Goal: Task Accomplishment & Management: Complete application form

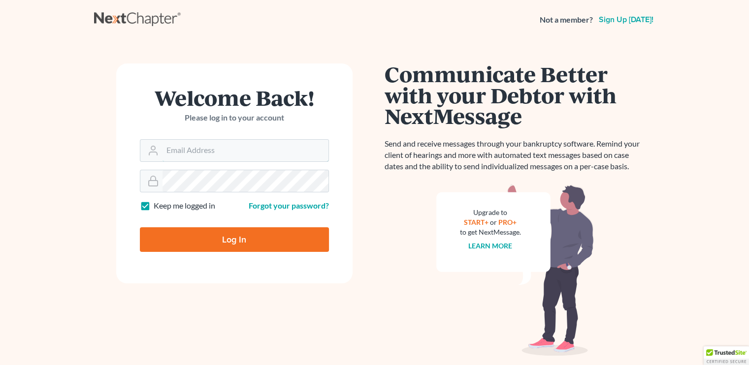
type input "[EMAIL_ADDRESS][PERSON_NAME][DOMAIN_NAME]"
click at [258, 241] on input "Log In" at bounding box center [234, 239] width 189 height 25
type input "Thinking..."
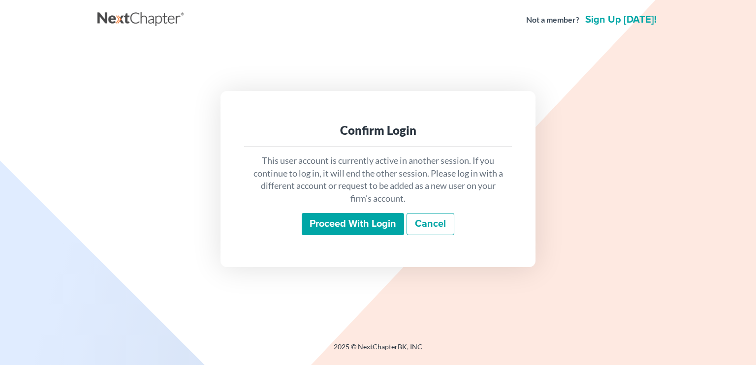
click at [355, 227] on input "Proceed with login" at bounding box center [353, 224] width 102 height 23
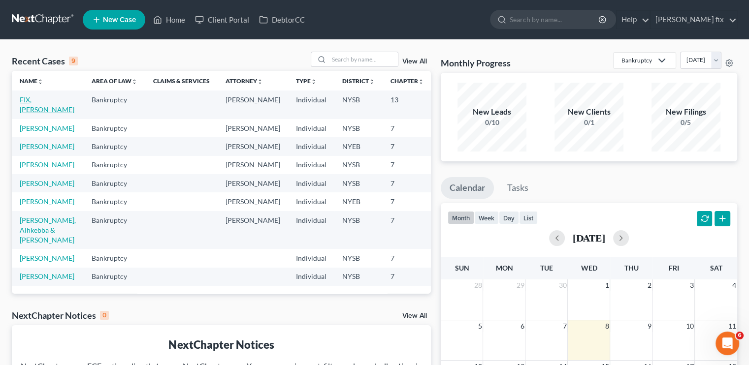
click at [28, 103] on link "FIX, SAMANTHA" at bounding box center [47, 105] width 55 height 18
select select "0"
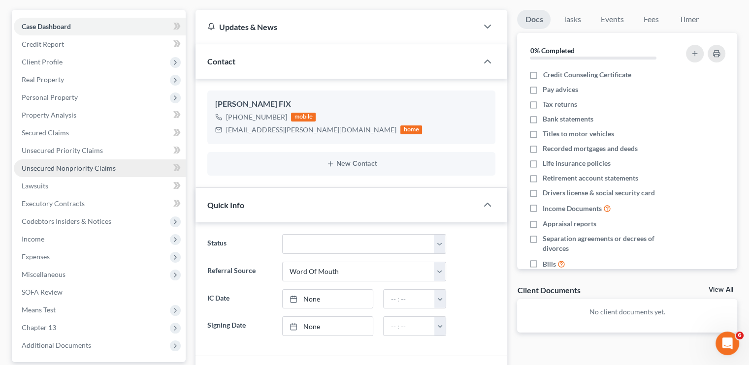
scroll to position [55, 0]
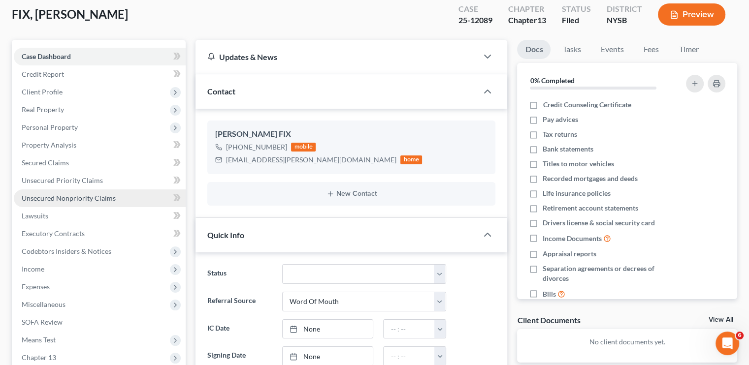
click at [79, 199] on span "Unsecured Nonpriority Claims" at bounding box center [69, 198] width 94 height 8
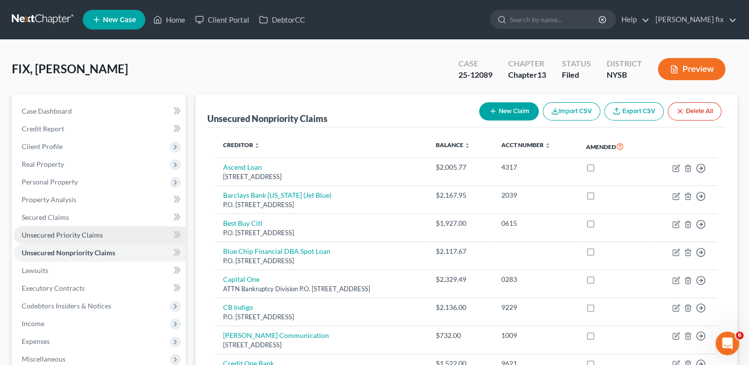
click at [61, 238] on span "Unsecured Priority Claims" at bounding box center [62, 235] width 81 height 8
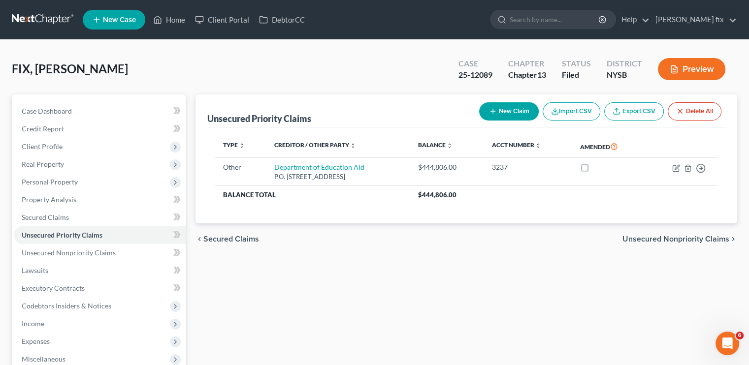
click at [505, 110] on button "New Claim" at bounding box center [509, 111] width 60 height 18
select select "0"
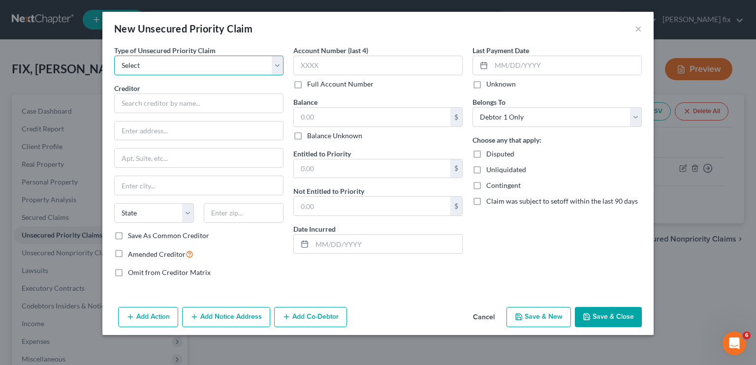
click at [262, 69] on select "Select Taxes & Other Government Units Domestic Support Obligations Extensions o…" at bounding box center [198, 66] width 169 height 20
select select "9"
click at [114, 56] on select "Select Taxes & Other Government Units Domestic Support Obligations Extensions o…" at bounding box center [198, 66] width 169 height 20
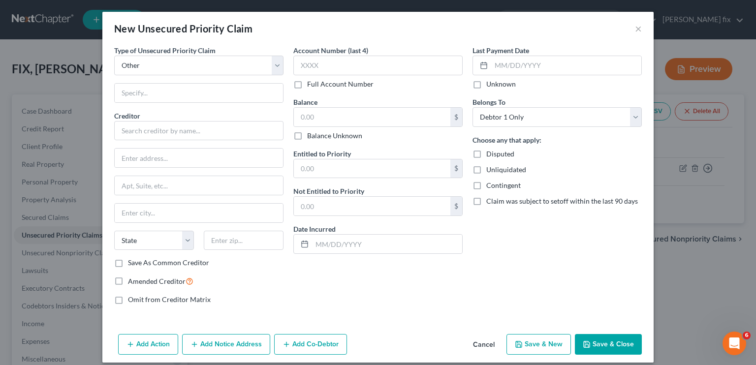
click at [530, 127] on div "Last Payment Date Unknown Belongs To * Select Debtor 1 Only Debtor 2 Only Debto…" at bounding box center [557, 178] width 179 height 267
click at [536, 120] on select "Select Debtor 1 Only Debtor 2 Only Debtor 1 And Debtor 2 Only At Least One Of T…" at bounding box center [557, 117] width 169 height 20
select select "3"
click at [473, 107] on select "Select Debtor 1 Only Debtor 2 Only Debtor 1 And Debtor 2 Only At Least One Of T…" at bounding box center [557, 117] width 169 height 20
click at [184, 133] on input "text" at bounding box center [198, 131] width 169 height 20
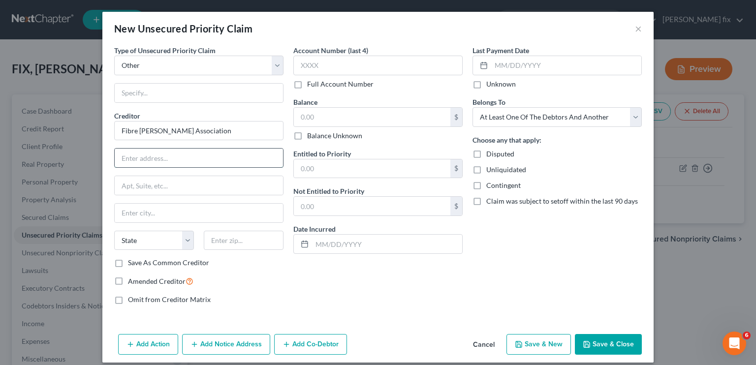
click at [144, 163] on input "text" at bounding box center [199, 158] width 168 height 19
type input "Fibre [PERSON_NAME] Association"
type input "[STREET_ADDRESS][PERSON_NAME]"
type input "519"
type input "New Orleans9"
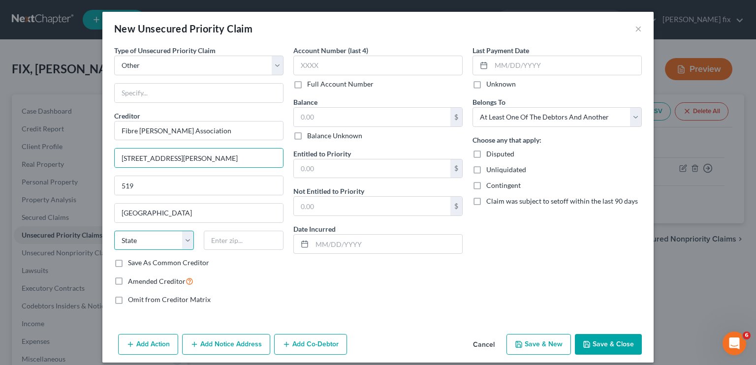
select select "19"
type input "70130"
type input "New Orleans"
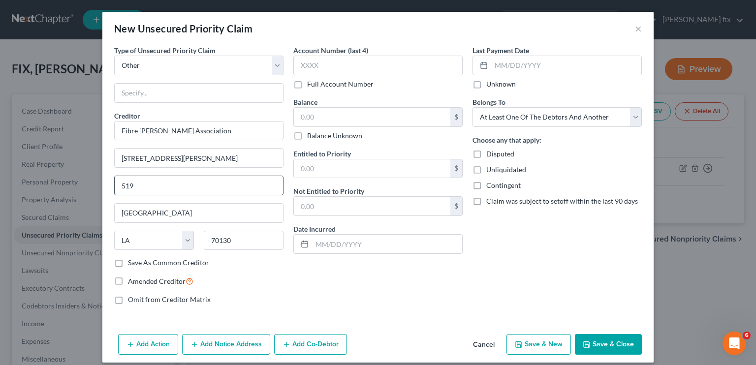
click at [166, 190] on input "519" at bounding box center [199, 185] width 168 height 19
type input "5"
type input "#1"
click at [342, 109] on input "text" at bounding box center [372, 117] width 157 height 19
paste input "4,847.68"
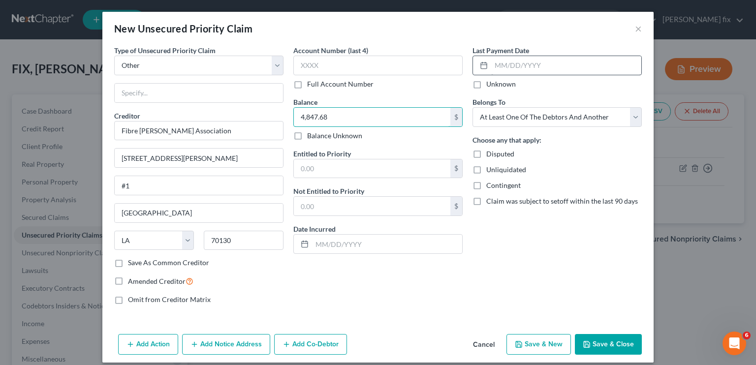
type input "4,847.68"
click at [491, 68] on input "text" at bounding box center [566, 65] width 150 height 19
click at [502, 66] on input "text" at bounding box center [566, 65] width 150 height 19
type input "05/19/2025"
click at [610, 334] on button "Save & Close" at bounding box center [608, 344] width 67 height 21
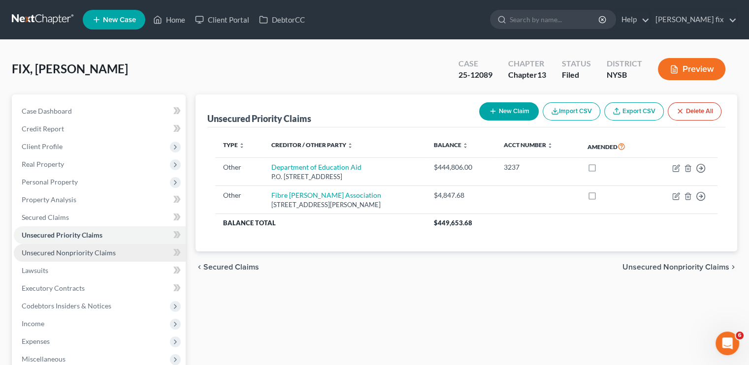
click at [94, 260] on link "Unsecured Nonpriority Claims" at bounding box center [100, 253] width 172 height 18
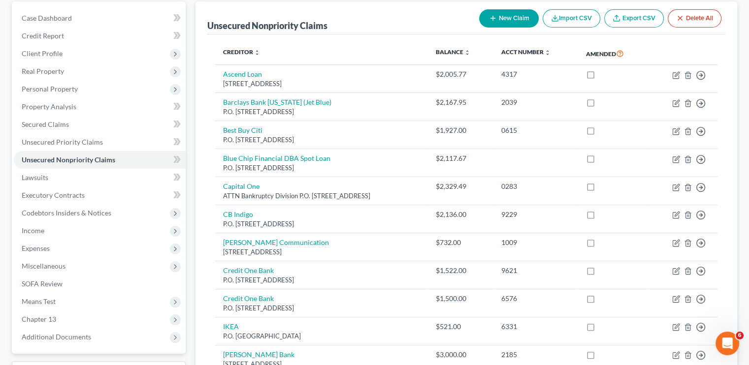
scroll to position [92, 0]
click at [503, 21] on button "New Claim" at bounding box center [509, 19] width 60 height 18
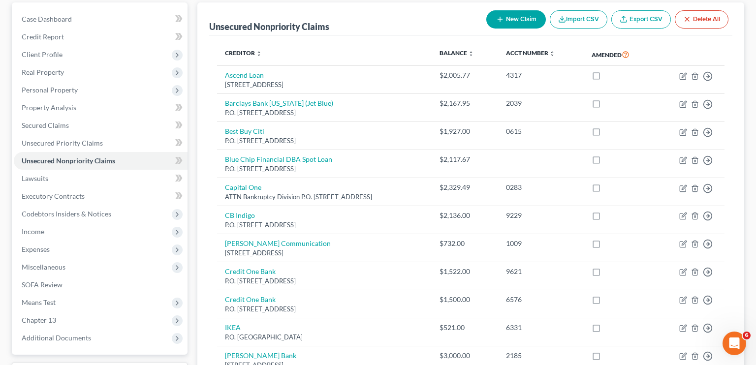
select select "0"
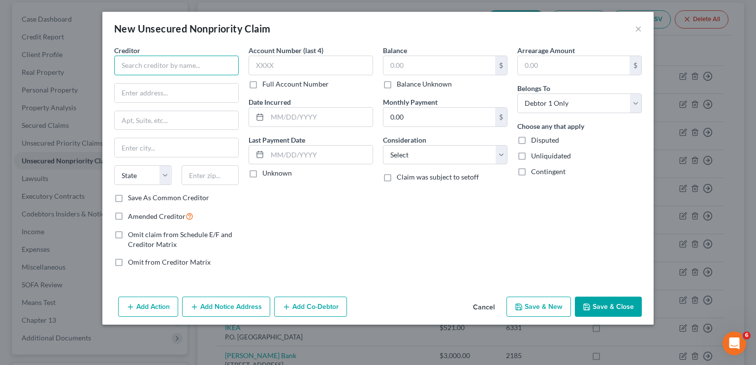
click at [164, 68] on input "text" at bounding box center [176, 66] width 125 height 20
type input "Spotloan"
click at [128, 88] on input "text" at bounding box center [177, 93] width 124 height 19
paste input "P.O. Box 720 Belcourt, ND 58316"
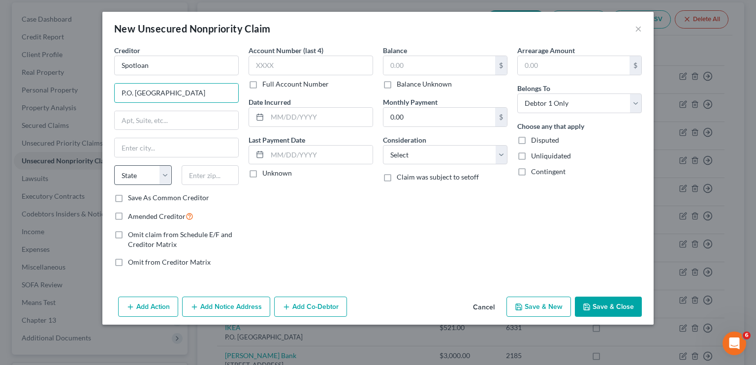
type input "P.O. Box 720 Belcourt, ND 58316"
click at [151, 169] on select "State AL AK AR AZ CA CO CT DE DC FL GA GU HI ID IL IN IA KS KY LA ME MD MA MI M…" at bounding box center [143, 175] width 58 height 20
select select "29"
click at [114, 165] on select "State AL AK AR AZ CA CO CT DE DC FL GA GU HI ID IL IN IA KS KY LA ME MD MA MI M…" at bounding box center [143, 175] width 58 height 20
click at [205, 169] on input "text" at bounding box center [211, 175] width 58 height 20
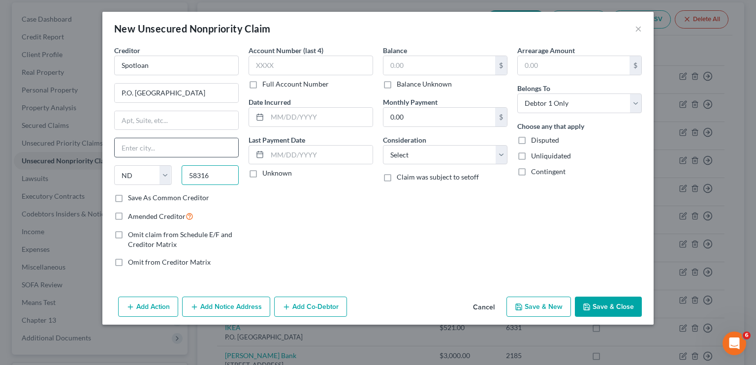
type input "58316"
click at [187, 143] on input "Belcourt" at bounding box center [177, 147] width 124 height 19
type input "Belcour"
click at [228, 92] on input "P.O. Box 720 Belcourt, ND 58316" at bounding box center [177, 93] width 124 height 19
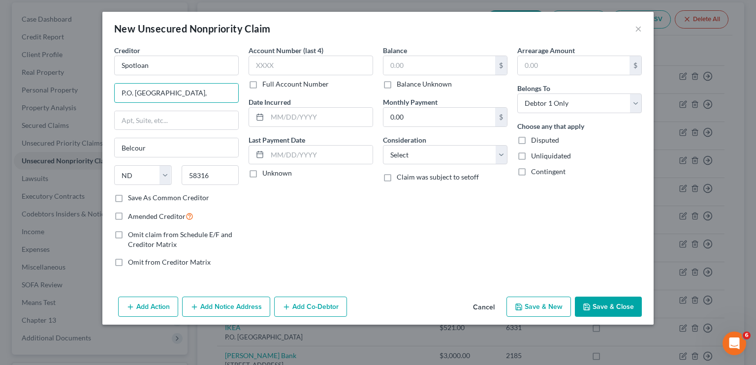
type input "P.O. Box 720 Belcourt,"
click at [134, 195] on label "Save As Common Creditor" at bounding box center [168, 198] width 81 height 10
click at [134, 195] on input "Save As Common Creditor" at bounding box center [135, 196] width 6 height 6
checkbox input "true"
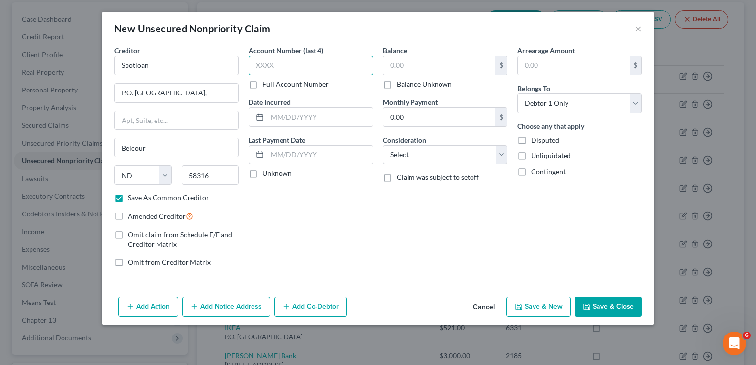
click at [280, 62] on input "text" at bounding box center [311, 66] width 125 height 20
type input "3237"
click at [426, 70] on input "text" at bounding box center [439, 65] width 112 height 19
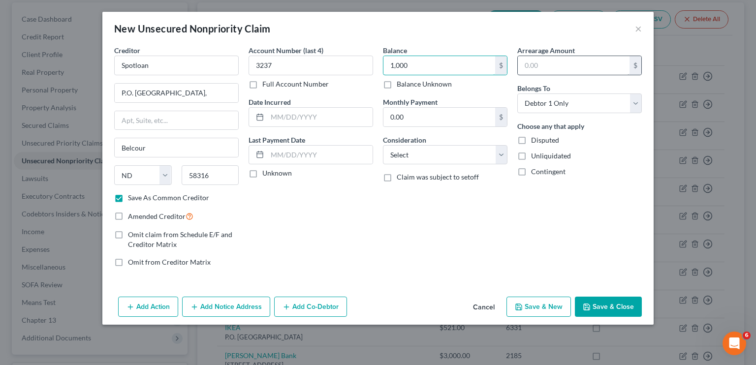
type input "1,000"
click at [569, 59] on input "text" at bounding box center [574, 65] width 112 height 19
type input "0"
type input "1,000"
click at [463, 120] on input "0.00" at bounding box center [439, 117] width 112 height 19
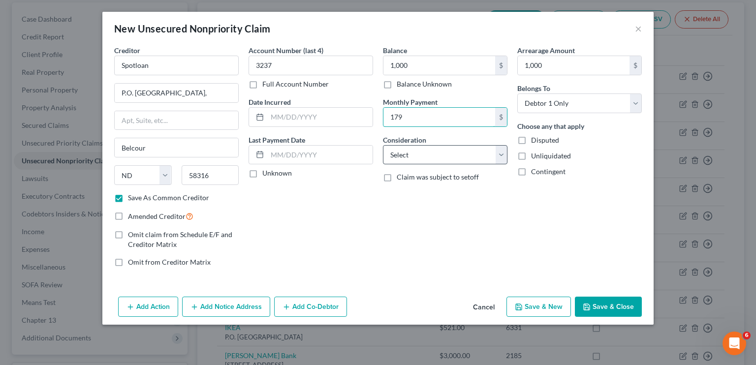
type input "179"
click at [465, 154] on select "Select Cable / Satellite Services Collection Agency Credit Card Debt Debt Couns…" at bounding box center [445, 155] width 125 height 20
select select "10"
click at [383, 145] on select "Select Cable / Satellite Services Collection Agency Credit Card Debt Debt Couns…" at bounding box center [445, 155] width 125 height 20
click at [620, 302] on button "Save & Close" at bounding box center [608, 307] width 67 height 21
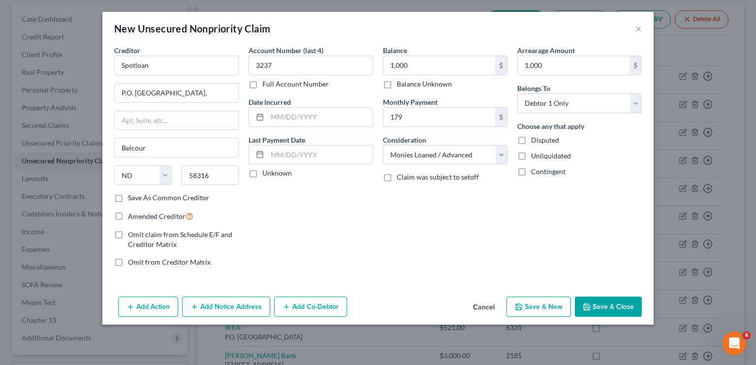
checkbox input "false"
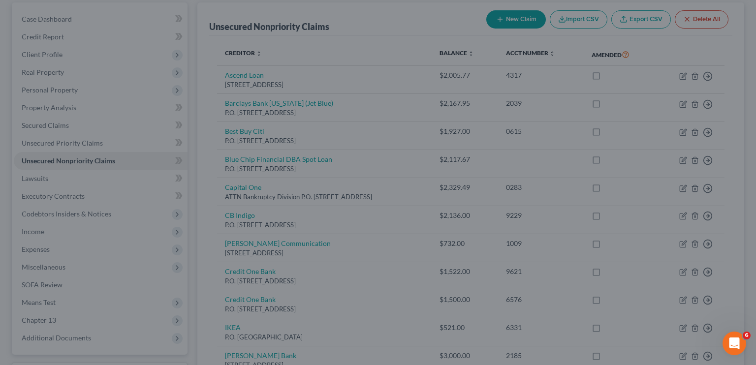
type input "1,000.00"
type input "179.00"
type input "1,000.00"
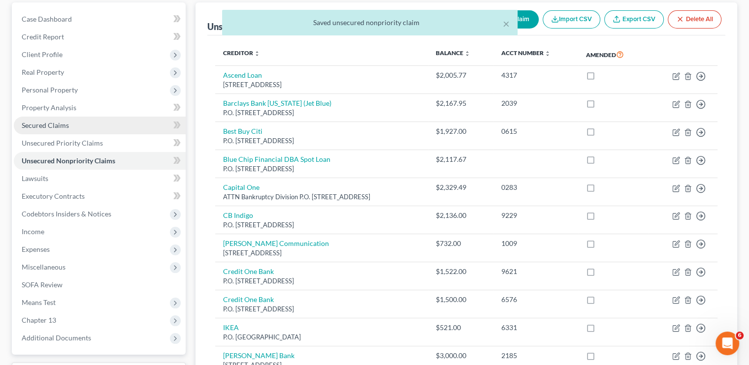
click at [78, 133] on link "Secured Claims" at bounding box center [100, 126] width 172 height 18
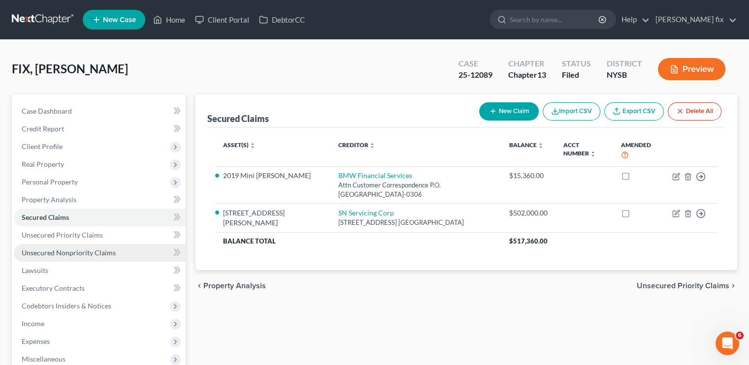
click at [105, 252] on span "Unsecured Nonpriority Claims" at bounding box center [69, 253] width 94 height 8
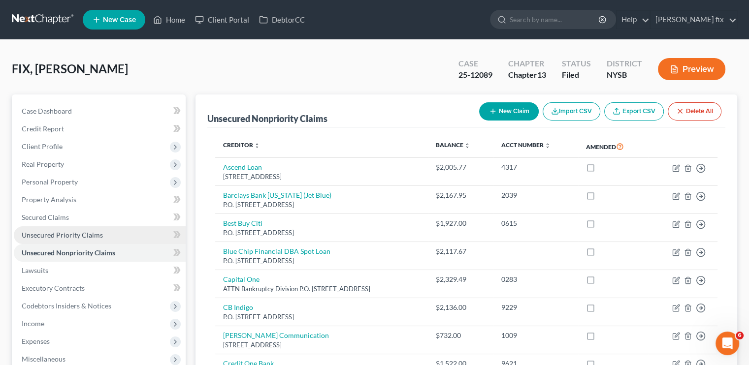
click at [108, 243] on link "Unsecured Priority Claims" at bounding box center [100, 235] width 172 height 18
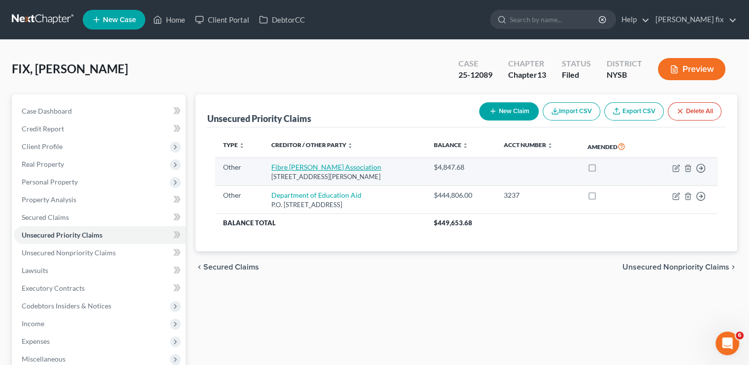
click at [278, 168] on link "Fibre [PERSON_NAME] Association" at bounding box center [326, 167] width 110 height 8
select select "9"
select select "19"
select select "3"
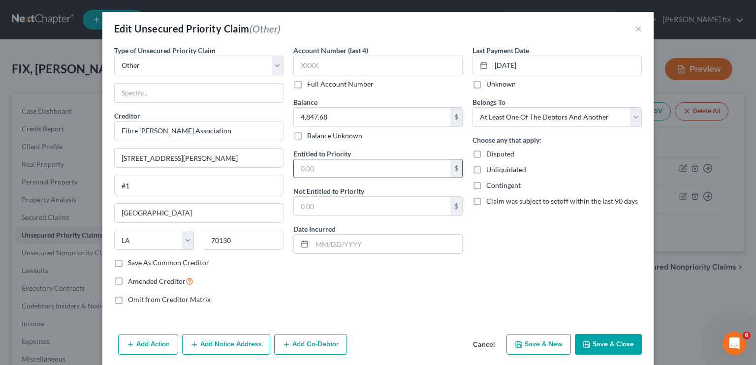
click at [329, 171] on input "text" at bounding box center [372, 168] width 157 height 19
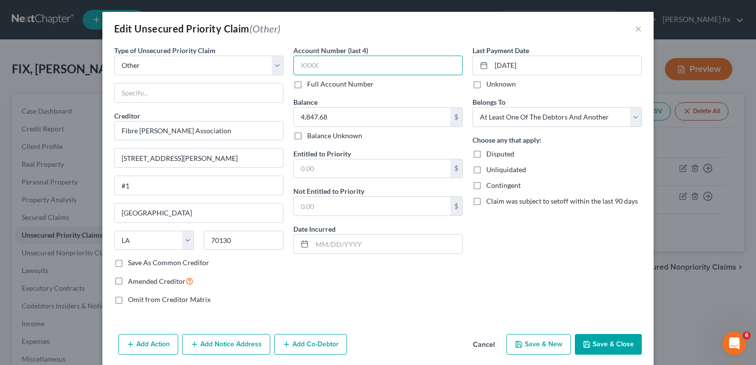
click at [334, 74] on input "text" at bounding box center [377, 66] width 169 height 20
type input "3237"
click at [419, 254] on div "Account Number (last 4) 3237 Full Account Number Balance 4,847.68 $ Balance Unk…" at bounding box center [377, 178] width 179 height 267
click at [600, 346] on button "Save & Close" at bounding box center [608, 344] width 67 height 21
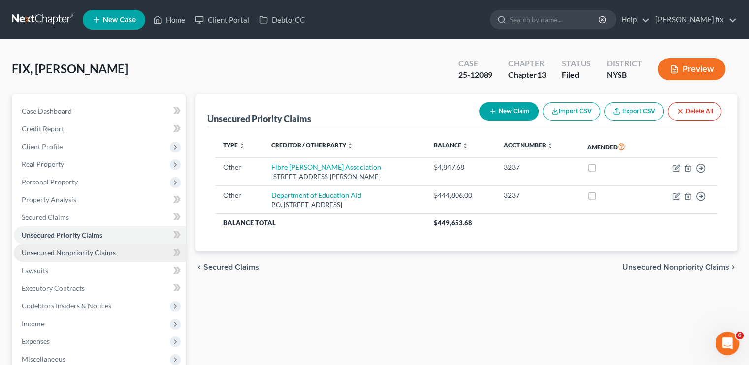
click at [127, 256] on link "Unsecured Nonpriority Claims" at bounding box center [100, 253] width 172 height 18
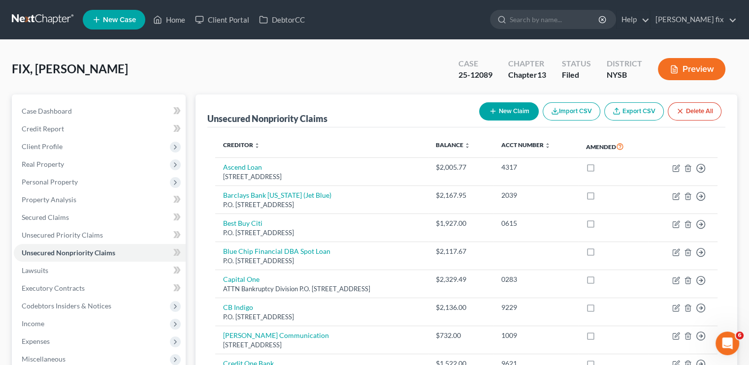
click at [522, 107] on button "New Claim" at bounding box center [509, 111] width 60 height 18
select select "0"
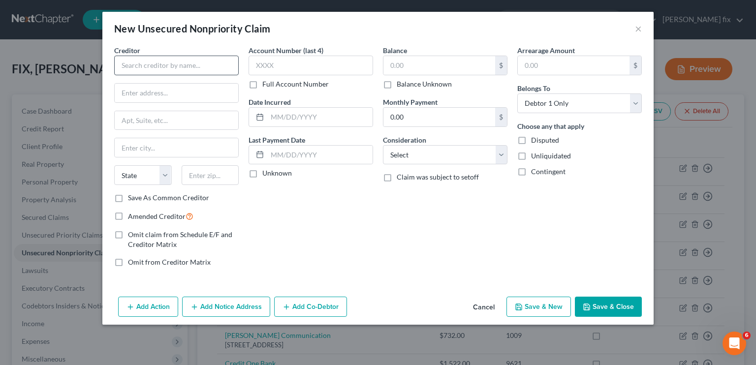
drag, startPoint x: 205, startPoint y: 53, endPoint x: 203, endPoint y: 64, distance: 12.0
click at [203, 64] on div "Creditor *" at bounding box center [176, 60] width 125 height 30
click at [203, 64] on input "text" at bounding box center [176, 66] width 125 height 20
paste input "E-ZPass Violation Processing Center: P.O. Box 4971, Trenton, NJ 08650."
click at [138, 93] on input "text" at bounding box center [177, 93] width 124 height 19
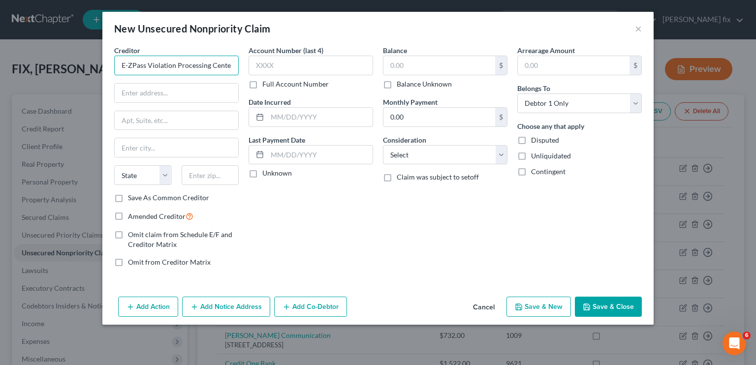
drag, startPoint x: 171, startPoint y: 59, endPoint x: 204, endPoint y: 66, distance: 33.3
click at [204, 66] on input "E-ZPass Violation Processing Center: P.O. Box 4971, Trenton, NJ 08650." at bounding box center [176, 66] width 125 height 20
drag, startPoint x: 207, startPoint y: 63, endPoint x: 285, endPoint y: 80, distance: 80.3
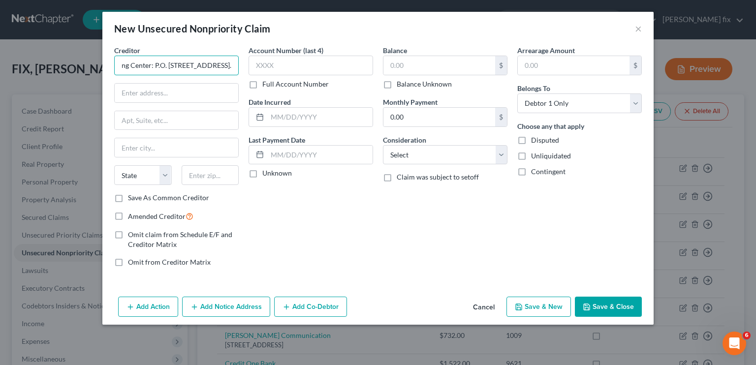
click at [285, 80] on div "Creditor * E-ZPass Violation Processing Center: P.O. Box 4971, Trenton, NJ 0865…" at bounding box center [378, 160] width 538 height 230
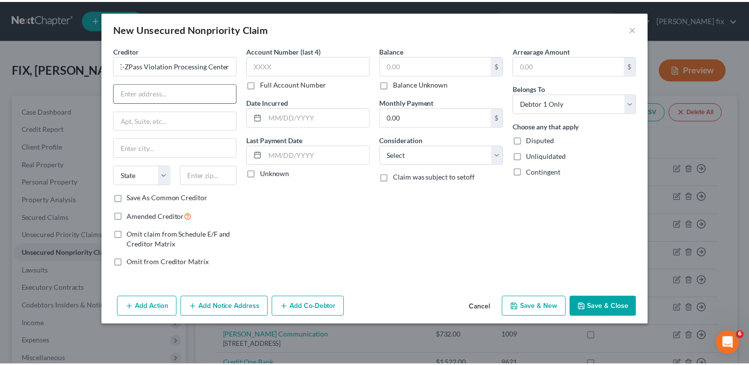
scroll to position [0, 0]
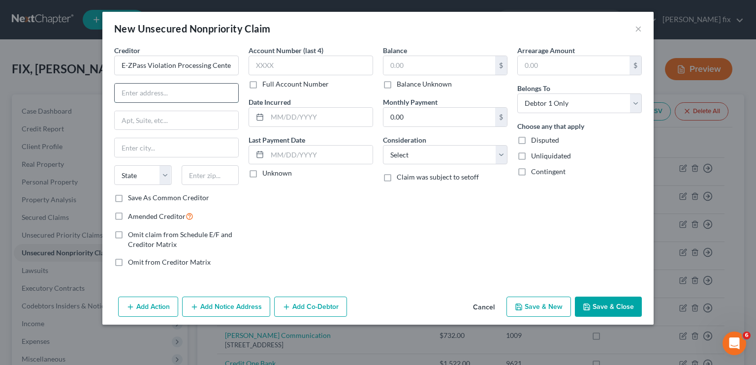
type input "E-ZPass Violation Processing Center:"
click at [174, 100] on input "text" at bounding box center [177, 93] width 124 height 19
paste input "P.O. Box 4971, Trenton, NJ 08650."
drag, startPoint x: 166, startPoint y: 91, endPoint x: 189, endPoint y: 93, distance: 23.2
click at [189, 93] on input "P.O. Box 4971, Trenton, NJ 08650." at bounding box center [177, 93] width 124 height 19
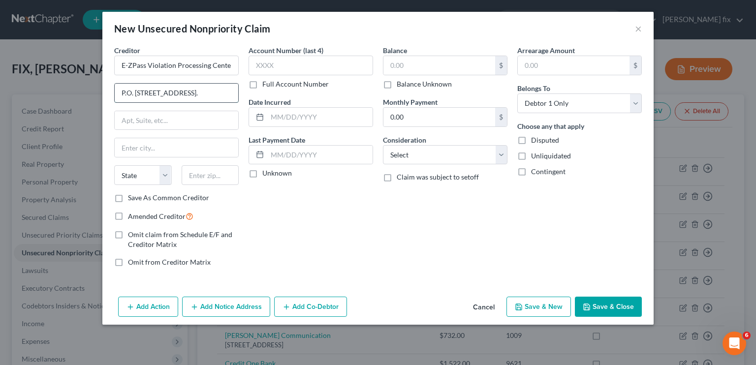
type input "P.O. Box 4971, , NJ 08650."
type input "Trenton"
click at [167, 181] on select "State AL AK AR AZ CA CO CT DE DC FL GA GU HI ID IL IN IA KS KY LA ME MD MA MI M…" at bounding box center [143, 175] width 58 height 20
select select "33"
click at [114, 165] on select "State AL AK AR AZ CA CO CT DE DC FL GA GU HI ID IL IN IA KS KY LA ME MD MA MI M…" at bounding box center [143, 175] width 58 height 20
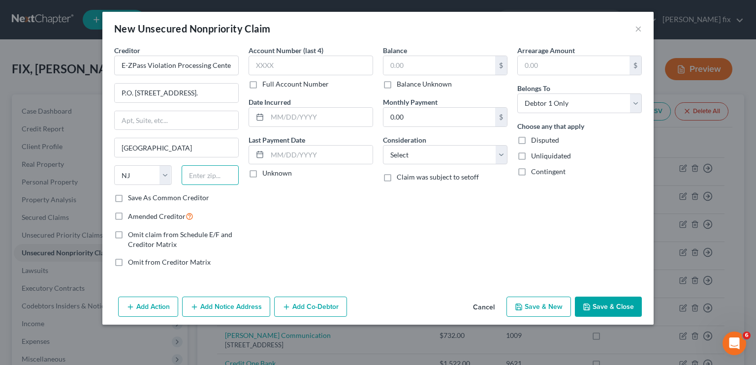
click at [205, 172] on input "text" at bounding box center [211, 175] width 58 height 20
type input "08650"
click at [202, 97] on input "P.O. Box 4971, , NJ 08650." at bounding box center [177, 93] width 124 height 19
type input "P.O. Box 4971,"
click at [291, 66] on input "text" at bounding box center [311, 66] width 125 height 20
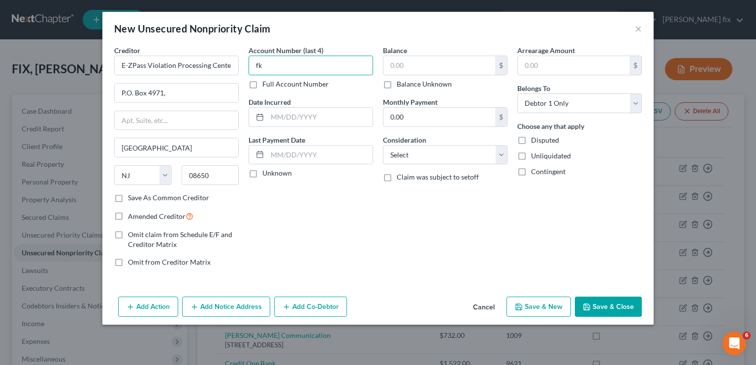
type input "f"
type input "l147"
click at [445, 65] on input "text" at bounding box center [439, 65] width 112 height 19
click at [398, 84] on label "Balance Unknown" at bounding box center [424, 84] width 55 height 10
click at [401, 84] on input "Balance Unknown" at bounding box center [404, 82] width 6 height 6
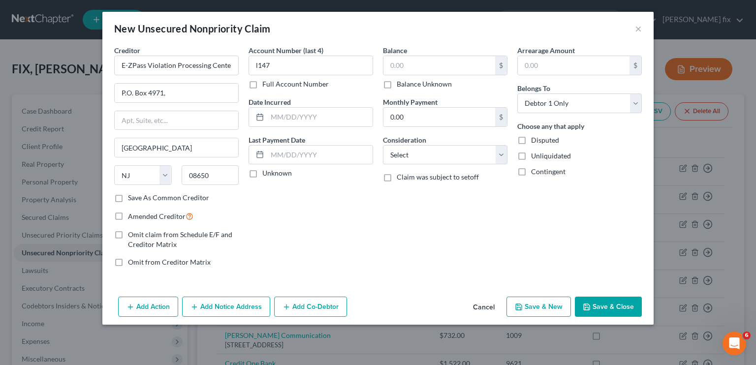
checkbox input "true"
type input "0.00"
click at [429, 159] on select "Select Cable / Satellite Services Collection Agency Credit Card Debt Debt Couns…" at bounding box center [445, 155] width 125 height 20
select select "14"
click at [383, 145] on select "Select Cable / Satellite Services Collection Agency Credit Card Debt Debt Couns…" at bounding box center [445, 155] width 125 height 20
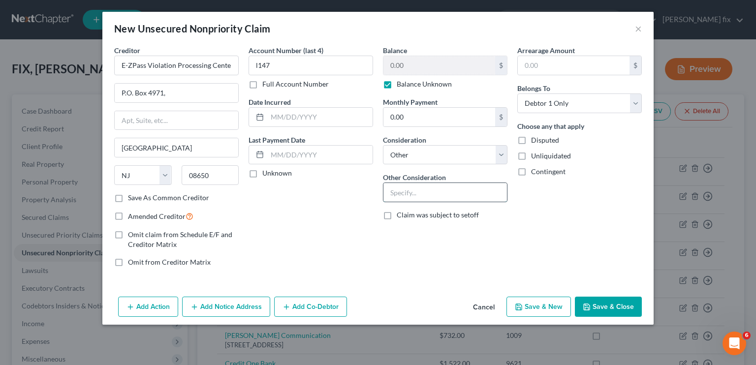
click at [411, 193] on input "text" at bounding box center [445, 192] width 124 height 19
type input "Tolls"
click at [603, 310] on button "Save & Close" at bounding box center [608, 307] width 67 height 21
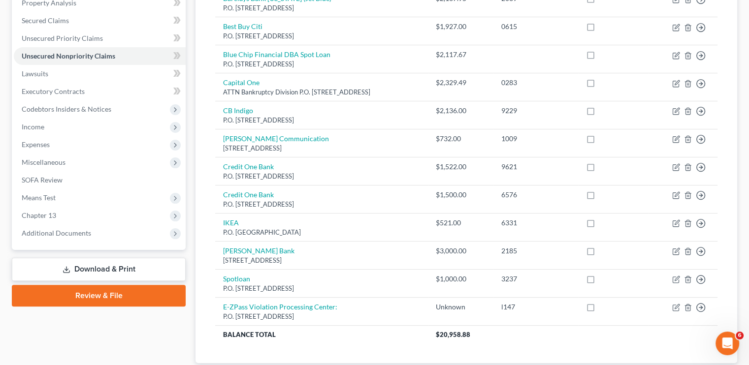
scroll to position [262, 0]
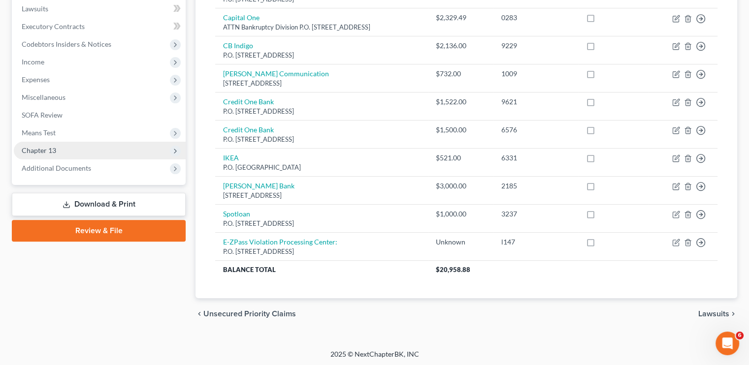
click at [56, 149] on span "Chapter 13" at bounding box center [100, 151] width 172 height 18
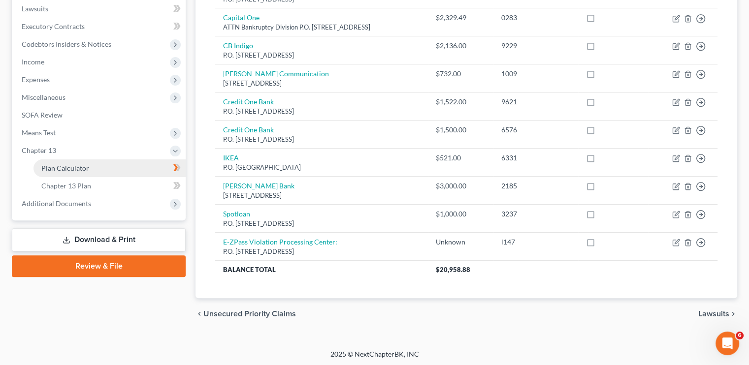
click at [86, 173] on link "Plan Calculator" at bounding box center [109, 168] width 152 height 18
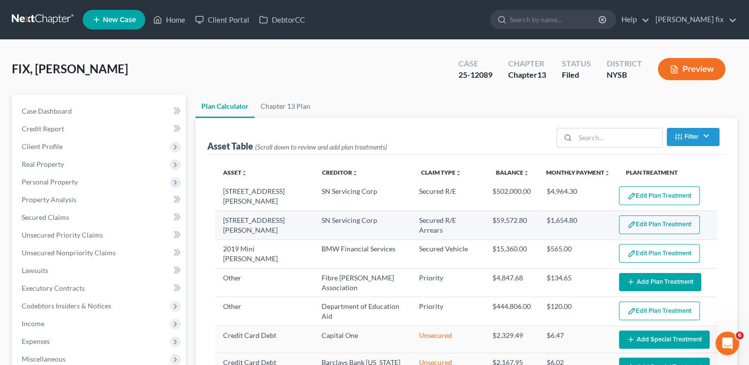
select select "35"
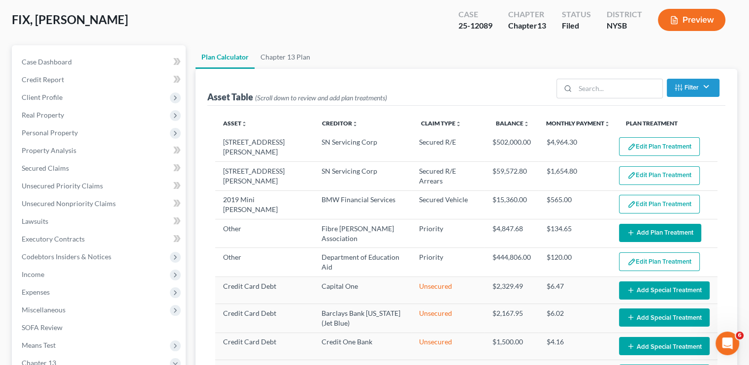
scroll to position [50, 0]
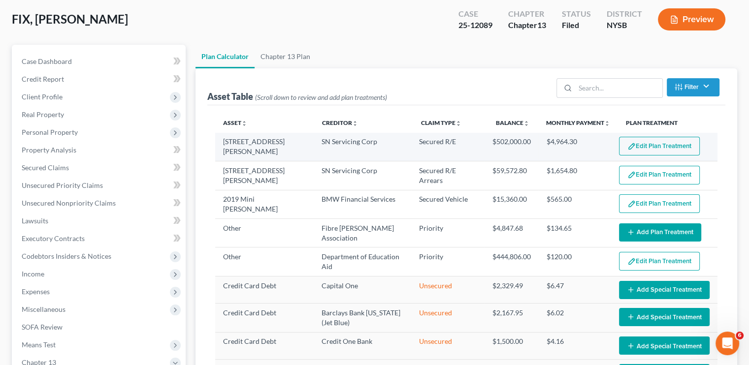
click at [669, 147] on button "Edit Plan Treatment" at bounding box center [659, 146] width 81 height 19
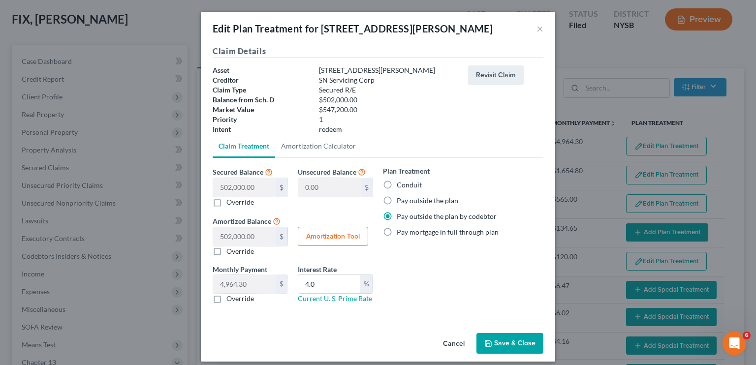
click at [402, 186] on label "Conduit" at bounding box center [409, 185] width 25 height 10
click at [402, 186] on input "Conduit" at bounding box center [404, 183] width 6 height 6
radio input "true"
click at [488, 342] on icon "button" at bounding box center [488, 344] width 6 height 6
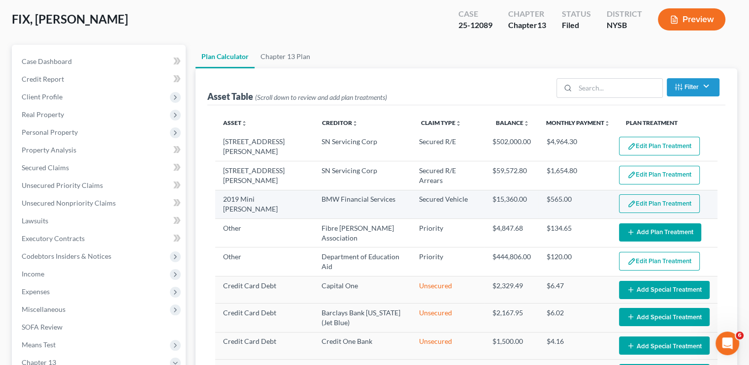
select select "35"
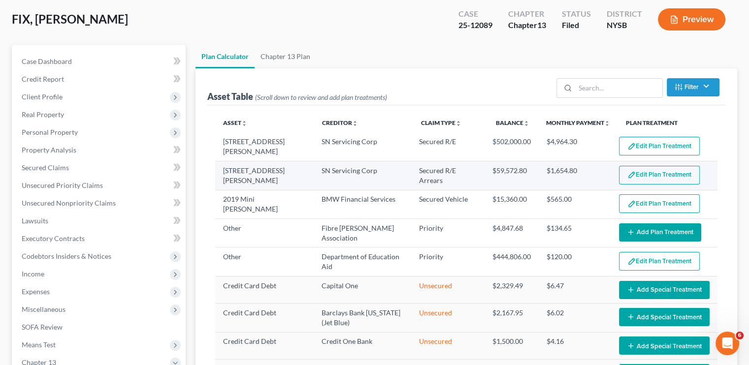
click at [646, 175] on button "Edit Plan Treatment" at bounding box center [659, 175] width 81 height 19
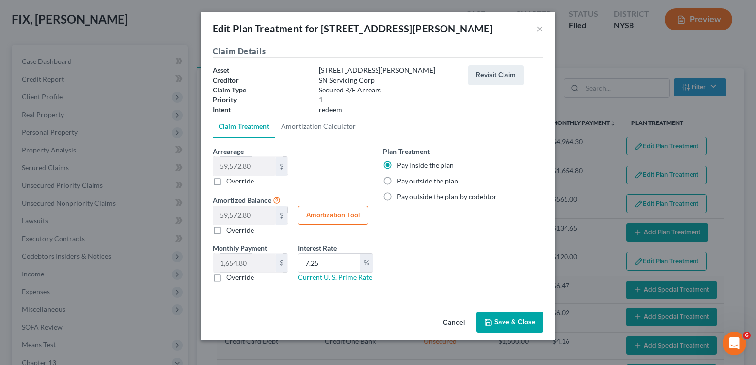
click at [513, 317] on button "Save & Close" at bounding box center [510, 322] width 67 height 21
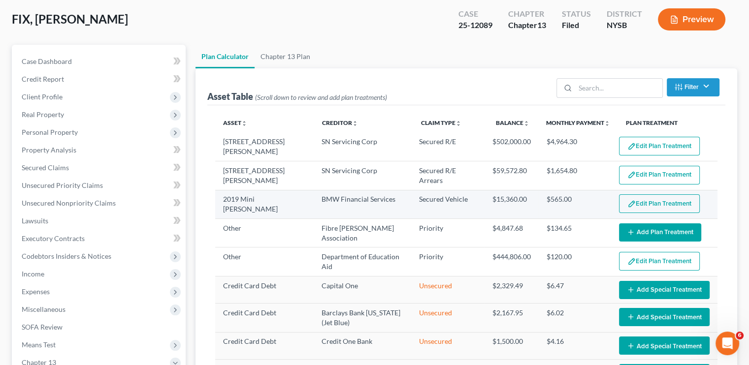
select select "35"
click at [657, 207] on button "Edit Plan Treatment" at bounding box center [659, 203] width 81 height 19
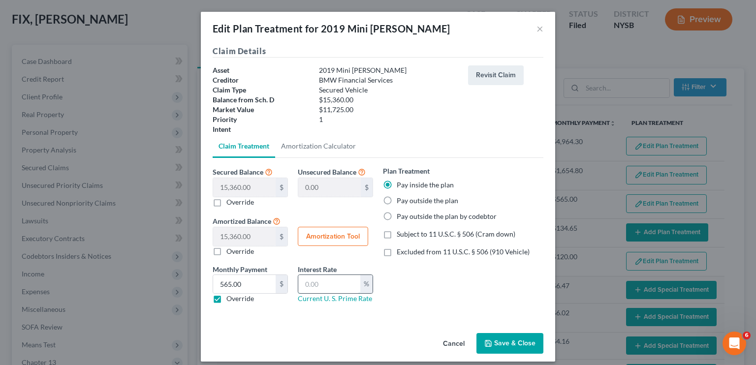
click at [347, 286] on input "text" at bounding box center [329, 284] width 62 height 19
type input "5"
click at [457, 286] on div "Plan Treatment Pay inside the plan Pay outside the plan Pay outside the plan by…" at bounding box center [463, 239] width 170 height 146
click at [505, 340] on button "Save & Close" at bounding box center [510, 343] width 67 height 21
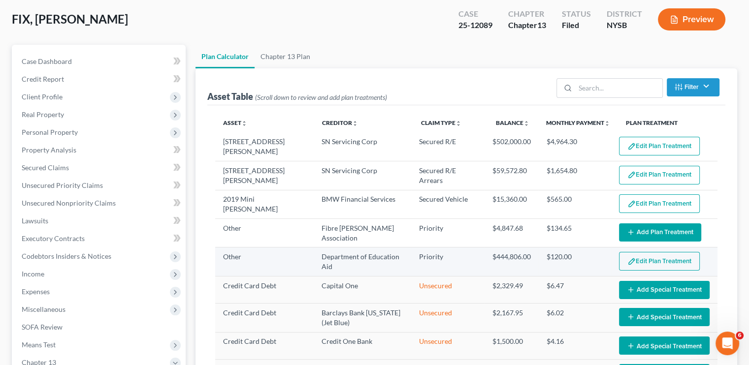
select select "35"
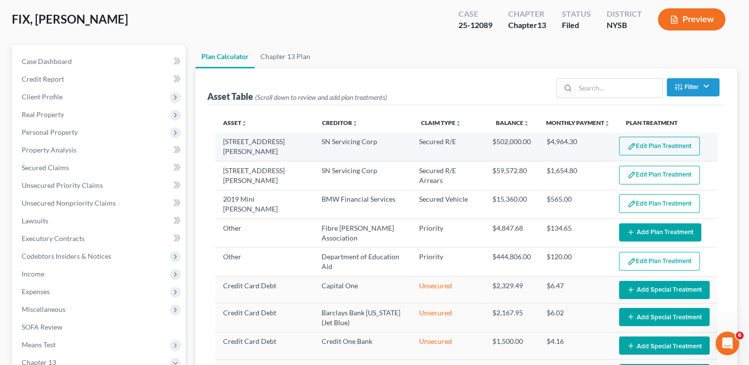
click at [633, 149] on button "Edit Plan Treatment" at bounding box center [659, 146] width 81 height 19
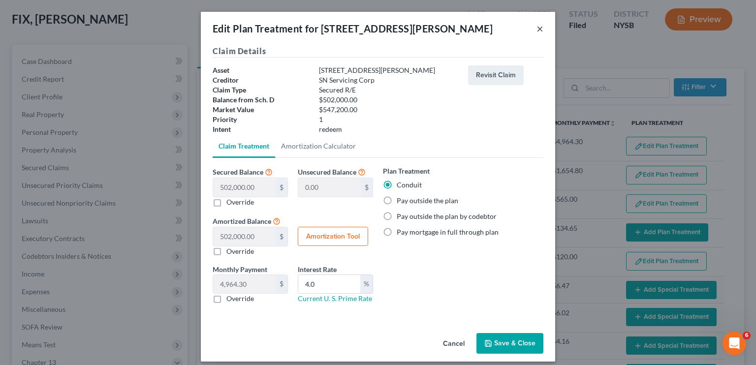
click at [537, 31] on button "×" at bounding box center [540, 29] width 7 height 12
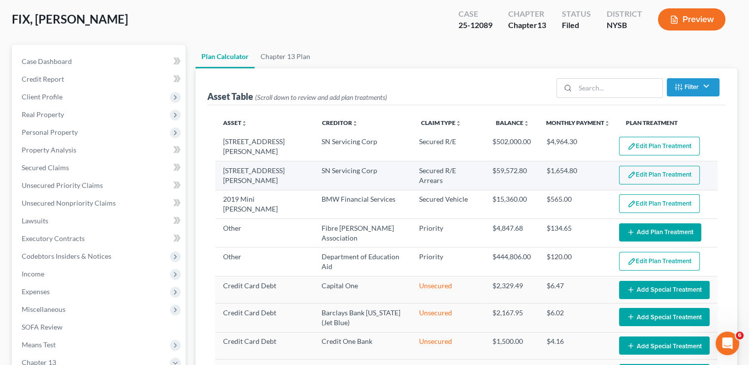
click at [619, 171] on button "Edit Plan Treatment" at bounding box center [659, 175] width 81 height 19
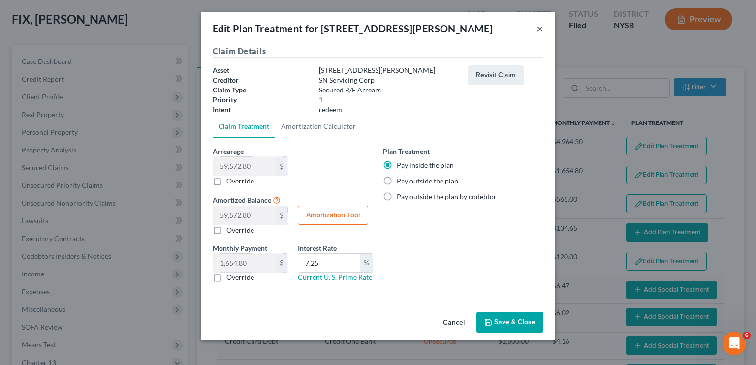
click at [540, 27] on button "×" at bounding box center [540, 29] width 7 height 12
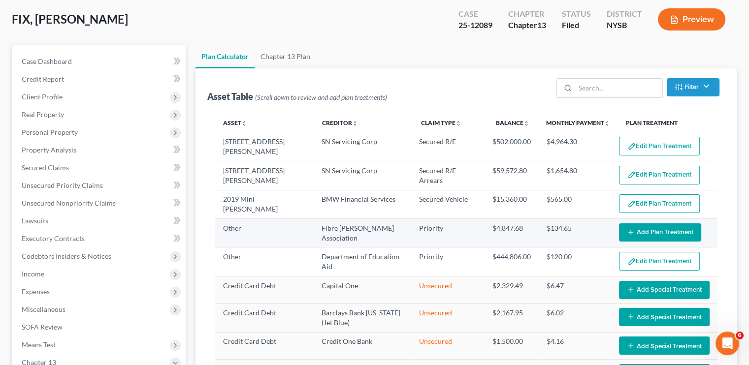
click at [641, 235] on button "Add Plan Treatment" at bounding box center [660, 232] width 82 height 18
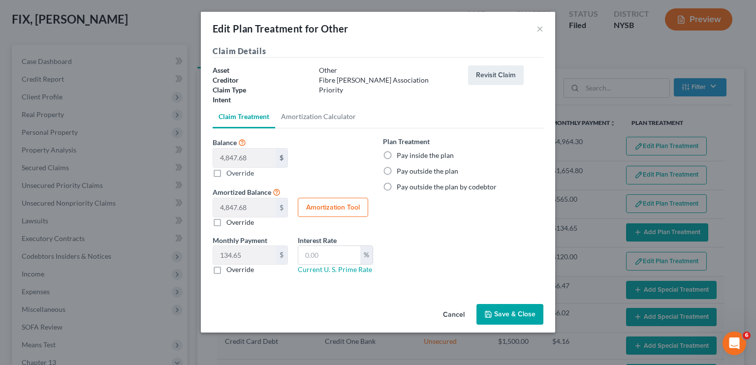
click at [425, 158] on label "Pay inside the plan" at bounding box center [425, 156] width 57 height 10
click at [407, 157] on input "Pay inside the plan" at bounding box center [404, 154] width 6 height 6
radio input "true"
click at [361, 257] on div "%" at bounding box center [366, 255] width 12 height 19
click at [361, 258] on div "%" at bounding box center [366, 255] width 12 height 19
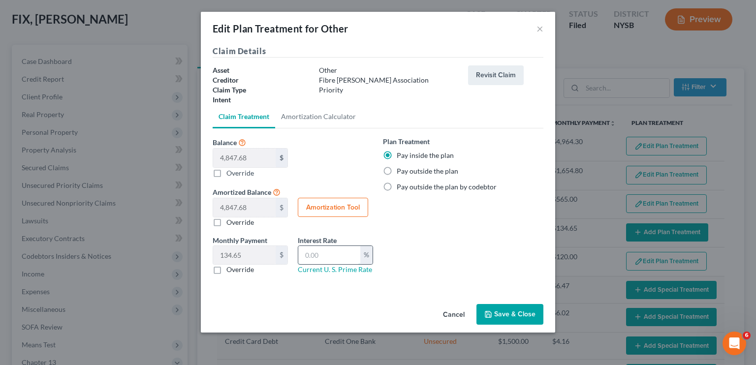
click at [316, 257] on input "text" at bounding box center [329, 255] width 62 height 19
type input "1"
click at [449, 252] on div "Plan Treatment Pay inside the plan Pay outside the plan Pay outside the plan by…" at bounding box center [463, 209] width 170 height 146
click at [226, 267] on label "Override" at bounding box center [240, 270] width 28 height 10
click at [230, 267] on input "Override" at bounding box center [233, 268] width 6 height 6
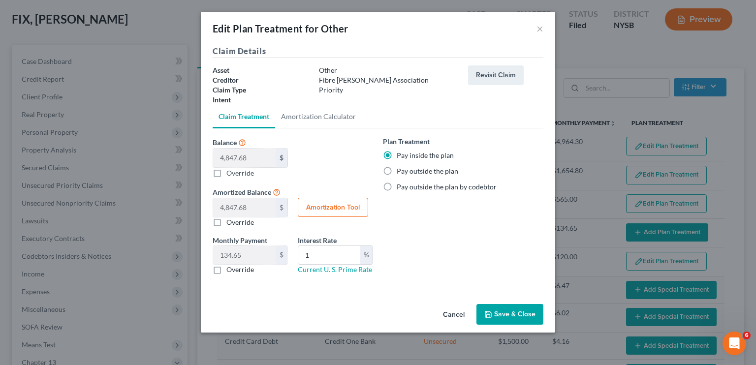
checkbox input "true"
click at [238, 255] on input "text" at bounding box center [244, 255] width 63 height 19
type input "946"
click at [510, 315] on button "Save & Close" at bounding box center [510, 314] width 67 height 21
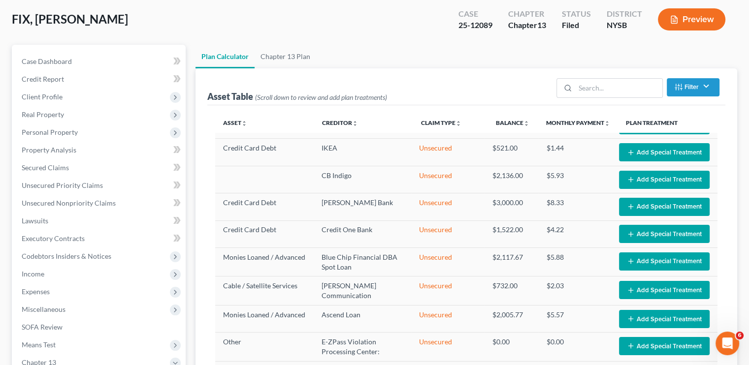
scroll to position [221, 0]
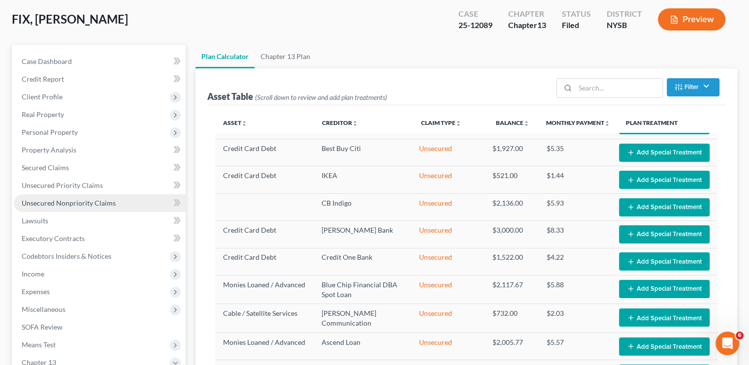
select select "35"
click at [79, 205] on span "Unsecured Nonpriority Claims" at bounding box center [69, 203] width 94 height 8
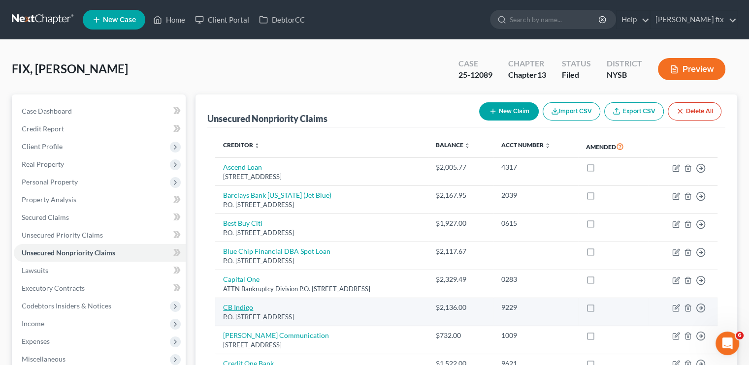
click at [245, 308] on link "CB Indigo" at bounding box center [238, 307] width 30 height 8
select select "38"
select select "0"
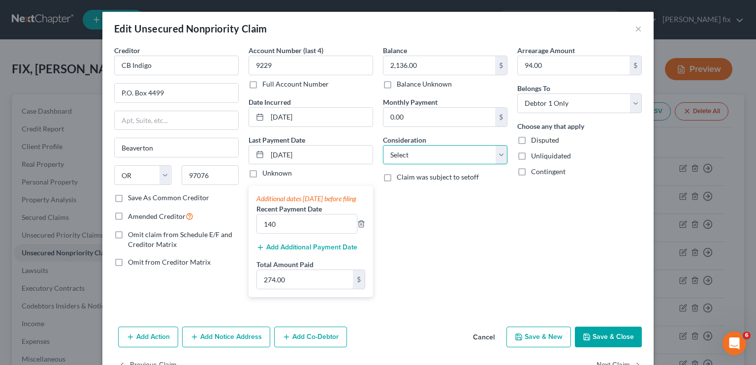
click at [435, 153] on select "Select Cable / Satellite Services Collection Agency Credit Card Debt Debt Couns…" at bounding box center [445, 155] width 125 height 20
select select "2"
click at [383, 145] on select "Select Cable / Satellite Services Collection Agency Credit Card Debt Debt Couns…" at bounding box center [445, 155] width 125 height 20
click at [603, 348] on button "Save & Close" at bounding box center [608, 337] width 67 height 21
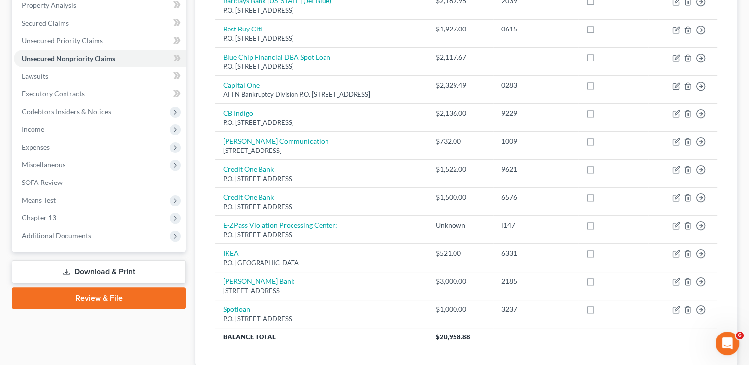
scroll to position [195, 0]
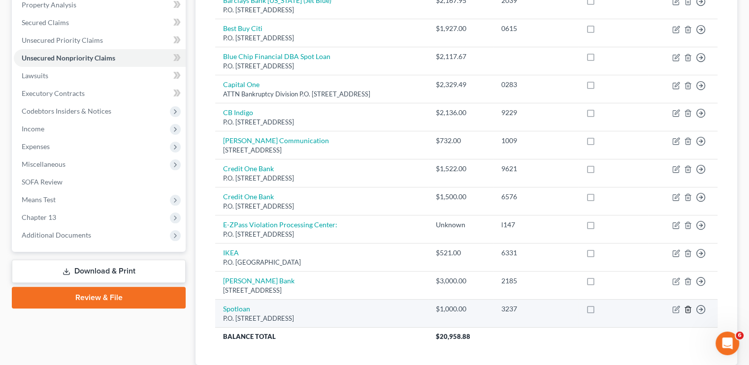
click at [685, 308] on icon "button" at bounding box center [687, 310] width 4 height 6
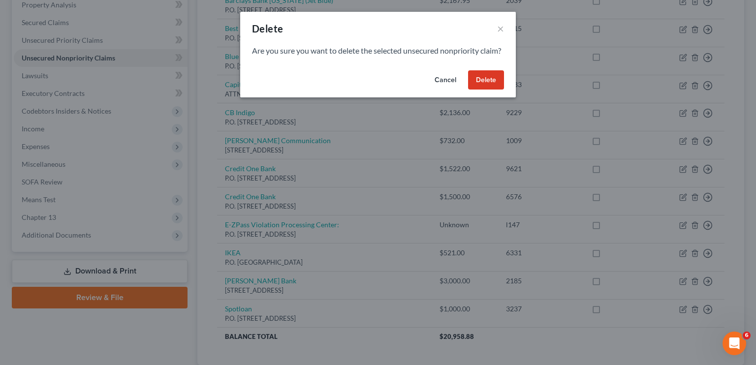
click at [484, 90] on button "Delete" at bounding box center [486, 80] width 36 height 20
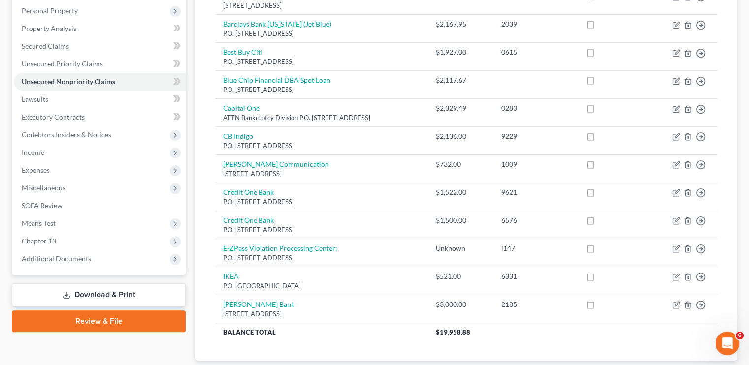
scroll to position [177, 0]
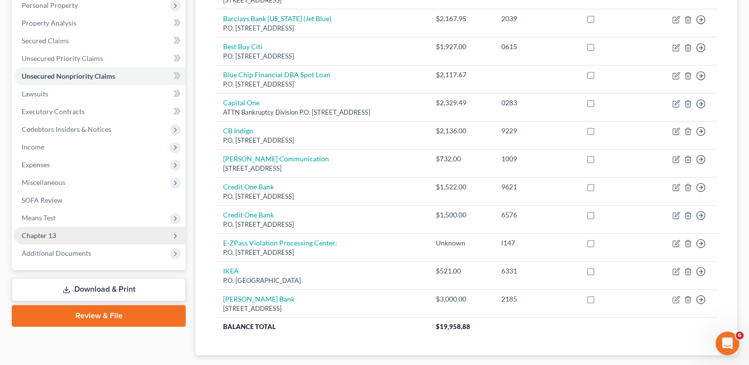
click at [85, 235] on span "Chapter 13" at bounding box center [100, 236] width 172 height 18
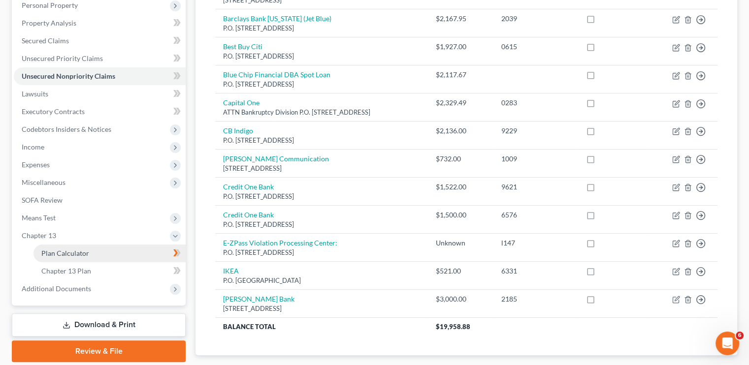
click at [103, 255] on link "Plan Calculator" at bounding box center [109, 254] width 152 height 18
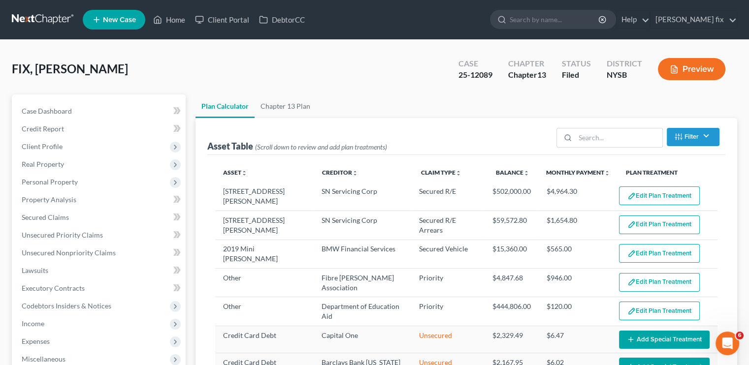
select select "35"
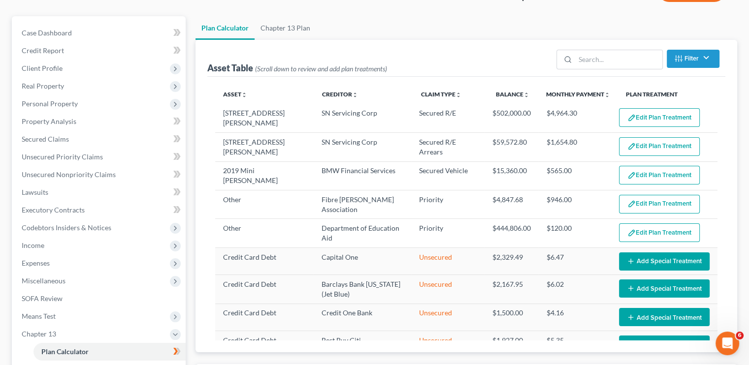
scroll to position [79, 0]
click at [646, 256] on button "Add Special Treatment" at bounding box center [664, 261] width 91 height 18
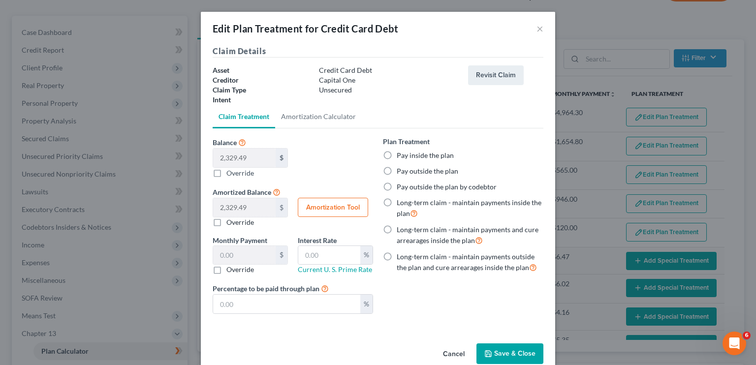
click at [397, 153] on label "Pay inside the plan" at bounding box center [425, 156] width 57 height 10
click at [401, 153] on input "Pay inside the plan" at bounding box center [404, 154] width 6 height 6
radio input "true"
click at [504, 356] on button "Save & Close" at bounding box center [510, 354] width 67 height 21
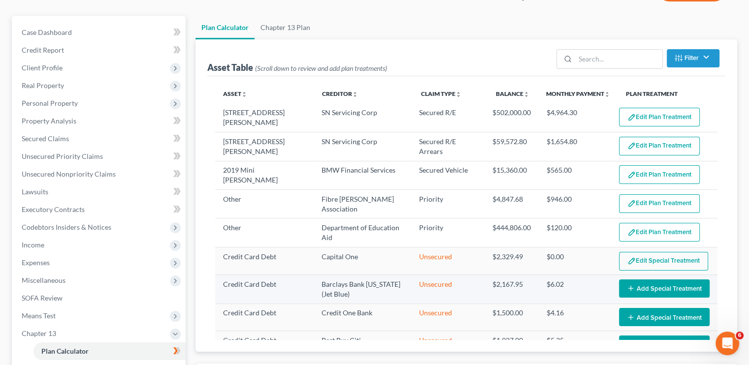
select select "35"
click at [650, 280] on button "Add Special Treatment" at bounding box center [664, 289] width 91 height 18
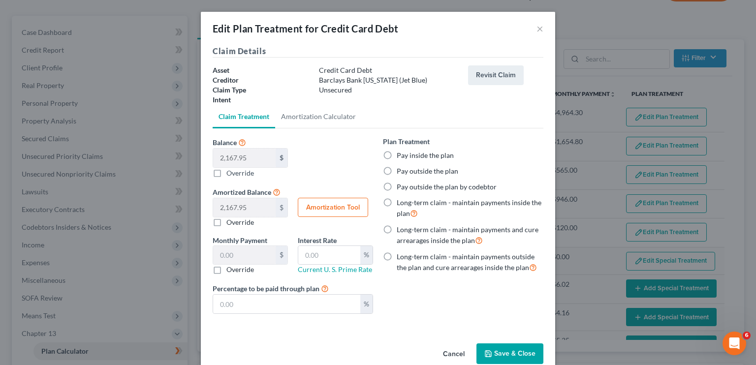
click at [439, 156] on label "Pay inside the plan" at bounding box center [425, 156] width 57 height 10
click at [407, 156] on input "Pay inside the plan" at bounding box center [404, 154] width 6 height 6
radio input "true"
click at [505, 355] on button "Save & Close" at bounding box center [510, 354] width 67 height 21
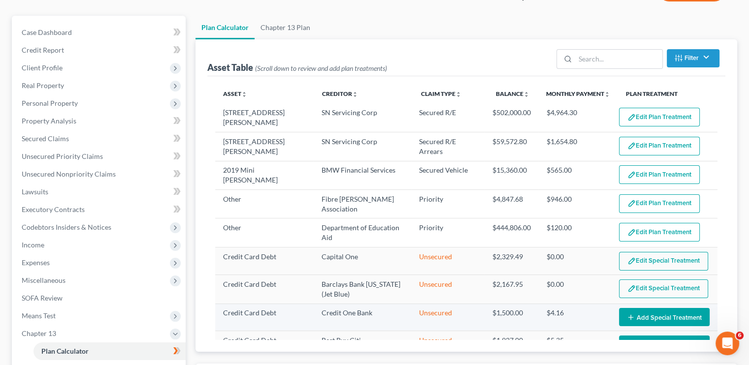
select select "35"
click at [637, 312] on button "Add Special Treatment" at bounding box center [664, 317] width 91 height 18
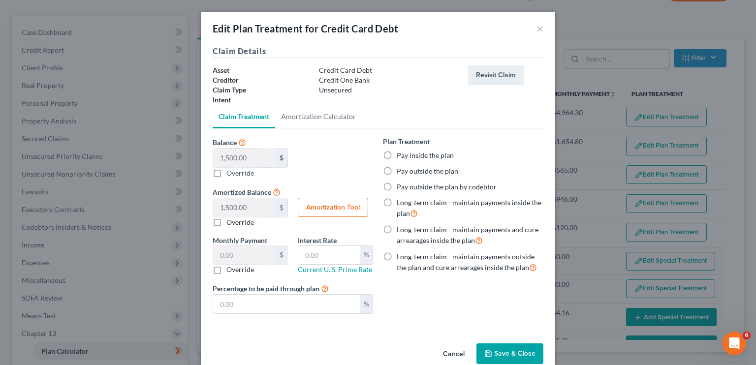
click at [413, 157] on label "Pay inside the plan" at bounding box center [425, 156] width 57 height 10
click at [407, 157] on input "Pay inside the plan" at bounding box center [404, 154] width 6 height 6
radio input "true"
click at [500, 354] on button "Save & Close" at bounding box center [510, 354] width 67 height 21
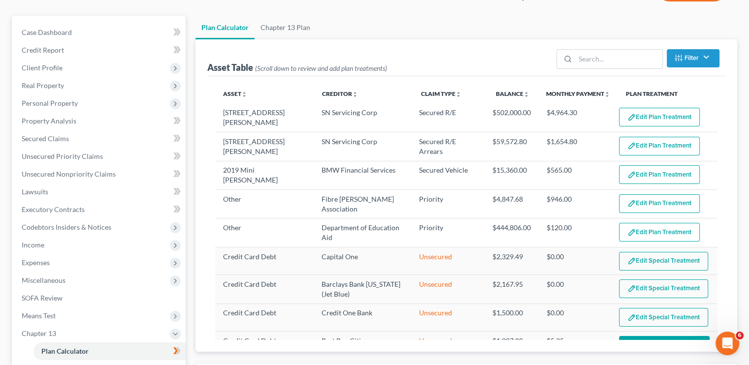
select select "35"
drag, startPoint x: 714, startPoint y: 206, endPoint x: 721, endPoint y: 278, distance: 72.7
drag, startPoint x: 721, startPoint y: 278, endPoint x: 734, endPoint y: 236, distance: 44.1
click at [734, 236] on div "Asset Table (Scroll down to review and add plan treatments) Filter Claim Type F…" at bounding box center [466, 195] width 542 height 313
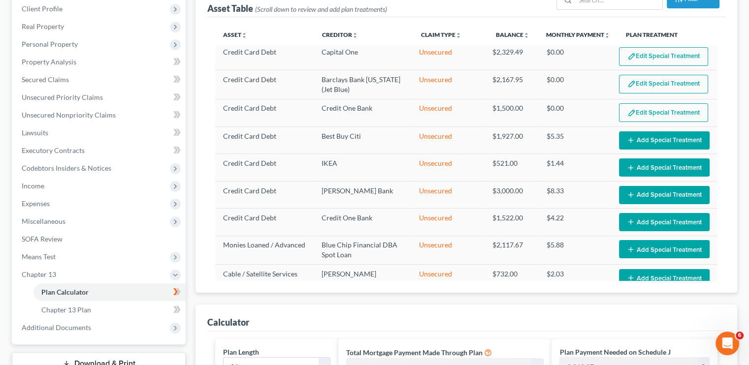
scroll to position [158, 0]
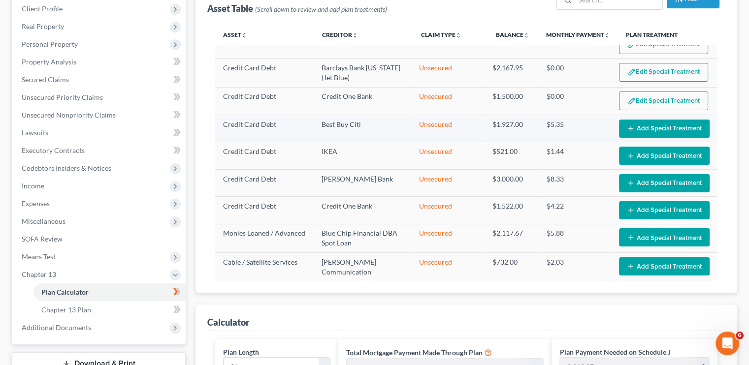
click at [661, 127] on button "Add Special Treatment" at bounding box center [664, 129] width 91 height 18
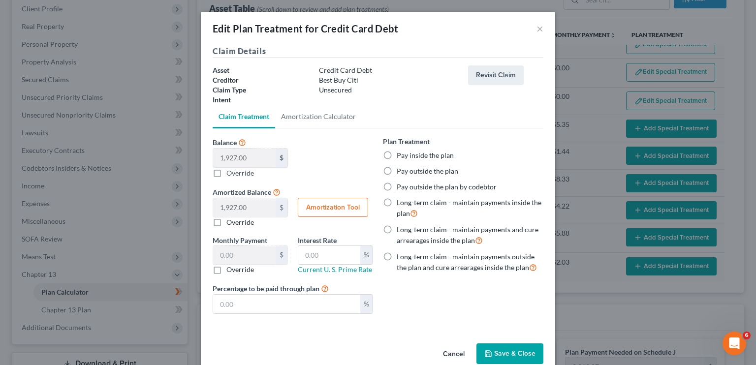
click at [404, 157] on label "Pay inside the plan" at bounding box center [425, 156] width 57 height 10
click at [404, 157] on input "Pay inside the plan" at bounding box center [404, 154] width 6 height 6
radio input "true"
click at [502, 356] on button "Save & Close" at bounding box center [510, 354] width 67 height 21
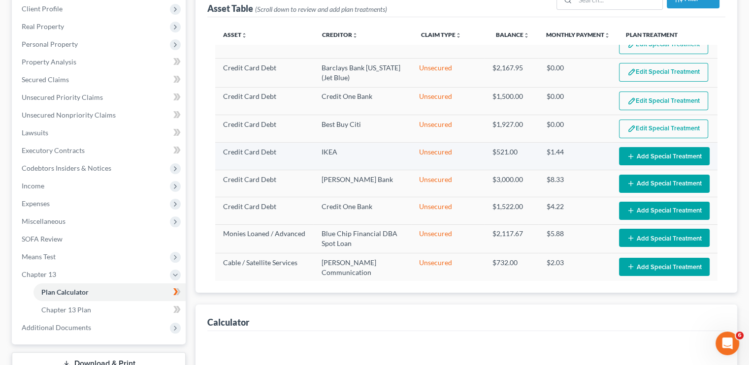
select select "35"
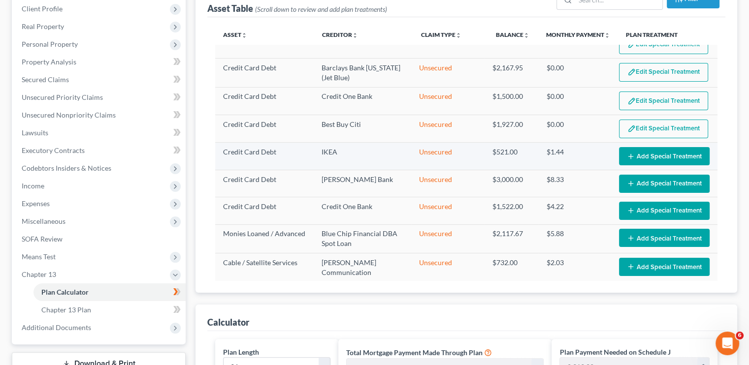
click at [657, 155] on button "Add Special Treatment" at bounding box center [664, 156] width 91 height 18
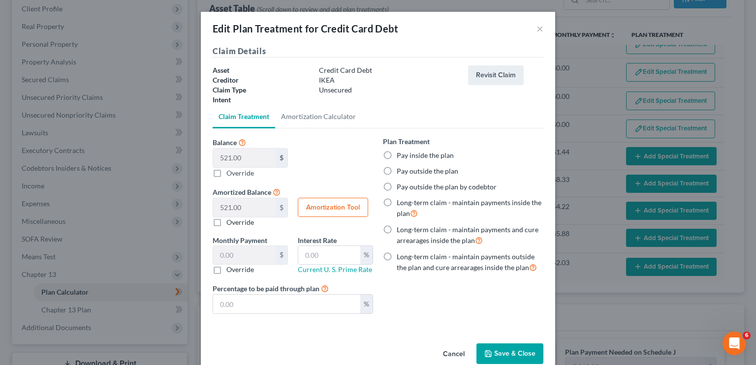
click at [432, 156] on label "Pay inside the plan" at bounding box center [425, 156] width 57 height 10
click at [407, 156] on input "Pay inside the plan" at bounding box center [404, 154] width 6 height 6
radio input "true"
click at [510, 354] on button "Save & Close" at bounding box center [510, 354] width 67 height 21
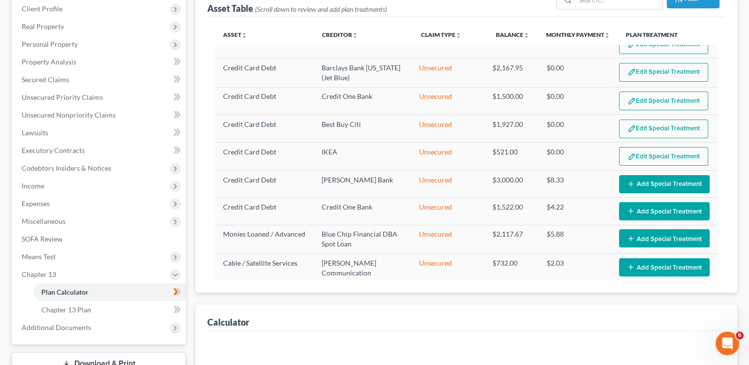
select select "35"
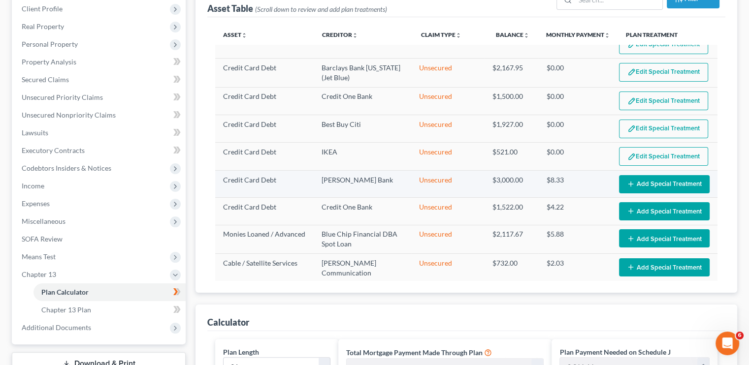
click at [666, 179] on button "Add Special Treatment" at bounding box center [664, 184] width 91 height 18
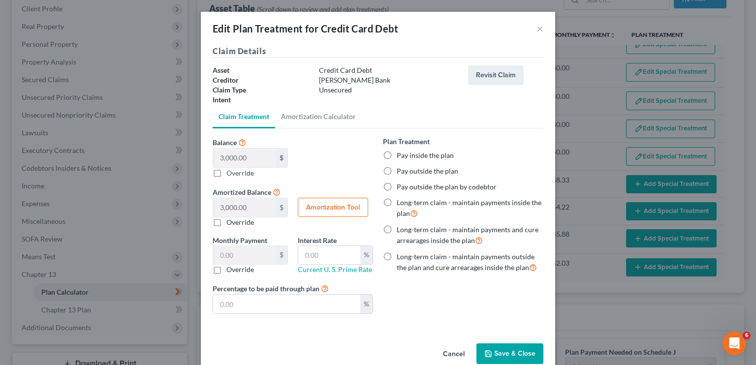
click at [397, 157] on label "Pay inside the plan" at bounding box center [425, 156] width 57 height 10
click at [401, 157] on input "Pay inside the plan" at bounding box center [404, 154] width 6 height 6
radio input "true"
click at [508, 351] on button "Save & Close" at bounding box center [510, 354] width 67 height 21
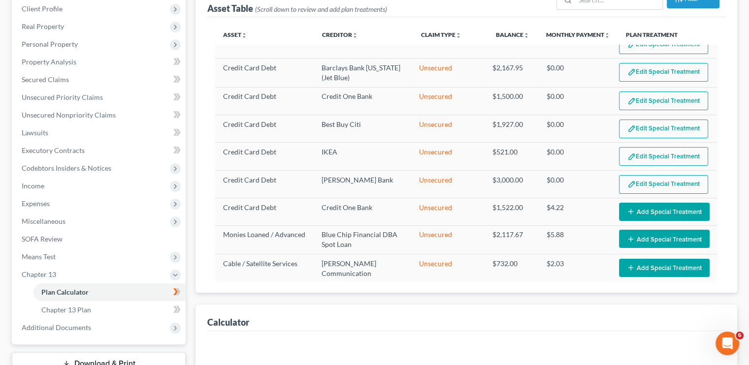
select select "35"
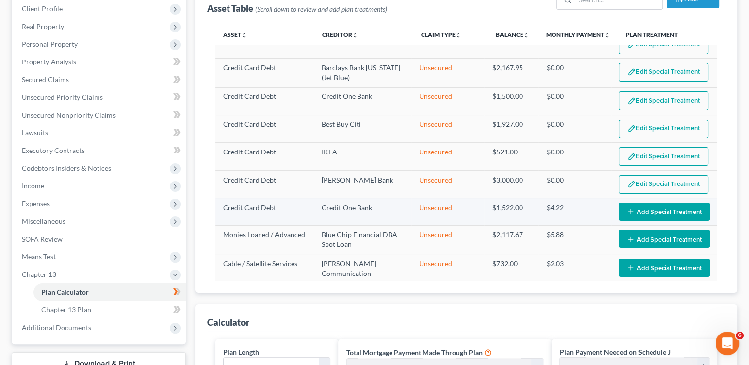
click at [667, 207] on button "Add Special Treatment" at bounding box center [664, 212] width 91 height 18
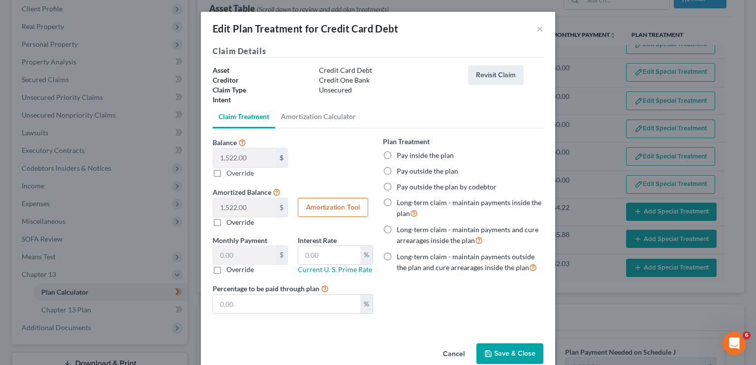
click at [397, 155] on label "Pay inside the plan" at bounding box center [425, 156] width 57 height 10
click at [401, 155] on input "Pay inside the plan" at bounding box center [404, 154] width 6 height 6
radio input "true"
click at [511, 353] on button "Save & Close" at bounding box center [510, 354] width 67 height 21
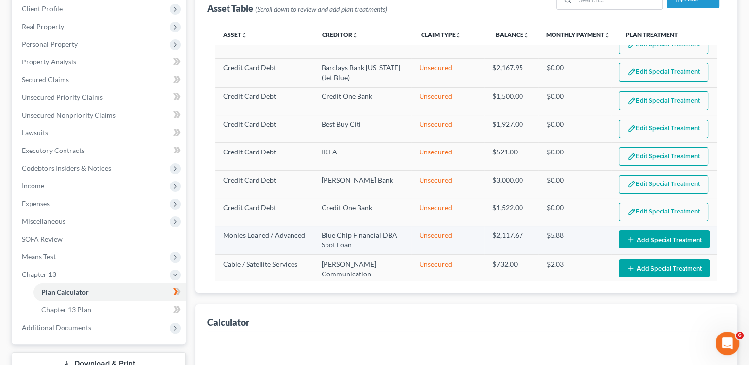
select select "35"
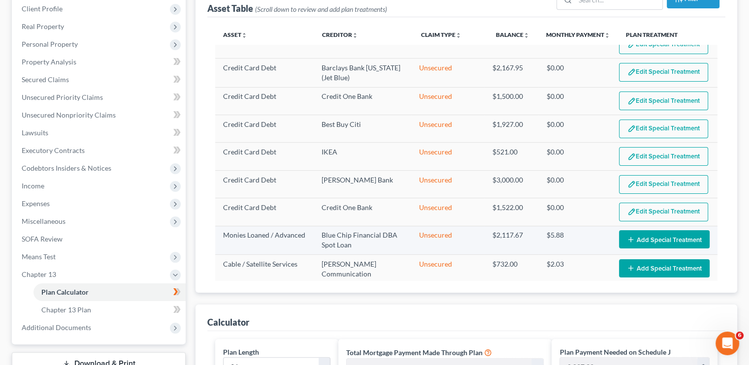
click at [655, 233] on button "Add Special Treatment" at bounding box center [664, 239] width 91 height 18
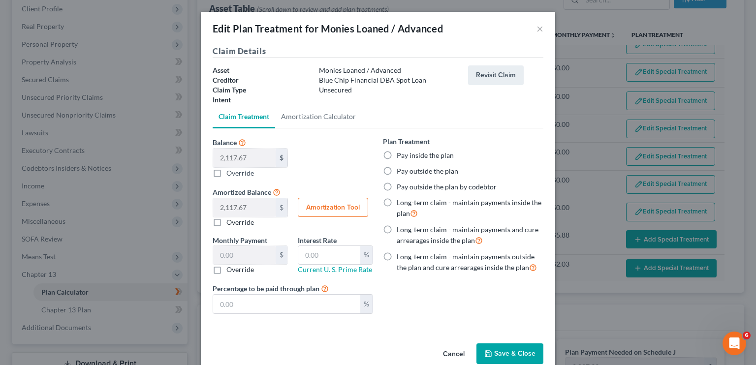
click at [405, 156] on label "Pay inside the plan" at bounding box center [425, 156] width 57 height 10
click at [405, 156] on input "Pay inside the plan" at bounding box center [404, 154] width 6 height 6
radio input "true"
click at [492, 352] on button "Save & Close" at bounding box center [510, 354] width 67 height 21
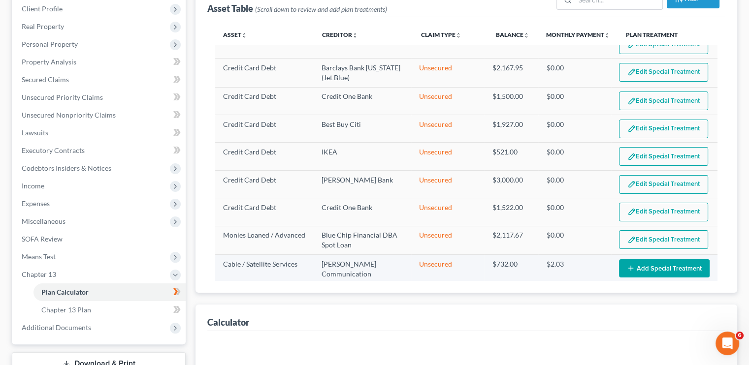
select select "35"
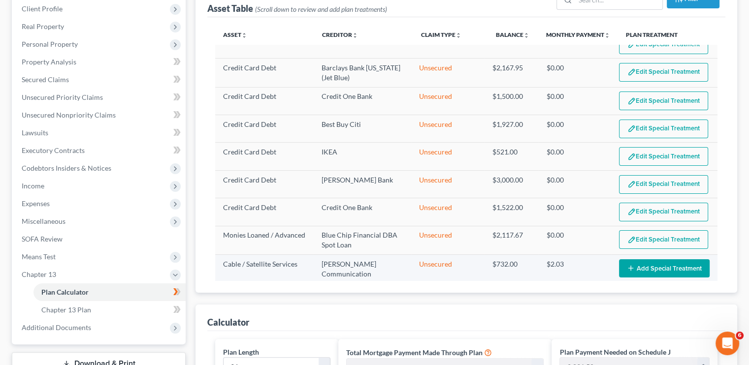
click at [631, 261] on button "Add Special Treatment" at bounding box center [664, 268] width 91 height 18
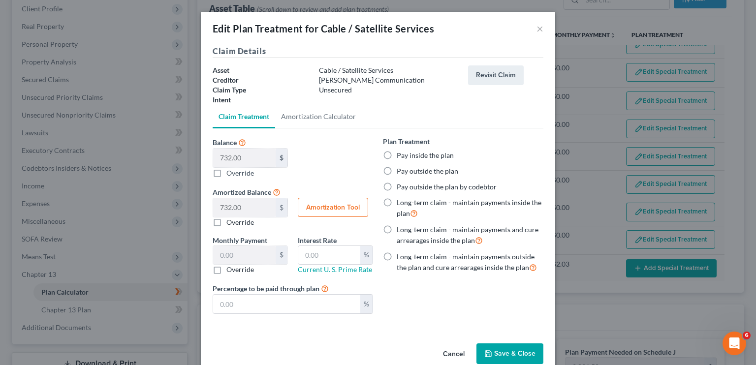
click at [397, 158] on label "Pay inside the plan" at bounding box center [425, 156] width 57 height 10
click at [401, 157] on input "Pay inside the plan" at bounding box center [404, 154] width 6 height 6
radio input "true"
click at [508, 353] on button "Save & Close" at bounding box center [510, 354] width 67 height 21
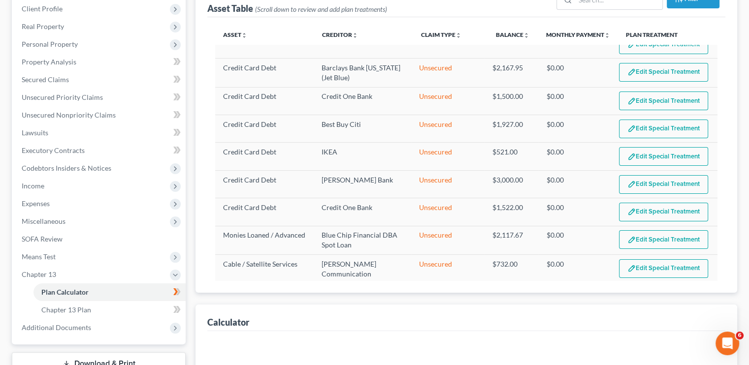
select select "35"
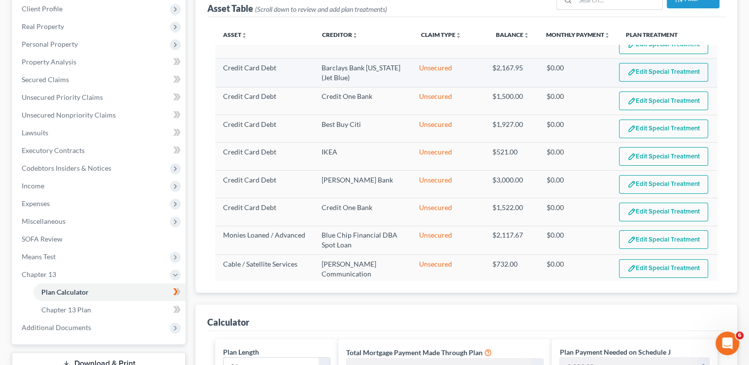
click at [646, 72] on button "Edit Special Treatment" at bounding box center [663, 72] width 89 height 19
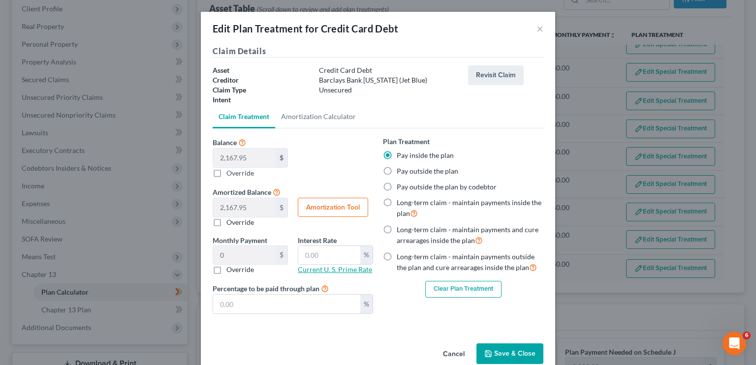
click at [339, 267] on link "Current U. S. Prime Rate" at bounding box center [335, 269] width 74 height 8
click at [317, 255] on input "text" at bounding box center [329, 255] width 62 height 19
paste input "7.25"
type input "7.25"
click at [246, 308] on input "text" at bounding box center [286, 304] width 147 height 19
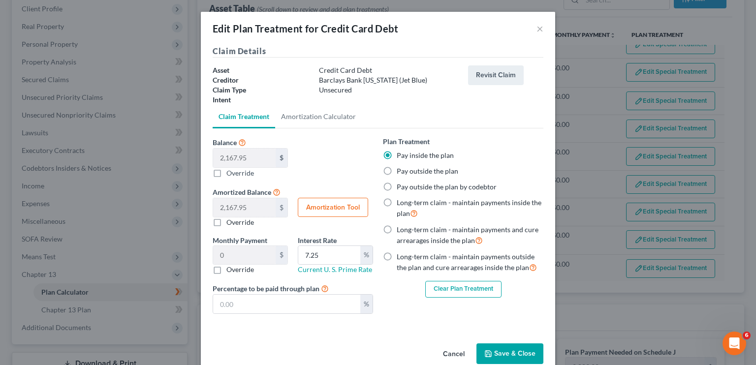
click at [515, 352] on button "Save & Close" at bounding box center [510, 354] width 67 height 21
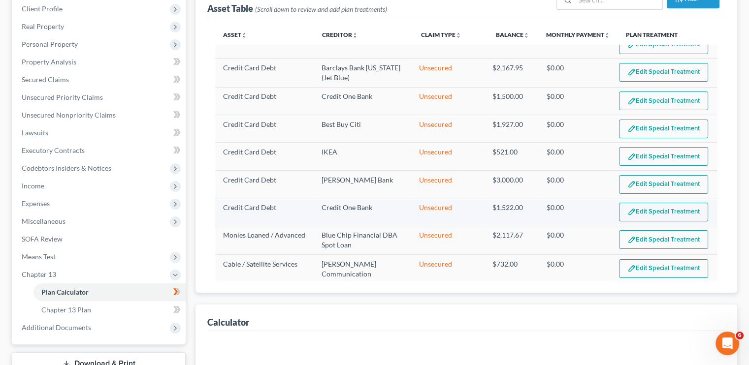
select select "35"
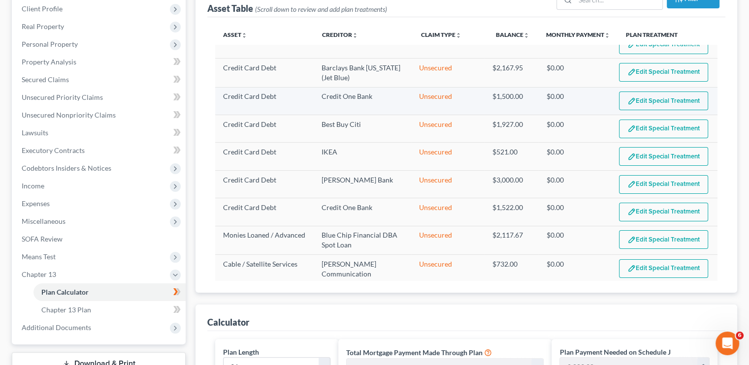
click at [659, 95] on button "Edit Special Treatment" at bounding box center [663, 101] width 89 height 19
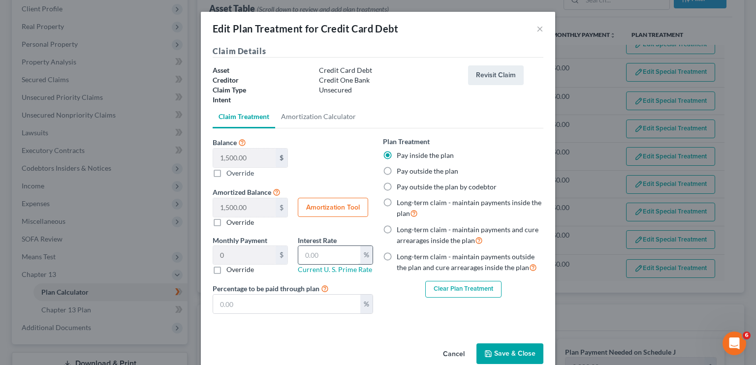
click at [323, 250] on input "text" at bounding box center [329, 255] width 62 height 19
type input "7.25"
click at [508, 356] on button "Save & Close" at bounding box center [510, 354] width 67 height 21
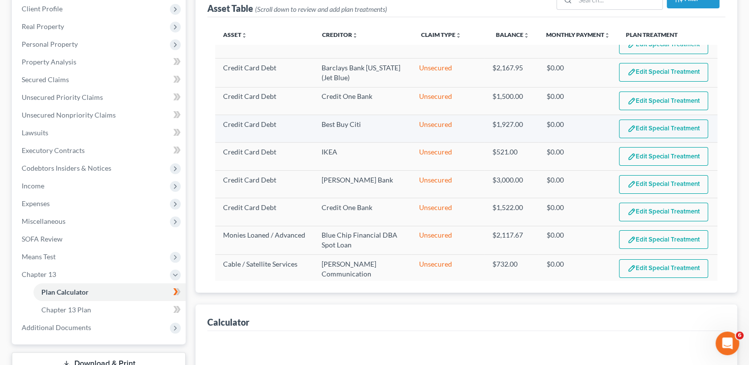
select select "35"
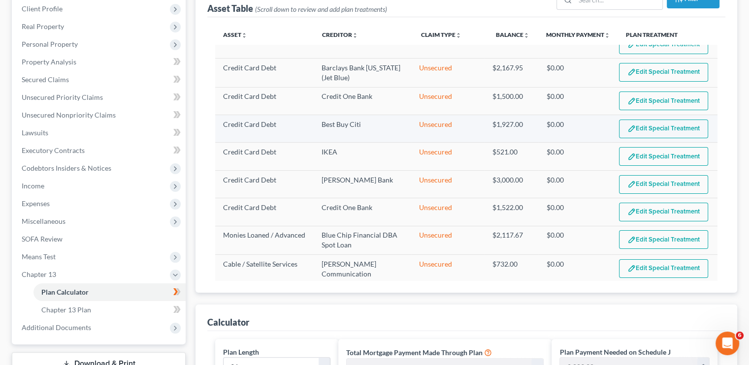
click at [656, 124] on button "Edit Special Treatment" at bounding box center [663, 129] width 89 height 19
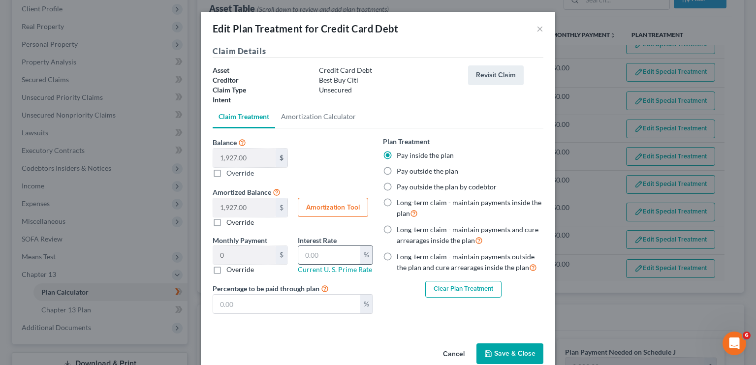
click at [346, 259] on input "text" at bounding box center [329, 255] width 62 height 19
type input "7.25"
click at [497, 353] on button "Save & Close" at bounding box center [510, 354] width 67 height 21
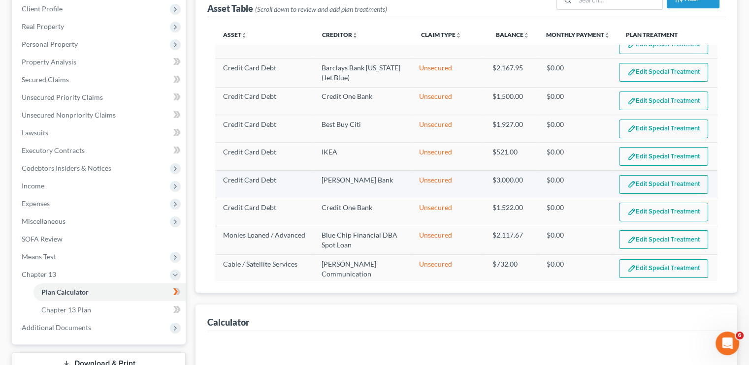
select select "35"
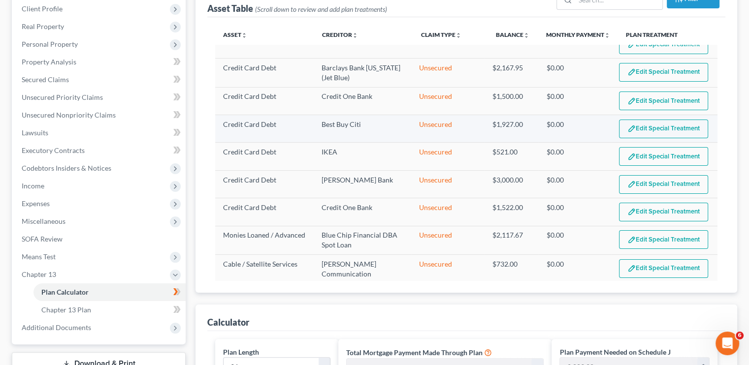
click at [655, 127] on button "Edit Special Treatment" at bounding box center [663, 129] width 89 height 19
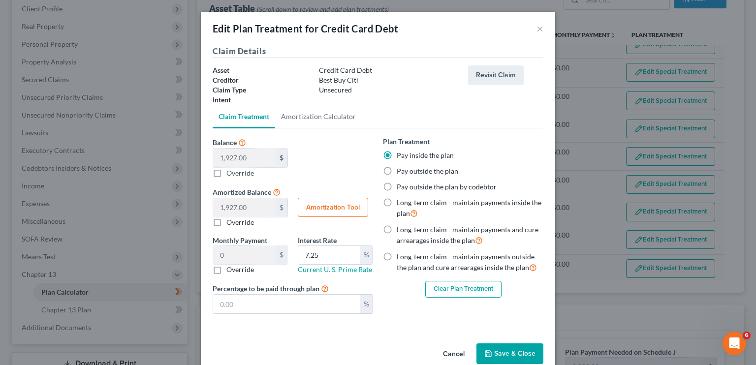
click at [507, 354] on button "Save & Close" at bounding box center [510, 354] width 67 height 21
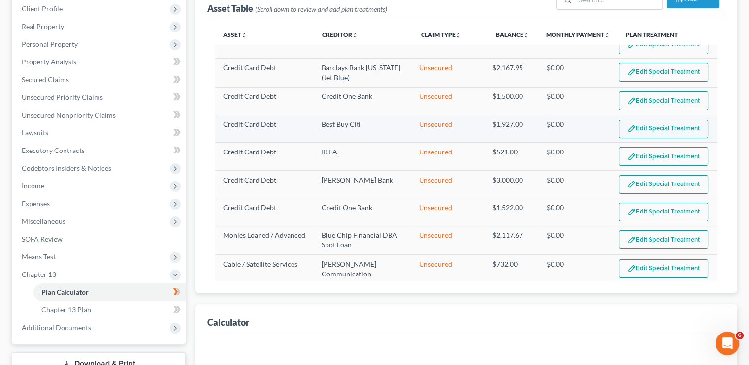
select select "35"
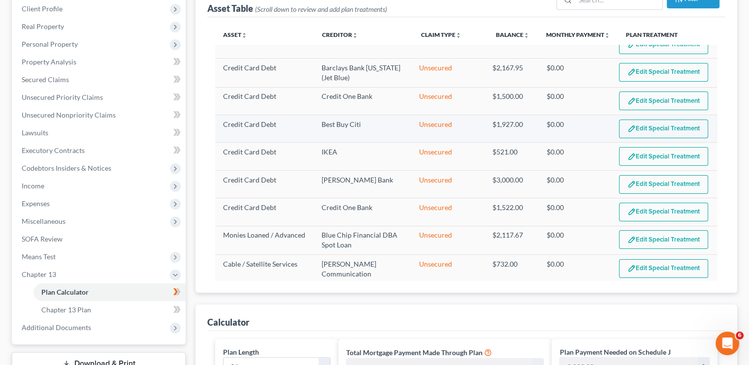
click at [664, 123] on button "Edit Special Treatment" at bounding box center [663, 129] width 89 height 19
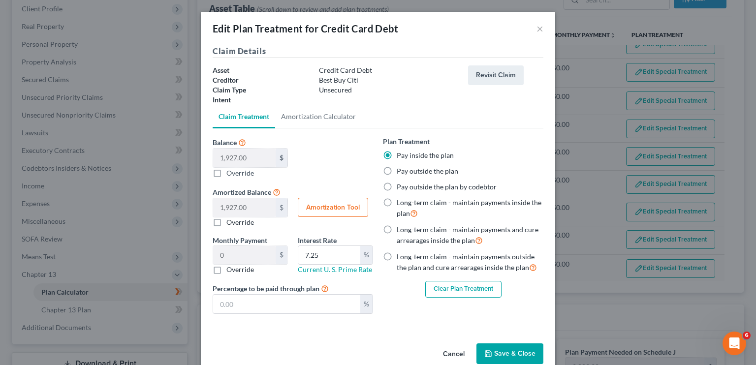
click at [515, 349] on button "Save & Close" at bounding box center [510, 354] width 67 height 21
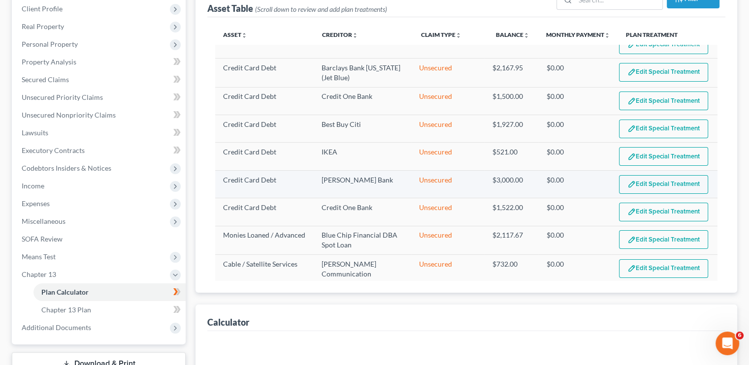
select select "35"
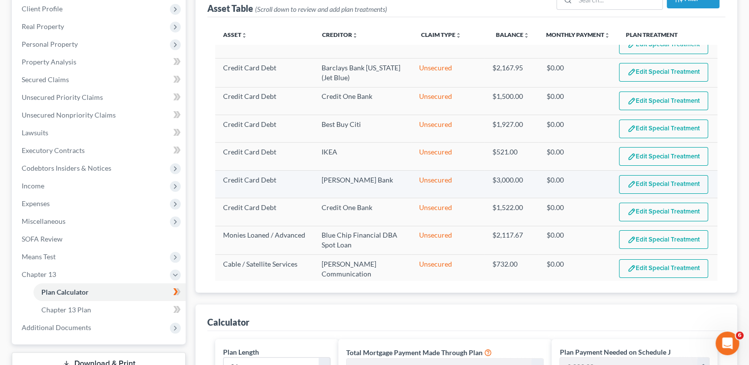
click at [654, 175] on button "Edit Special Treatment" at bounding box center [663, 184] width 89 height 19
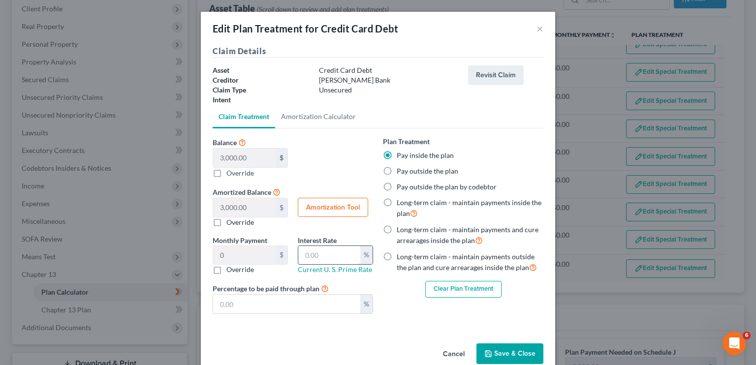
click at [339, 252] on input "text" at bounding box center [329, 255] width 62 height 19
type input "7.25"
click at [507, 356] on button "Save & Close" at bounding box center [510, 354] width 67 height 21
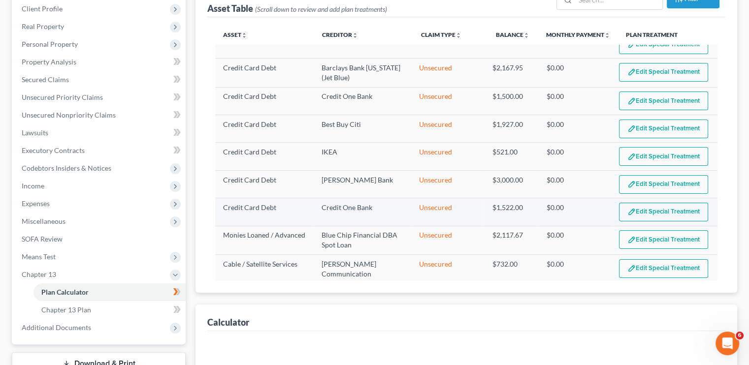
click at [644, 203] on button "Edit Special Treatment" at bounding box center [663, 212] width 89 height 19
select select "35"
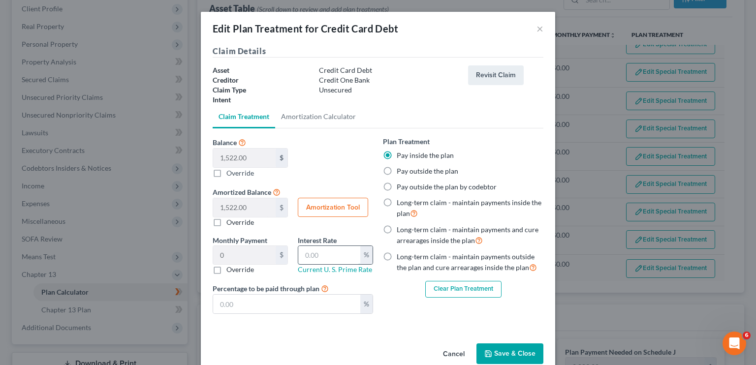
click at [335, 252] on input "text" at bounding box center [329, 255] width 62 height 19
type input "7.25"
click at [510, 350] on button "Save & Close" at bounding box center [510, 354] width 67 height 21
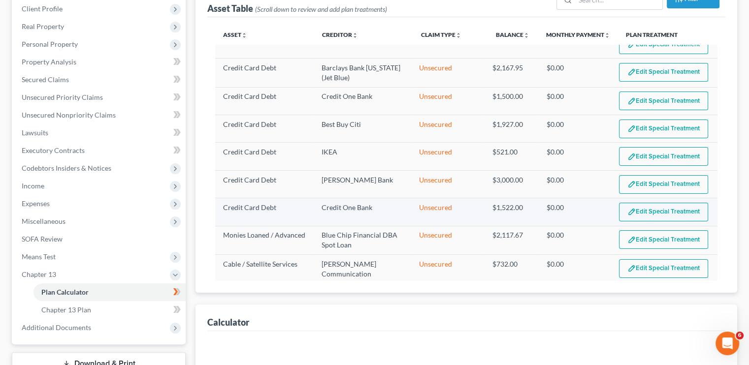
select select "35"
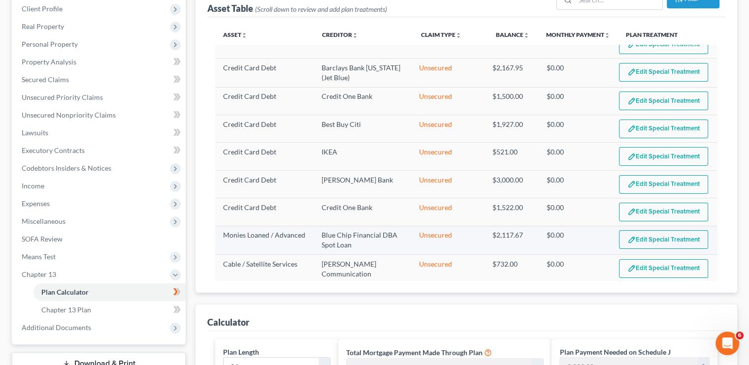
drag, startPoint x: 648, startPoint y: 223, endPoint x: 647, endPoint y: 234, distance: 11.4
click at [647, 234] on td "Edit Special Treatment Add Special Treatment" at bounding box center [664, 240] width 106 height 29
click at [647, 234] on button "Edit Special Treatment" at bounding box center [663, 239] width 89 height 19
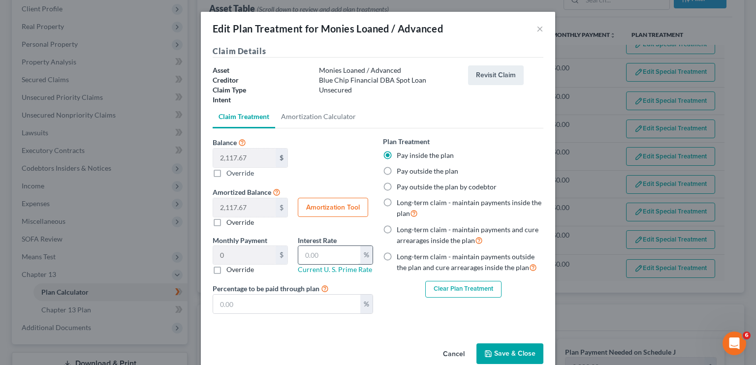
click at [314, 262] on input "text" at bounding box center [329, 255] width 62 height 19
type input "7.25"
click at [500, 350] on button "Save & Close" at bounding box center [510, 354] width 67 height 21
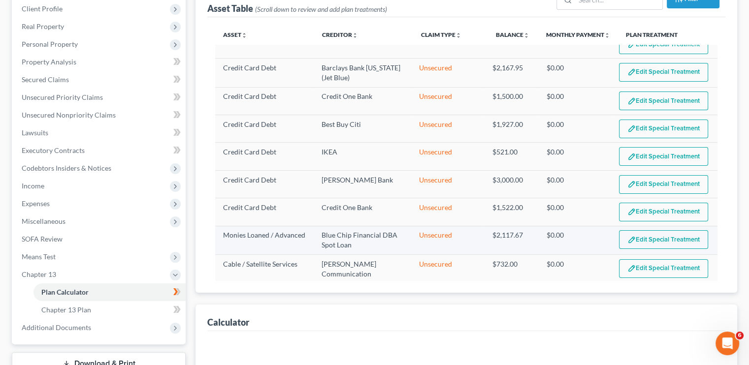
select select "35"
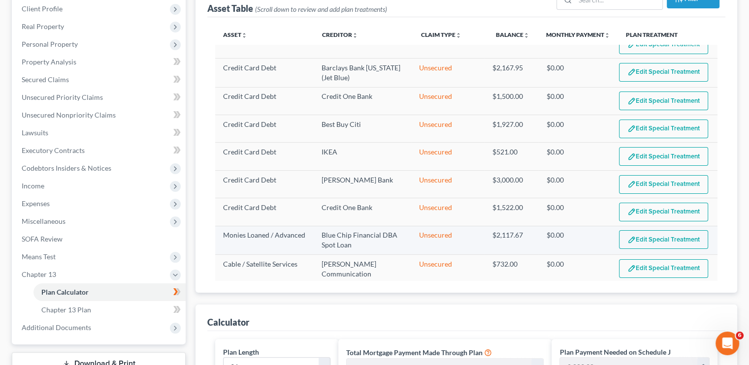
click at [658, 236] on button "Edit Special Treatment" at bounding box center [663, 239] width 89 height 19
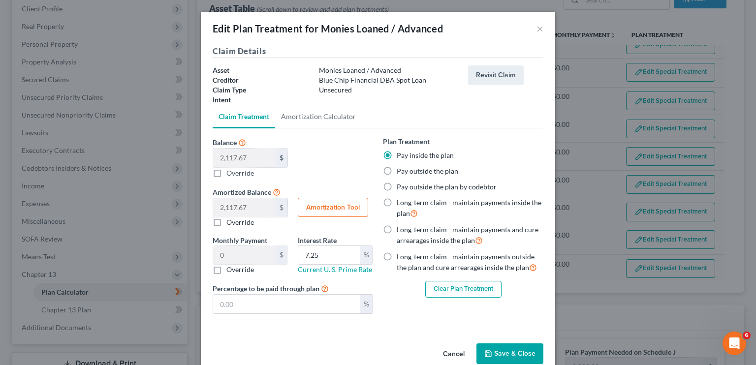
click at [492, 354] on button "Save & Close" at bounding box center [510, 354] width 67 height 21
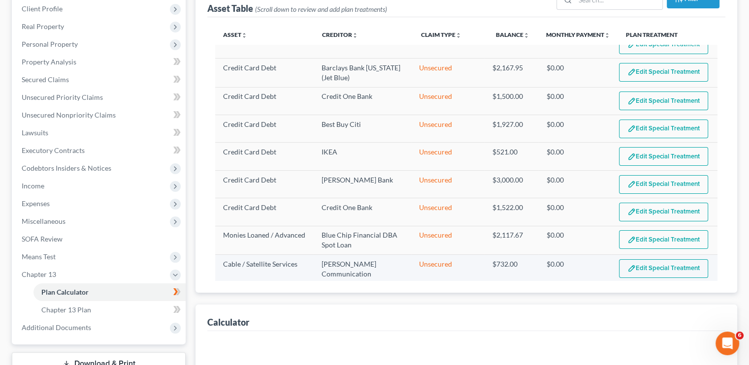
select select "35"
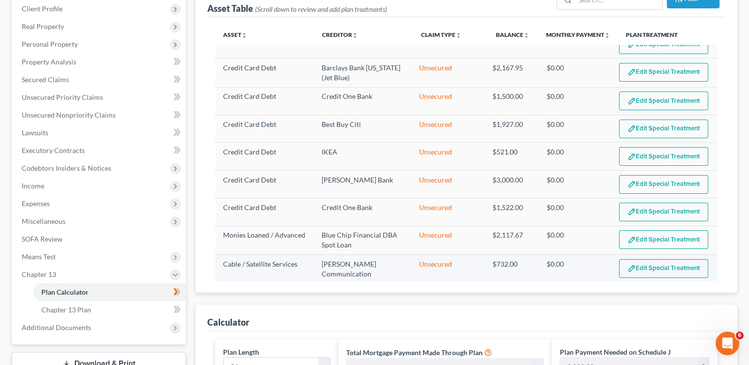
click at [675, 267] on button "Edit Special Treatment" at bounding box center [663, 268] width 89 height 19
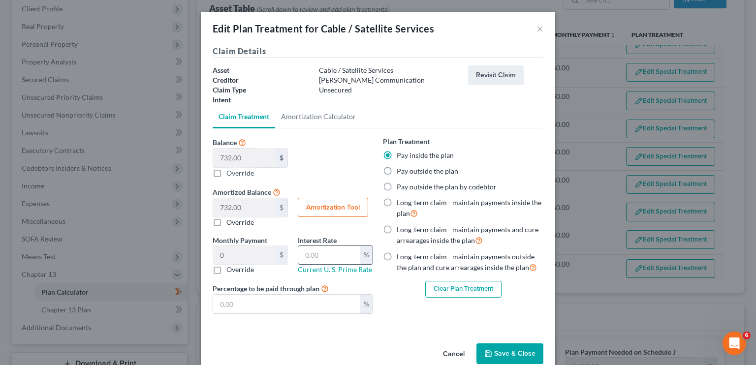
click at [336, 256] on input "text" at bounding box center [329, 255] width 62 height 19
type input "7.25"
click at [499, 355] on button "Save & Close" at bounding box center [510, 354] width 67 height 21
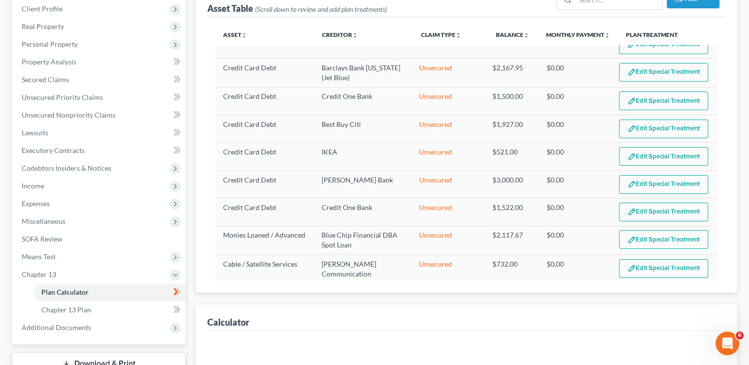
select select "35"
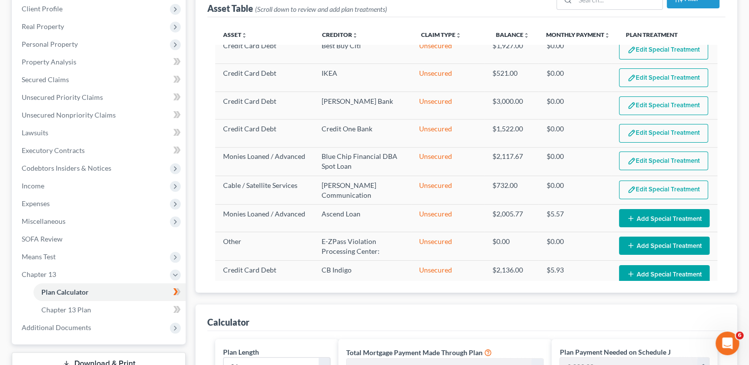
scroll to position [245, 0]
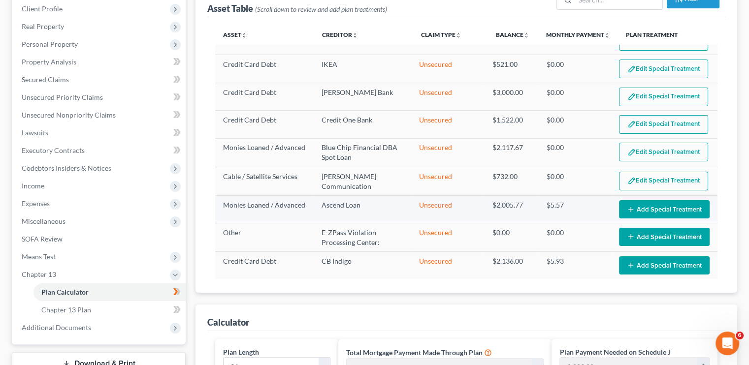
click at [654, 208] on button "Add Special Treatment" at bounding box center [664, 209] width 91 height 18
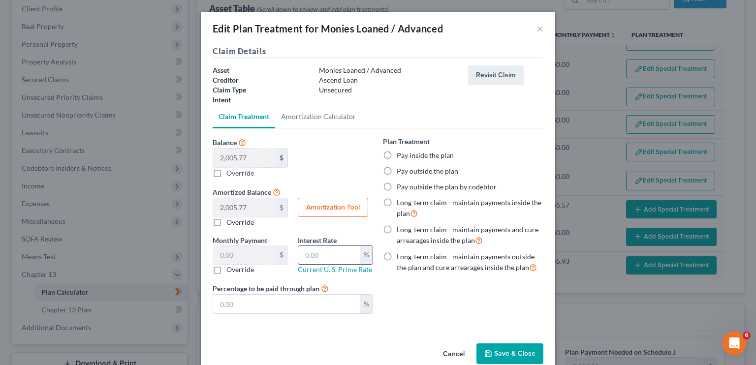
click at [327, 257] on input "text" at bounding box center [329, 255] width 62 height 19
type input "7.25"
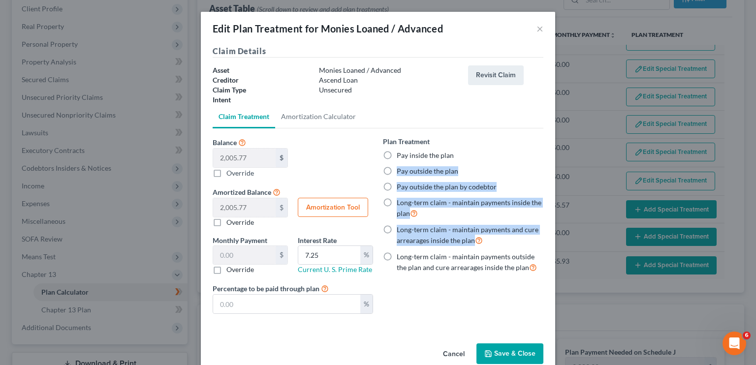
drag, startPoint x: 383, startPoint y: 157, endPoint x: 468, endPoint y: 265, distance: 137.2
click at [468, 265] on div "Plan Treatment Pay inside the plan Pay outside the plan Pay outside the plan by…" at bounding box center [463, 204] width 160 height 137
click at [390, 162] on div "Plan Treatment Pay inside the plan Pay outside the plan Pay outside the plan by…" at bounding box center [463, 204] width 160 height 137
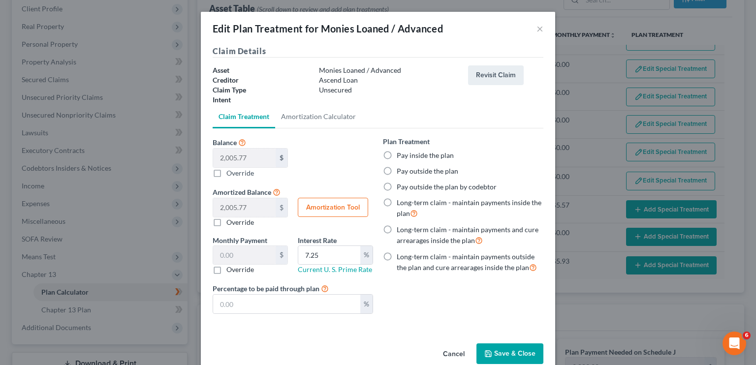
click at [397, 158] on label "Pay inside the plan" at bounding box center [425, 156] width 57 height 10
click at [401, 157] on input "Pay inside the plan" at bounding box center [404, 154] width 6 height 6
radio input "true"
click at [518, 350] on button "Save & Close" at bounding box center [510, 354] width 67 height 21
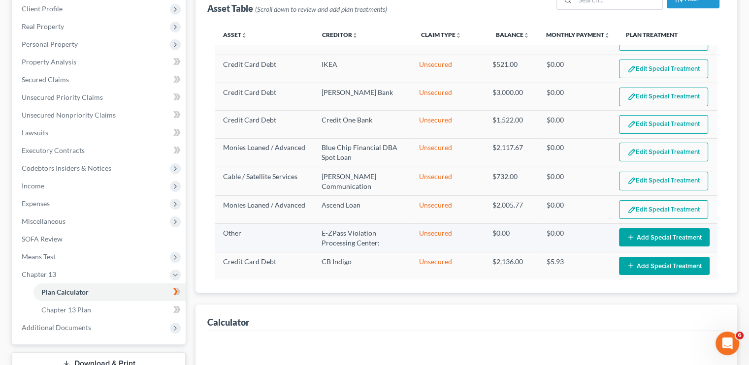
select select "35"
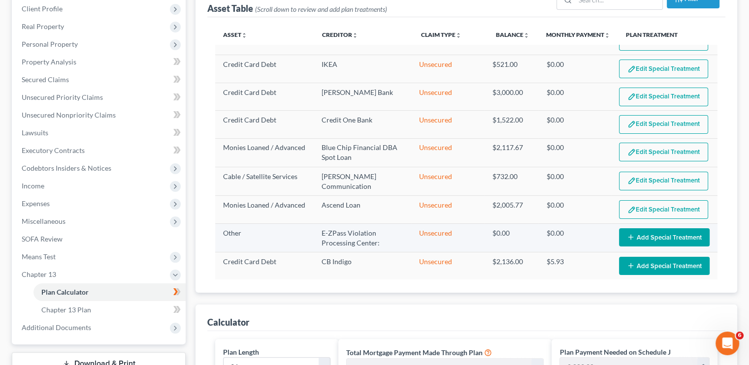
click at [642, 231] on button "Add Special Treatment" at bounding box center [664, 237] width 91 height 18
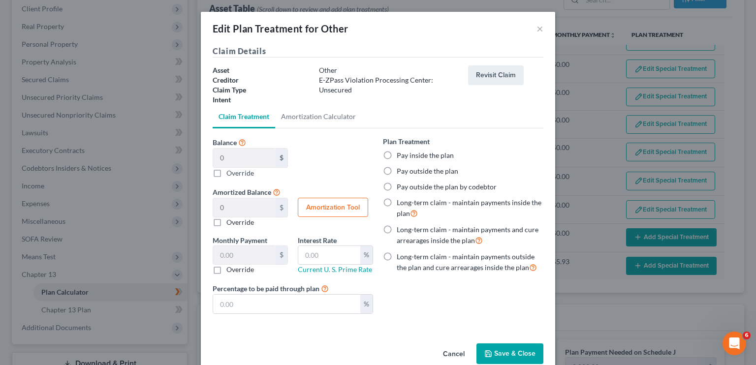
click at [397, 156] on label "Pay inside the plan" at bounding box center [425, 156] width 57 height 10
click at [401, 156] on input "Pay inside the plan" at bounding box center [404, 154] width 6 height 6
radio input "true"
click at [504, 347] on button "Save & Close" at bounding box center [510, 354] width 67 height 21
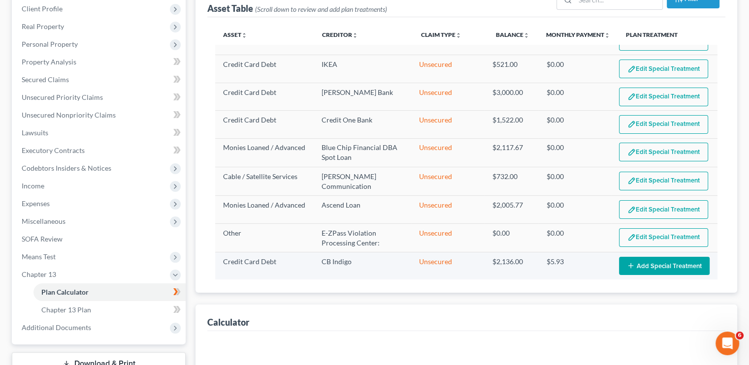
select select "35"
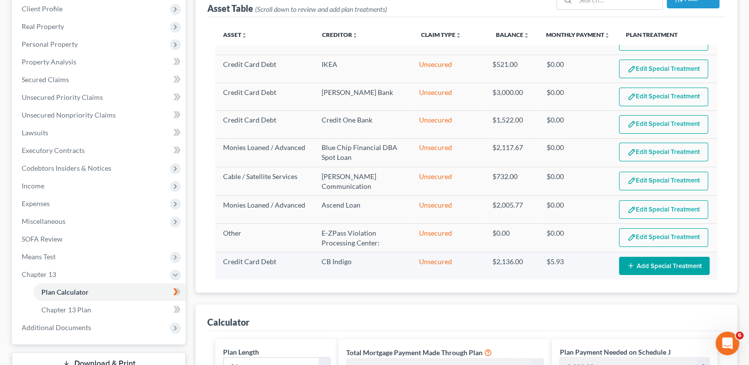
click at [644, 257] on button "Add Special Treatment" at bounding box center [664, 266] width 91 height 18
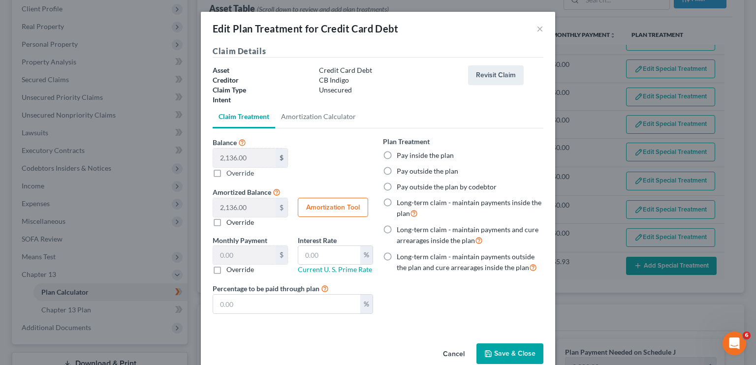
click at [421, 157] on label "Pay inside the plan" at bounding box center [425, 156] width 57 height 10
click at [407, 157] on input "Pay inside the plan" at bounding box center [404, 154] width 6 height 6
radio input "true"
click at [507, 359] on button "Save & Close" at bounding box center [510, 354] width 67 height 21
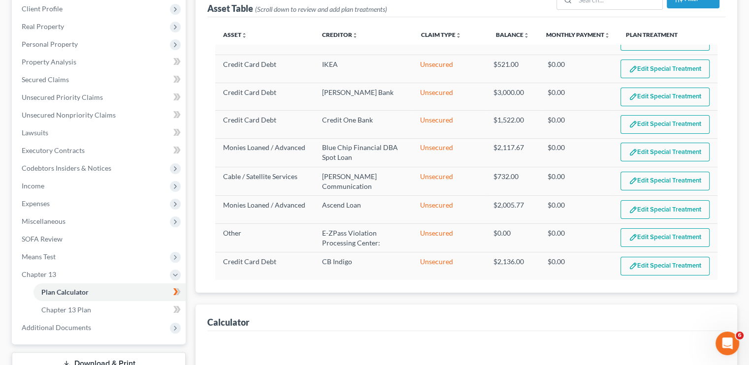
select select "35"
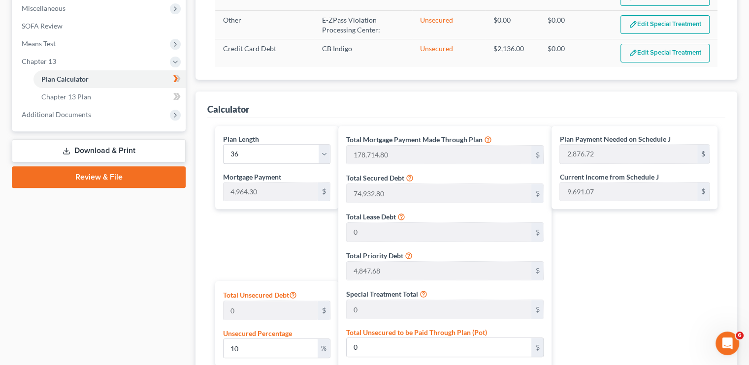
scroll to position [358, 0]
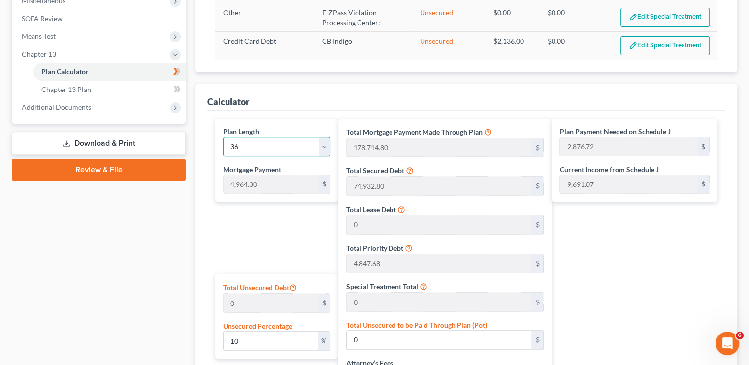
click at [327, 145] on select "1 2 3 4 5 6 7 8 9 10 11 12 13 14 15 16 17 18 19 20 21 22 23 24 25 26 27 28 29 3…" at bounding box center [276, 147] width 107 height 20
select select "57"
click at [223, 137] on select "1 2 3 4 5 6 7 8 9 10 11 12 13 14 15 16 17 18 19 20 21 22 23 24 25 26 27 28 29 3…" at bounding box center [276, 147] width 107 height 20
type input "287,929.40"
type input "367,709.88"
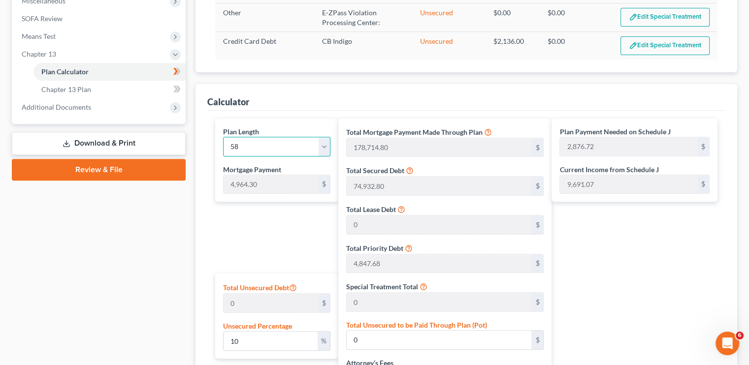
type input "33,829.30"
type input "401,539.18"
type input "1,958.78"
select select "57"
type input "6,923.08"
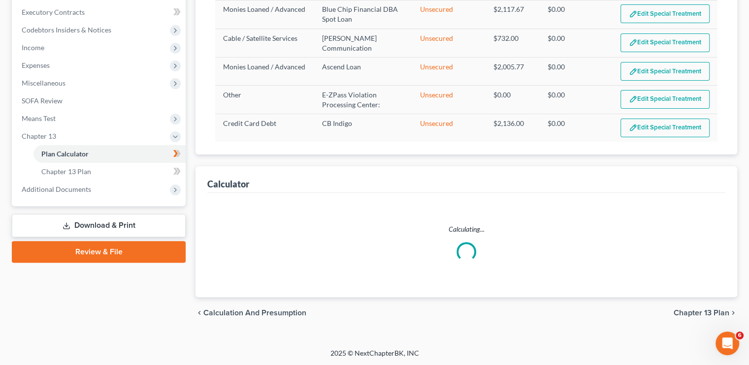
select select "57"
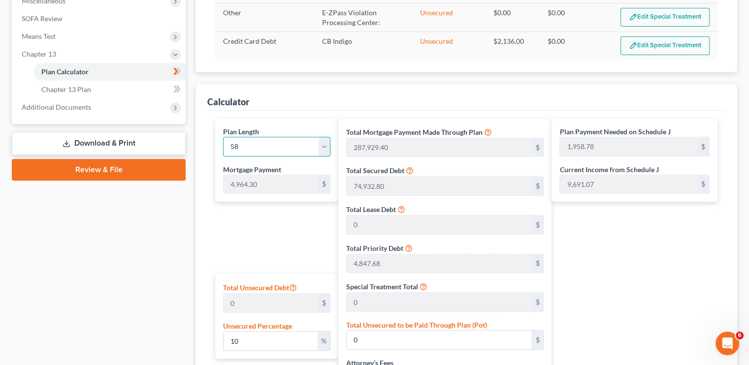
click at [329, 139] on select "1 2 3 4 5 6 7 8 9 10 11 12 13 14 15 16 17 18 19 20 21 22 23 24 25 26 27 28 29 3…" at bounding box center [276, 147] width 107 height 20
select select "59"
click at [223, 137] on select "1 2 3 4 5 6 7 8 9 10 11 12 13 14 15 16 17 18 19 20 21 22 23 24 25 26 27 28 29 3…" at bounding box center [276, 147] width 107 height 20
type input "297,858.00"
type input "377,638.48"
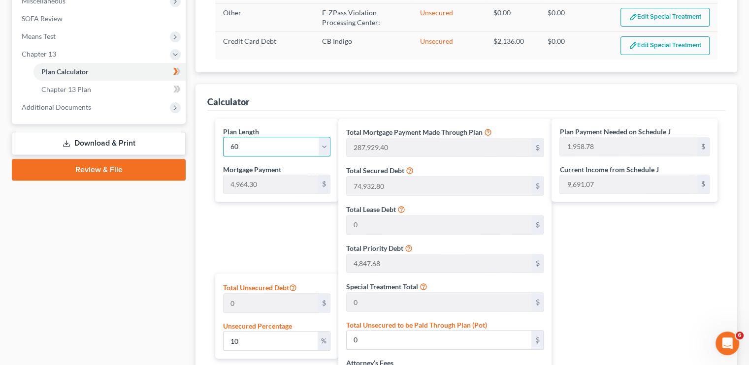
type input "34,742.74"
type input "412,381.22"
type input "1,908.72"
select select "59"
type input "6,873.02"
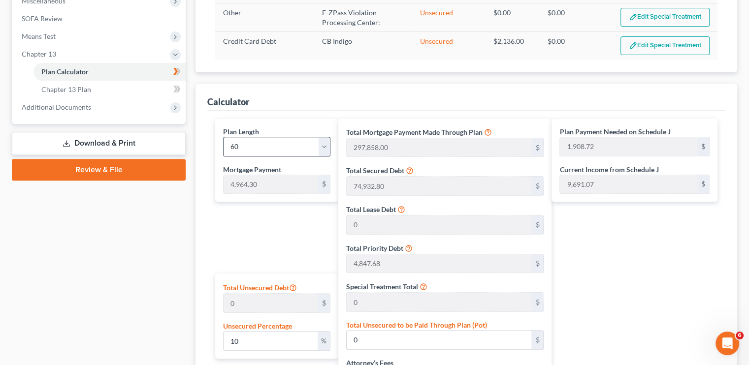
scroll to position [276, 0]
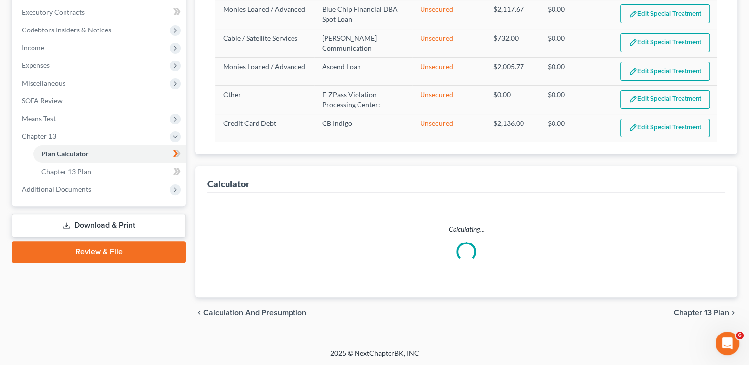
select select "59"
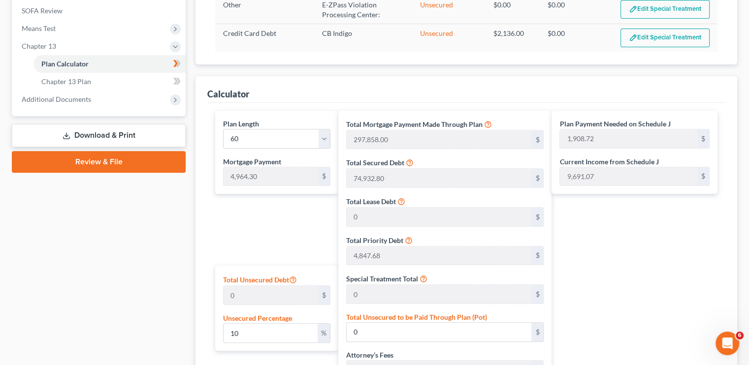
scroll to position [355, 0]
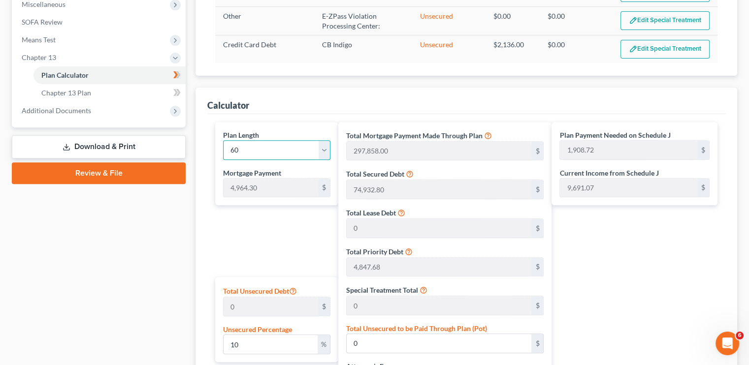
click at [317, 157] on select "1 2 3 4 5 6 7 8 9 10 11 12 13 14 15 16 17 18 19 20 21 22 23 24 25 26 27 28 29 3…" at bounding box center [276, 150] width 107 height 20
select select "35"
click at [223, 140] on select "1 2 3 4 5 6 7 8 9 10 11 12 13 14 15 16 17 18 19 20 21 22 23 24 25 26 27 28 29 3…" at bounding box center [276, 150] width 107 height 20
type input "178,714.80"
type input "258,495.28"
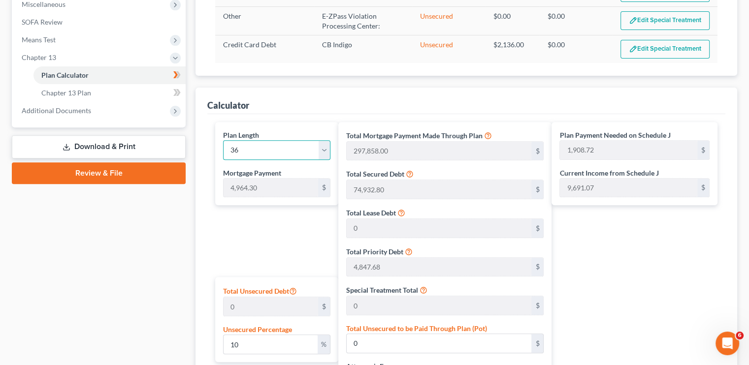
type input "23,781.56"
type input "282,276.84"
type input "2,876.72"
select select "35"
type input "7,841.02"
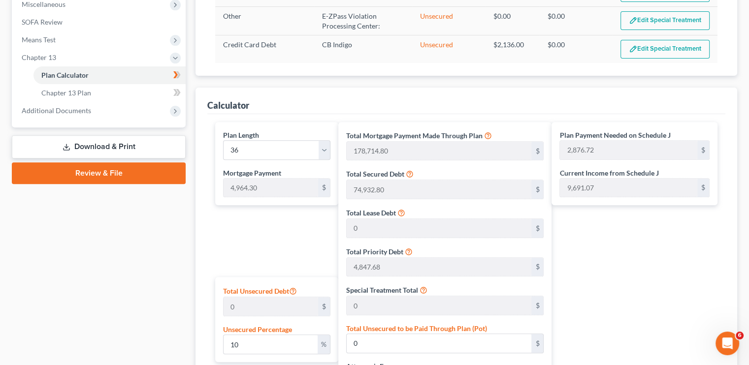
scroll to position [276, 0]
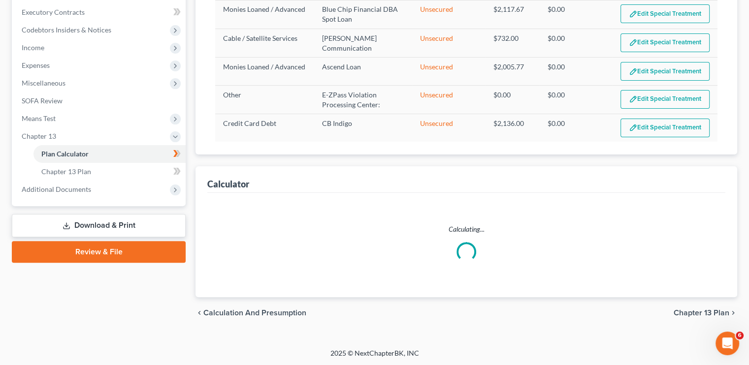
select select "35"
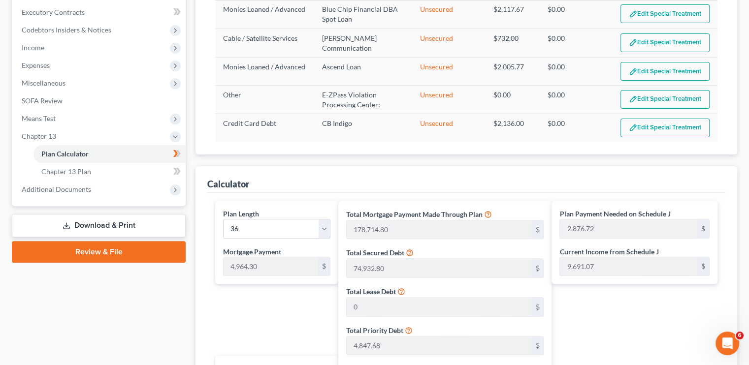
scroll to position [355, 0]
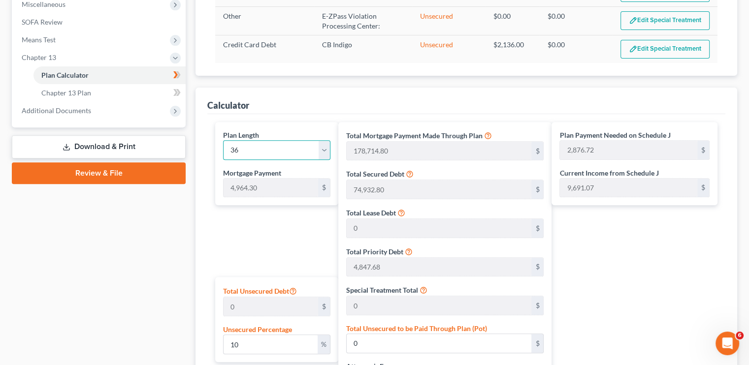
click at [323, 152] on select "1 2 3 4 5 6 7 8 9 10 11 12 13 14 15 16 17 18 19 20 21 22 23 24 25 26 27 28 29 3…" at bounding box center [276, 150] width 107 height 20
select select "23"
click at [223, 140] on select "1 2 3 4 5 6 7 8 9 10 11 12 13 14 15 16 17 18 19 20 21 22 23 24 25 26 27 28 29 3…" at bounding box center [276, 150] width 107 height 20
type input "119,143.20"
type input "198,923.68"
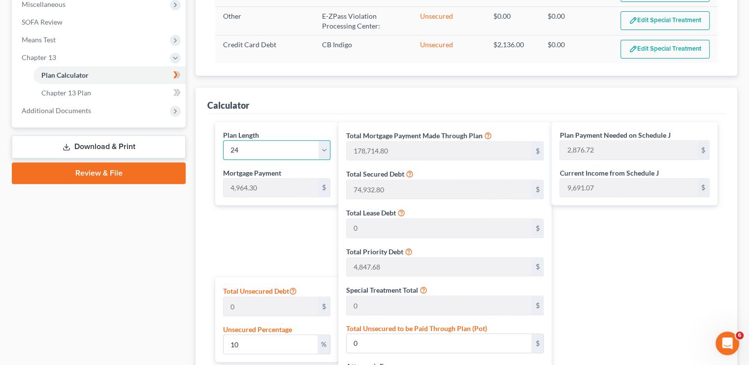
type input "18,300.97"
type input "217,224.65"
type input "4,086.72"
select select "23"
type input "9,051.02"
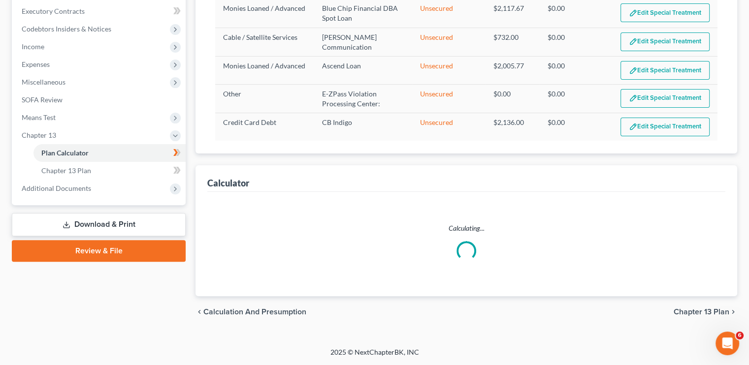
select select "23"
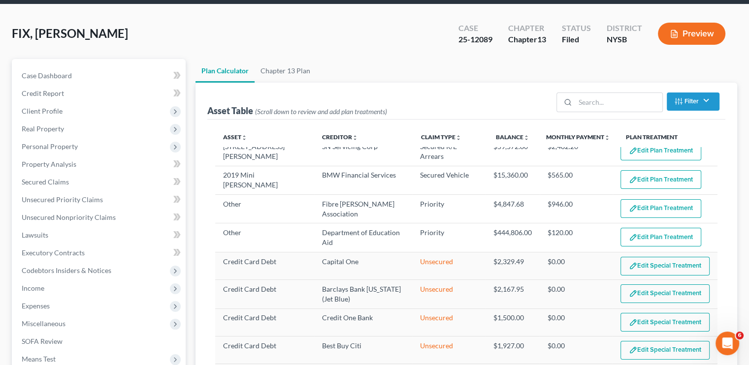
scroll to position [0, 0]
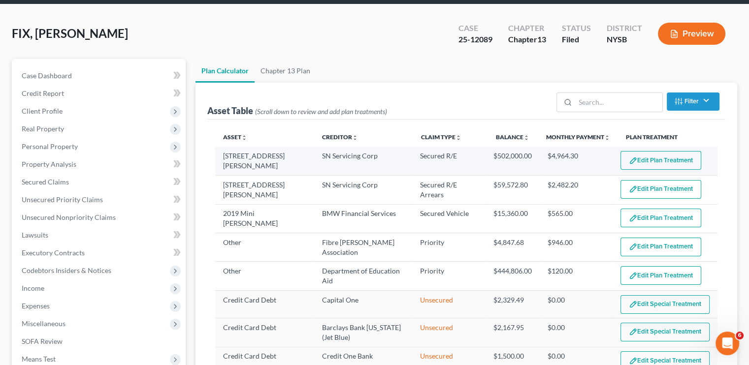
click at [656, 164] on button "Edit Plan Treatment" at bounding box center [660, 160] width 81 height 19
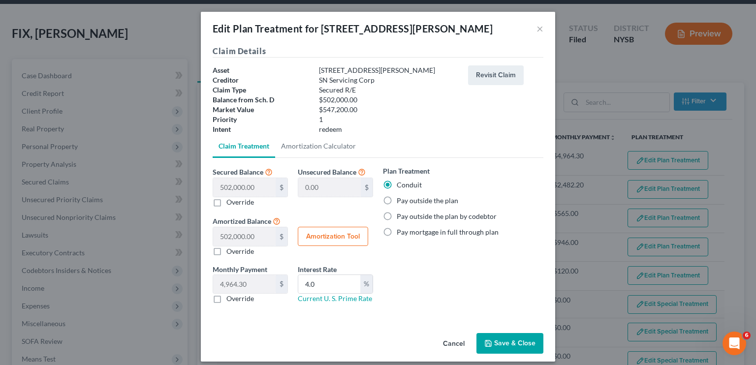
click at [397, 200] on label "Pay outside the plan" at bounding box center [428, 201] width 62 height 10
click at [401, 200] on input "Pay outside the plan" at bounding box center [404, 199] width 6 height 6
radio input "true"
click at [505, 343] on button "Save & Close" at bounding box center [510, 343] width 67 height 21
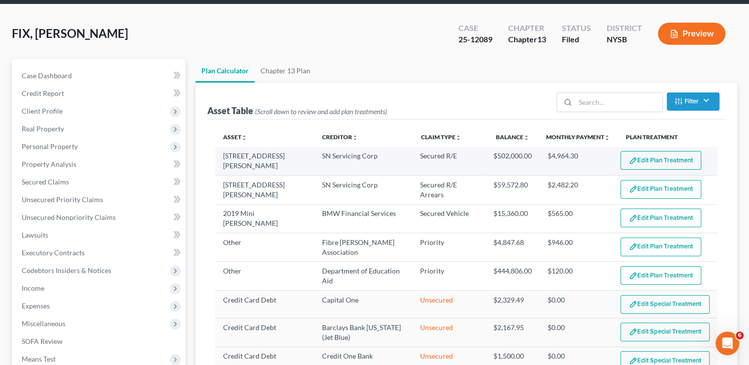
select select "23"
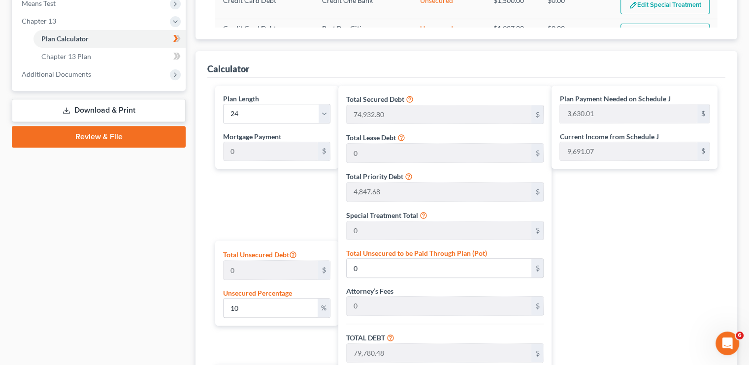
scroll to position [374, 0]
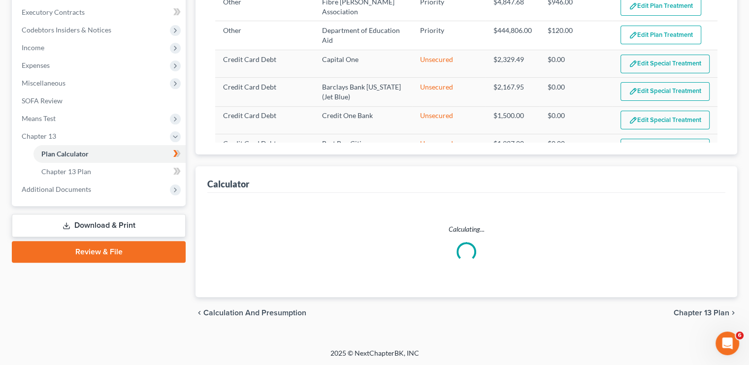
select select "23"
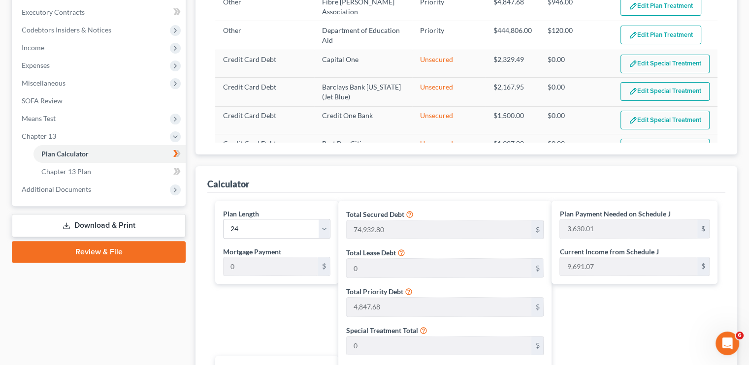
scroll to position [374, 0]
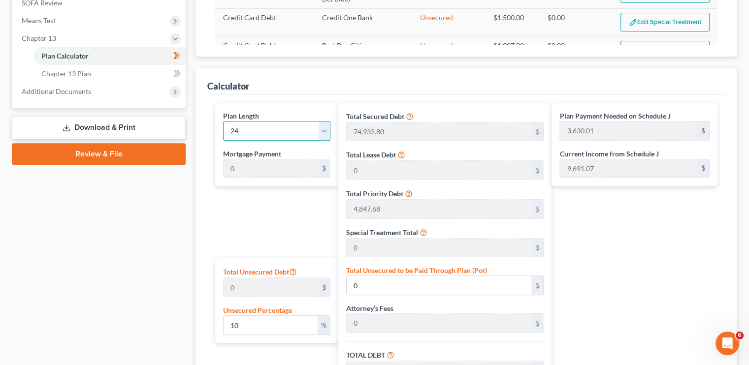
click at [319, 133] on select "1 2 3 4 5 6 7 8 9 10 11 12 13 14 15 16 17 18 19 20 21 22 23 24 25 26 27 28 29 3…" at bounding box center [276, 131] width 107 height 20
select select "59"
click at [223, 121] on select "1 2 3 4 5 6 7 8 9 10 11 12 13 14 15 16 17 18 19 20 21 22 23 24 25 26 27 28 29 3…" at bounding box center [276, 131] width 107 height 20
type input "1,452.00"
select select "59"
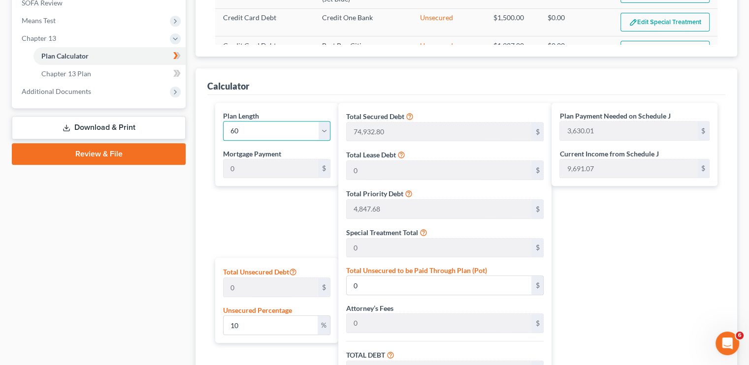
type input "1,452.00"
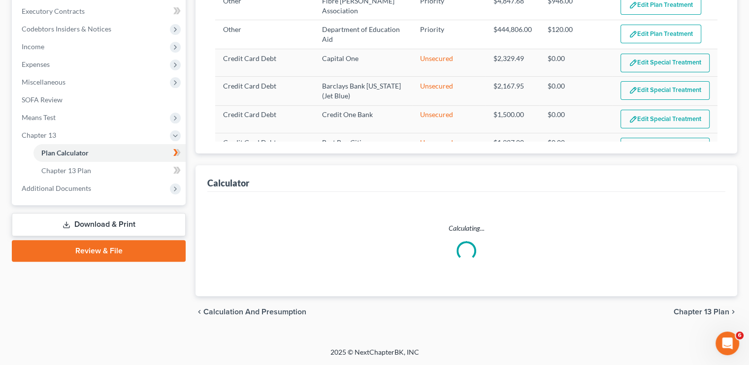
scroll to position [276, 0]
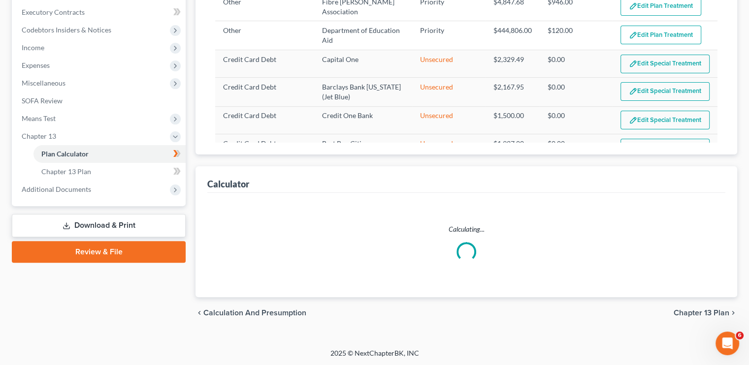
select select "59"
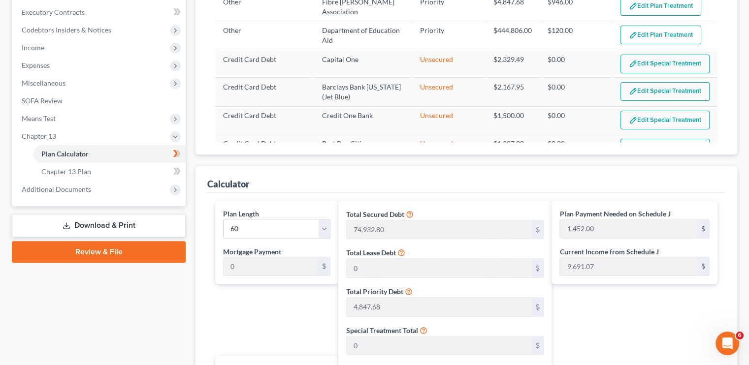
scroll to position [374, 0]
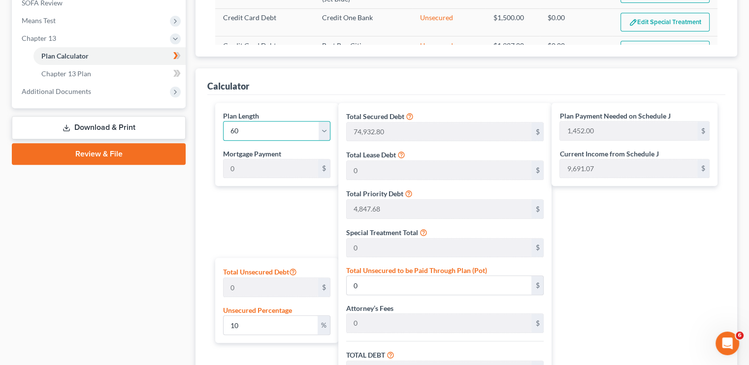
click at [325, 134] on select "1 2 3 4 5 6 7 8 9 10 11 12 13 14 15 16 17 18 19 20 21 22 23 24 25 26 27 28 29 3…" at bounding box center [276, 131] width 107 height 20
click at [243, 131] on select "1 2 3 4 5 6 7 8 9 10 11 12 13 14 15 16 17 18 19 20 21 22 23 24 25 26 27 28 29 3…" at bounding box center [276, 131] width 107 height 20
select select "35"
click at [223, 121] on select "1 2 3 4 5 6 7 8 9 10 11 12 13 14 15 16 17 18 19 20 21 22 23 24 25 26 27 28 29 3…" at bounding box center [276, 131] width 107 height 20
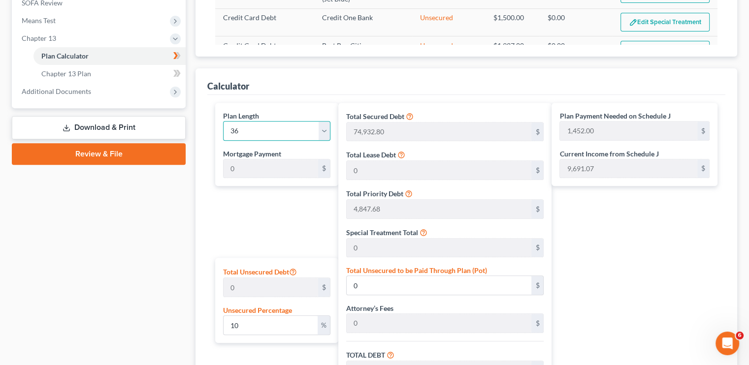
type input "2,420.00"
select select "35"
type input "2,420.00"
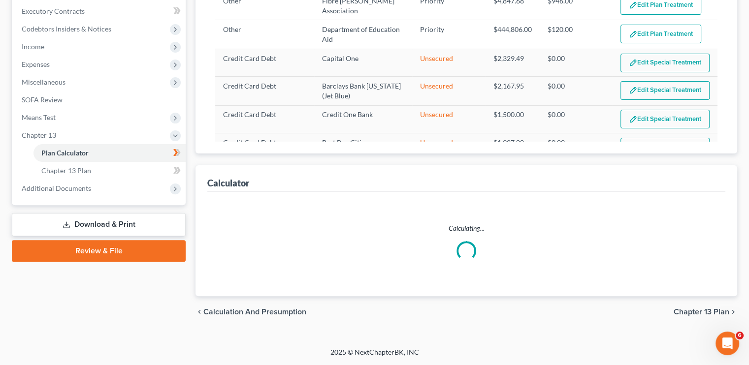
scroll to position [276, 0]
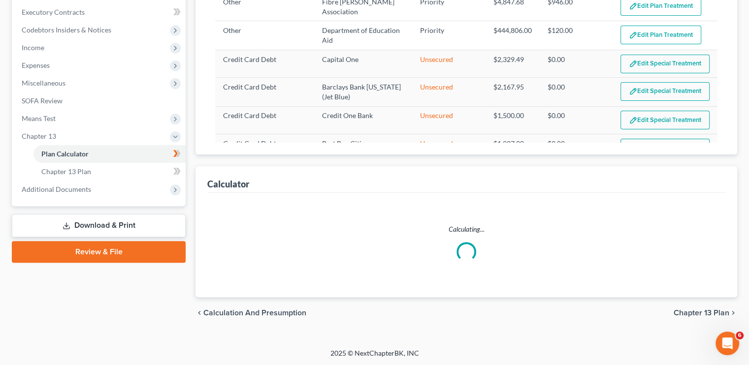
select select "35"
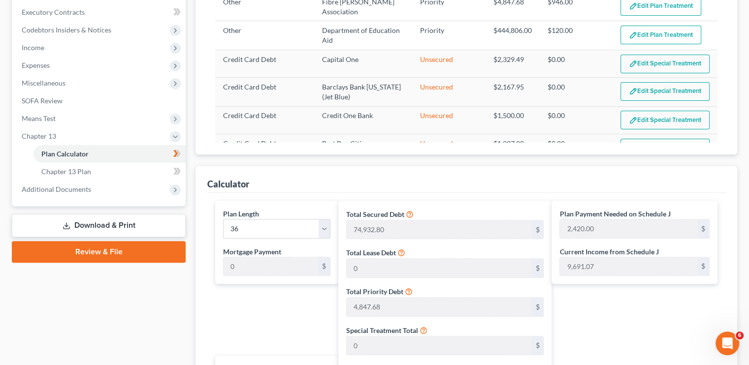
scroll to position [374, 0]
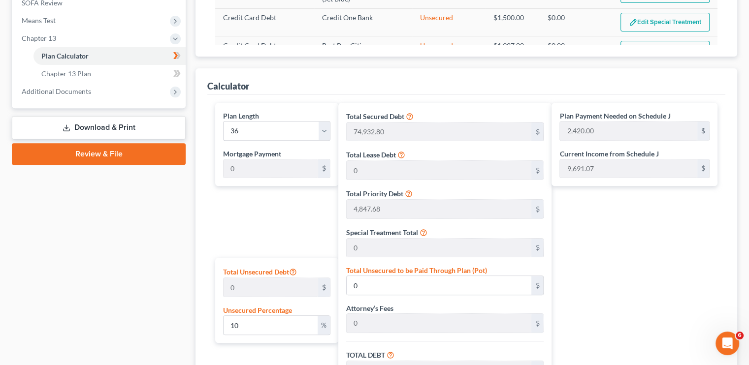
click at [287, 224] on div "Plan Length 1 2 3 4 5 6 7 8 9 10 11 12 13 14 15 16 17 18 19 20 21 22 23 24 25 2…" at bounding box center [274, 303] width 128 height 400
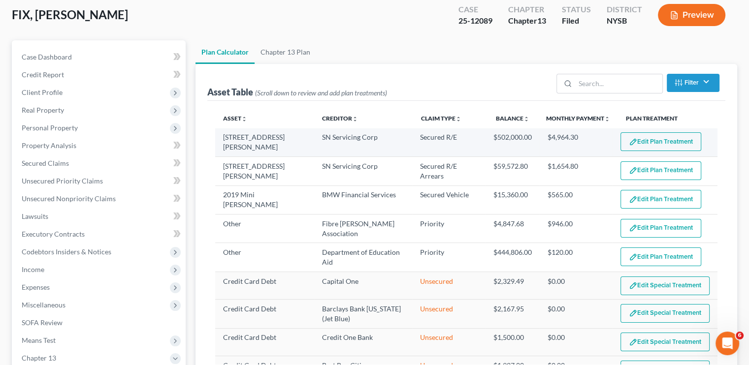
click at [633, 142] on button "Edit Plan Treatment" at bounding box center [660, 141] width 81 height 19
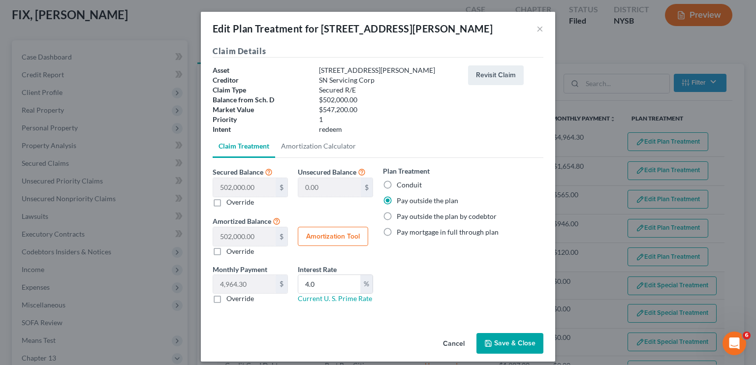
click at [397, 190] on label "Conduit" at bounding box center [409, 185] width 25 height 10
click at [401, 187] on input "Conduit" at bounding box center [404, 183] width 6 height 6
radio input "true"
click at [499, 345] on button "Save & Close" at bounding box center [510, 343] width 67 height 21
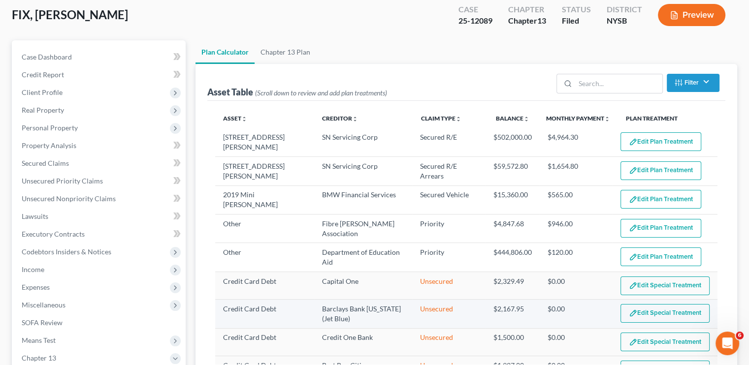
select select "35"
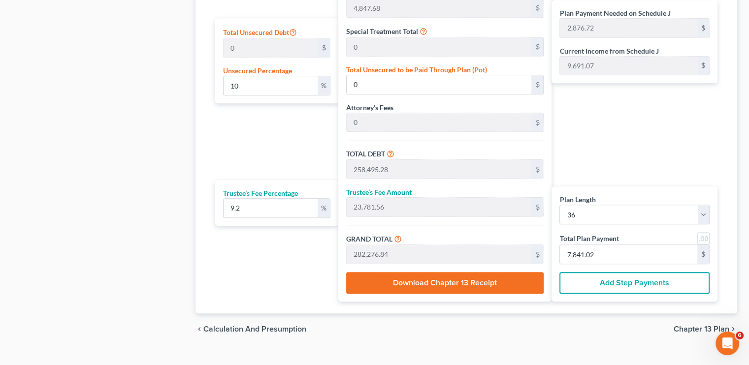
scroll to position [630, 0]
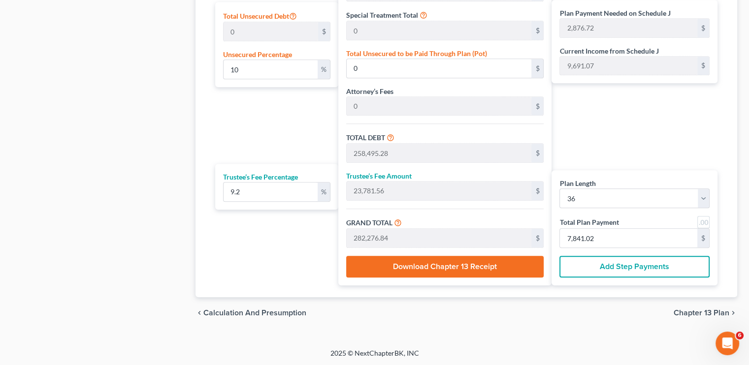
click at [478, 270] on button "Download Chapter 13 Receipt" at bounding box center [444, 267] width 197 height 22
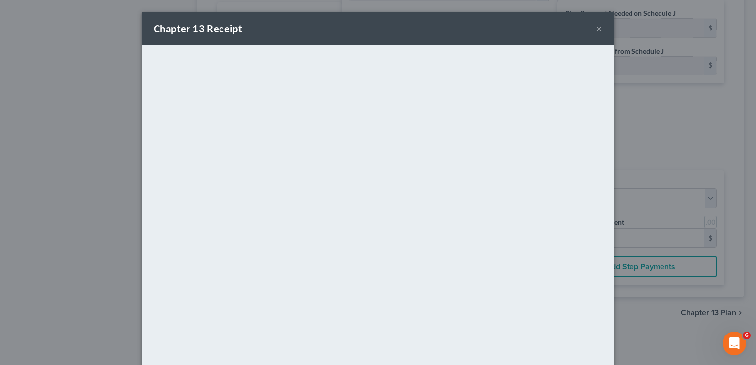
click at [596, 33] on button "×" at bounding box center [599, 29] width 7 height 12
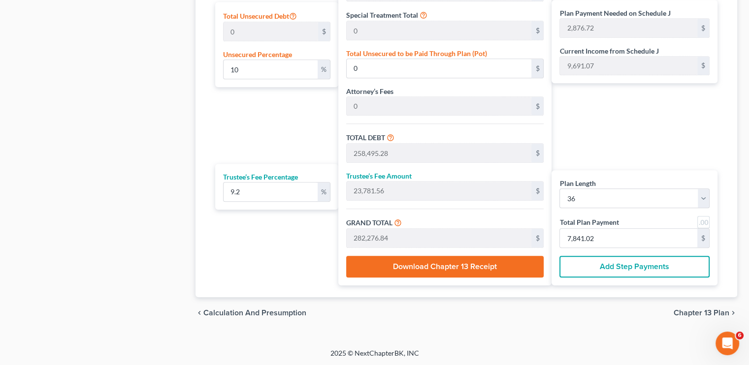
click at [700, 311] on span "Chapter 13 Plan" at bounding box center [701, 313] width 56 height 8
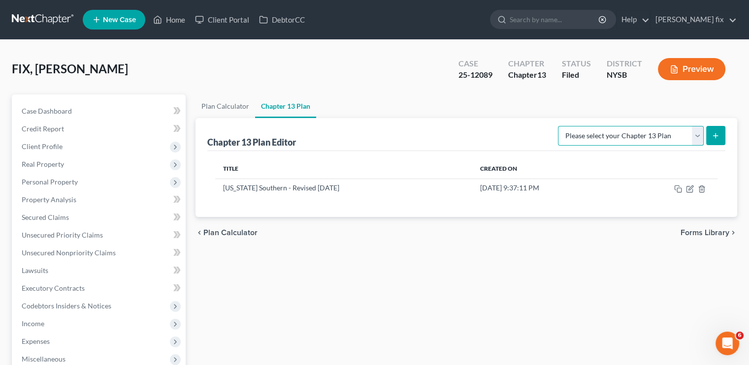
click at [695, 139] on select "Please select your Chapter 13 Plan National Form Plan - Official Form 113 New Y…" at bounding box center [631, 136] width 146 height 20
select select "1"
click at [559, 126] on select "Please select your Chapter 13 Plan National Form Plan - Official Form 113 New Y…" at bounding box center [631, 136] width 146 height 20
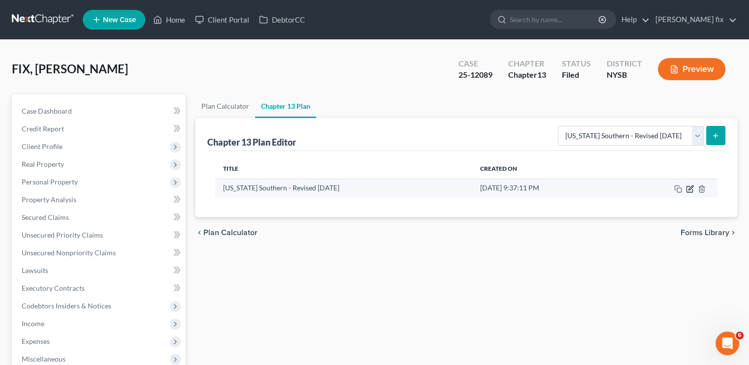
click at [690, 190] on icon "button" at bounding box center [690, 189] width 8 height 8
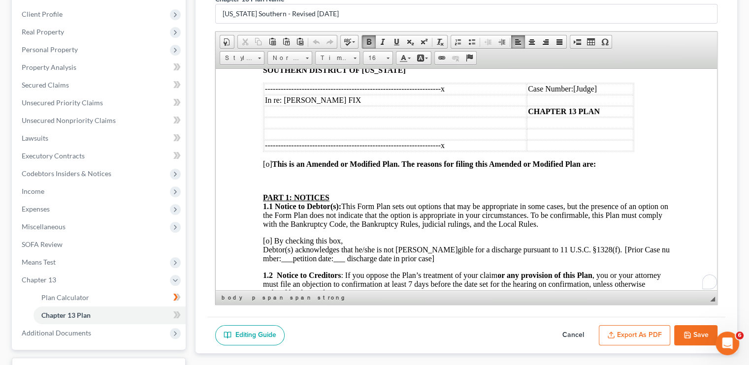
scroll to position [59, 0]
click at [713, 275] on html "Home New Case Client Portal DebtorCC Samantha fix fix.a.sam@gmail.com My Accoun…" at bounding box center [374, 156] width 749 height 576
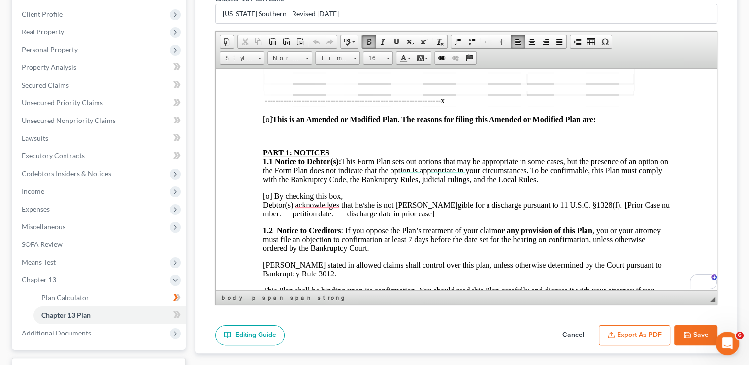
scroll to position [106, 0]
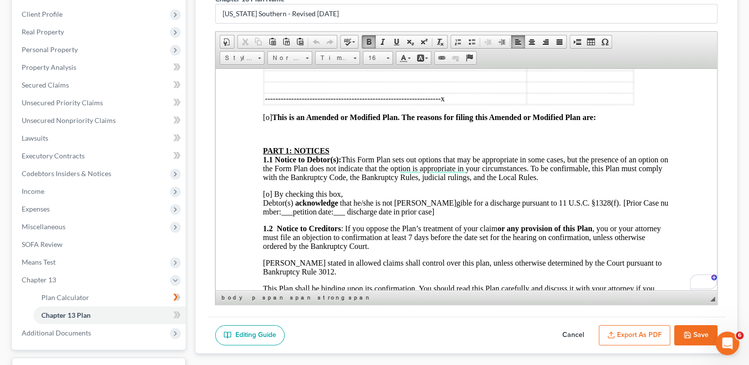
drag, startPoint x: 266, startPoint y: 118, endPoint x: 276, endPoint y: 116, distance: 10.0
click at [276, 116] on span "[o] This is an Amended or Modified Plan. The reasons for filing this Amended or…" at bounding box center [429, 117] width 333 height 8
click at [276, 116] on strong "This is an Amended or Modified Plan. The reasons for filing this Amended or Mod…" at bounding box center [433, 117] width 323 height 8
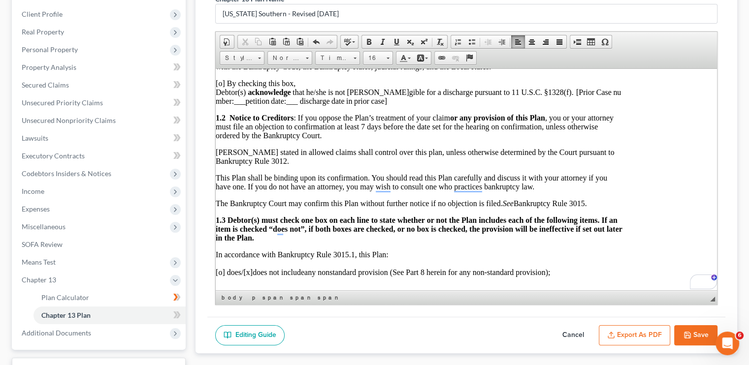
scroll to position [217, 0]
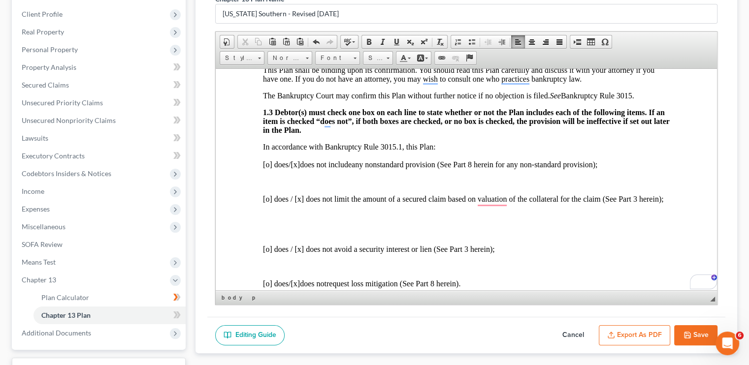
click at [300, 167] on span "[x]" at bounding box center [294, 164] width 9 height 8
click at [269, 167] on span "[o]" at bounding box center [267, 164] width 9 height 8
click at [300, 203] on p "[o] does / [x] does not limit the amount of a secured claim based on valuation …" at bounding box center [466, 198] width 407 height 9
click at [300, 203] on p "[o] does / [ ] does not limit the amount of a secured claim based on valuation …" at bounding box center [466, 198] width 407 height 9
click at [271, 203] on p "[o] does / [ ]X does not limit the amount of a secured claim based on valuation…" at bounding box center [466, 198] width 407 height 9
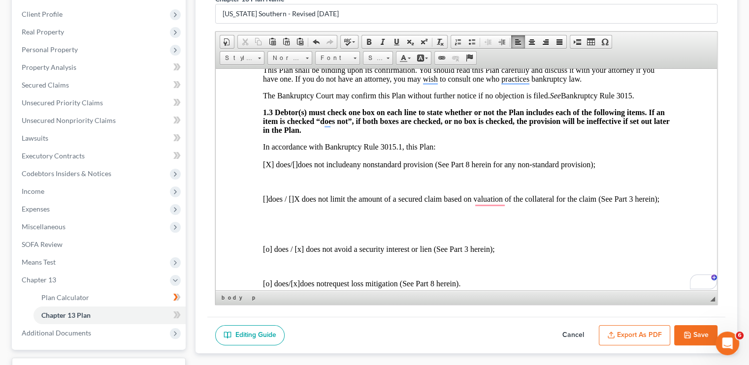
click at [272, 254] on p "[o] does / [x] does not avoid a security interest or lien (See Part 3 herein);" at bounding box center [466, 249] width 407 height 9
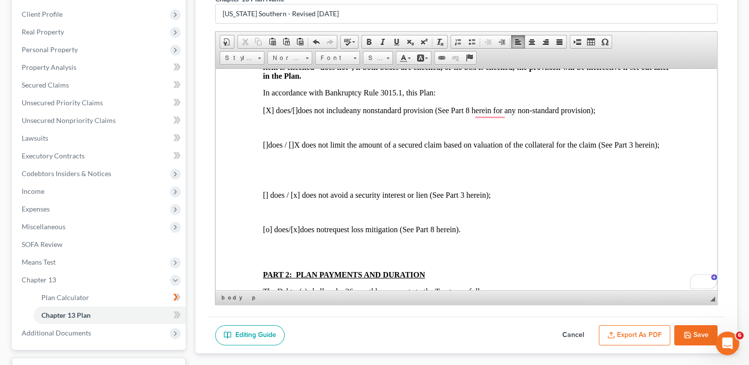
scroll to position [419, 0]
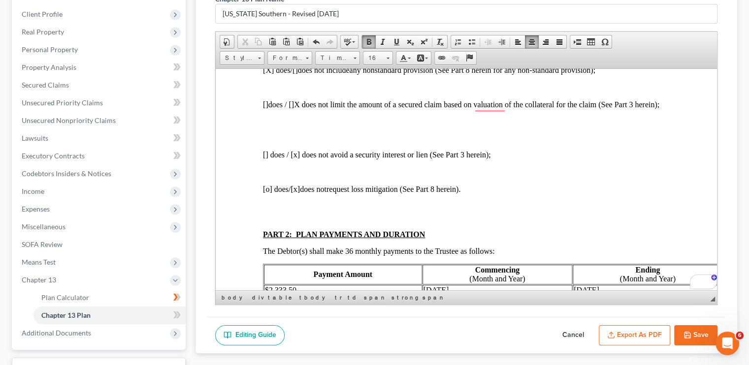
click at [297, 193] on span "[x]" at bounding box center [294, 189] width 9 height 8
click at [303, 193] on span "/ [x] does not" at bounding box center [307, 189] width 38 height 8
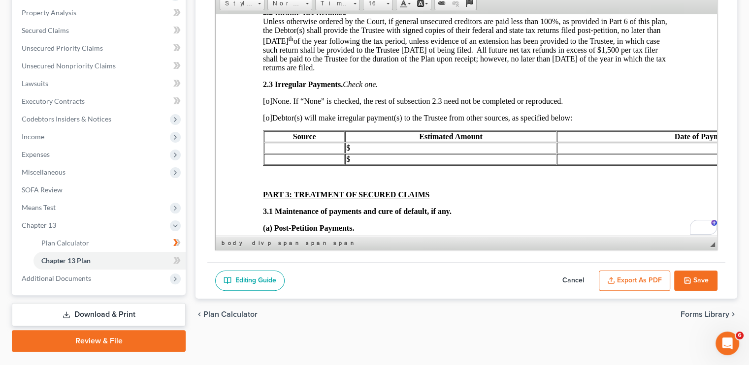
scroll to position [742, 0]
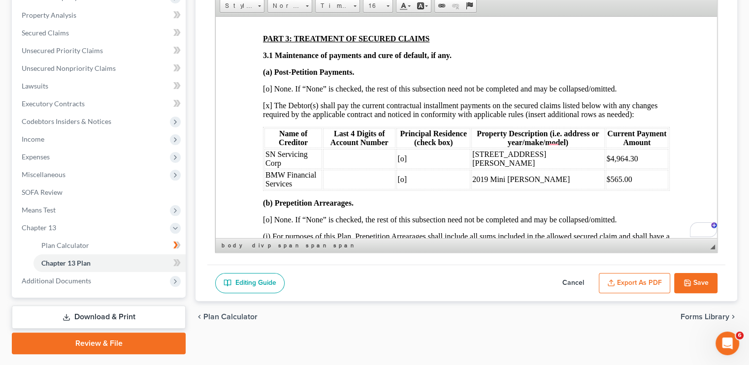
click at [404, 162] on span "[o]" at bounding box center [401, 158] width 9 height 8
click at [410, 189] on td "[o]" at bounding box center [433, 179] width 74 height 20
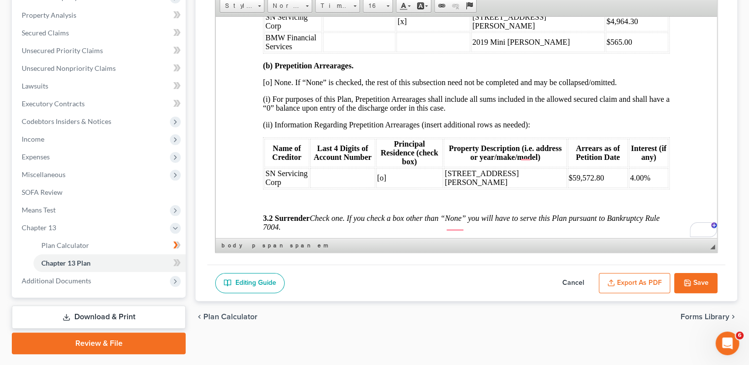
click at [384, 182] on span "[o]" at bounding box center [381, 177] width 9 height 8
click at [386, 186] on td "[o]" at bounding box center [409, 178] width 67 height 20
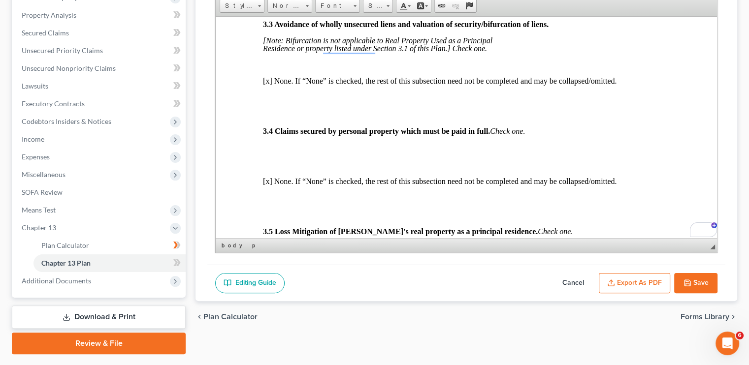
scroll to position [1341, 0]
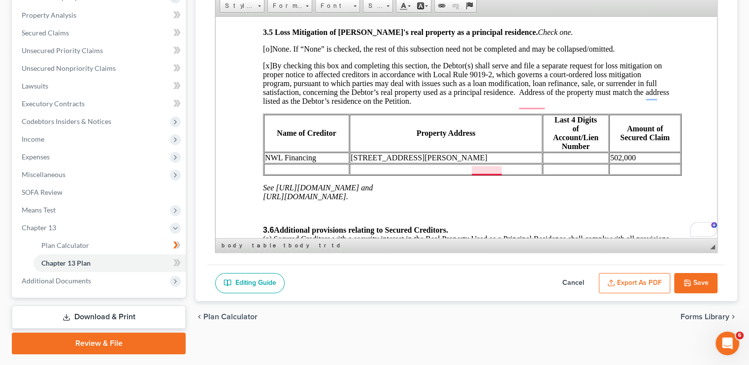
click at [472, 163] on td "1107 South Peters Street, New Orlean,s LA70130" at bounding box center [446, 157] width 192 height 11
click at [484, 163] on td "1107 South Peters Street, New Orlean,s LA70130" at bounding box center [446, 157] width 192 height 11
click at [470, 163] on td "1107 South Peters Street, New Orlean,s LA 70130" at bounding box center [446, 157] width 192 height 11
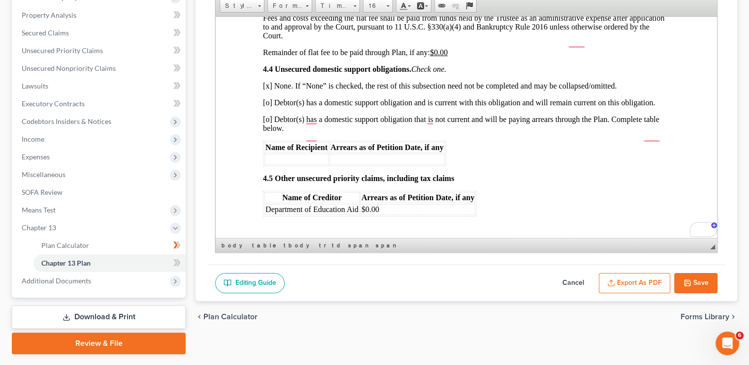
click at [269, 106] on span "[o] Debtor(s) has a domestic support obligation and is current with this obliga…" at bounding box center [459, 102] width 392 height 8
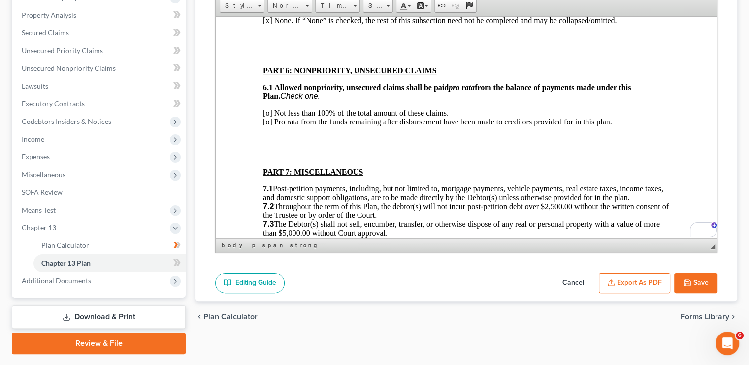
click at [269, 126] on span "[o] Not less than 100% of the total amount of these claims. [o] Pro rata from t…" at bounding box center [437, 116] width 349 height 17
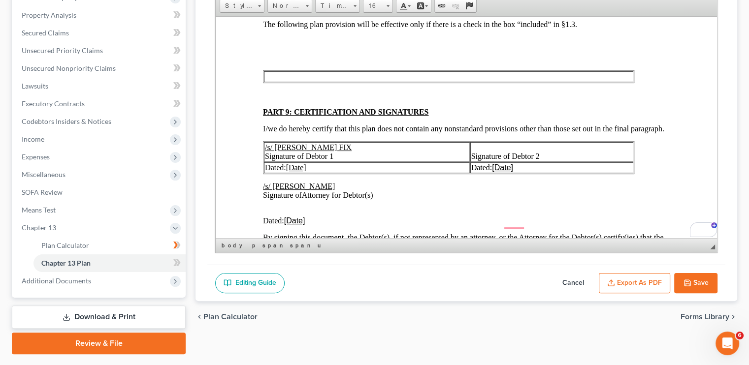
scroll to position [2501, 0]
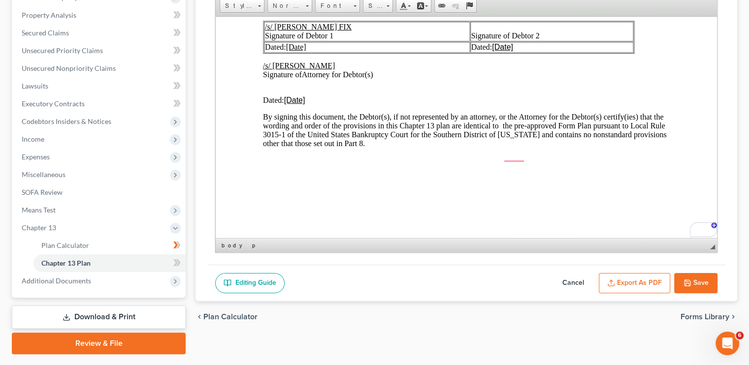
click at [695, 282] on button "Save" at bounding box center [695, 283] width 43 height 21
select select "1"
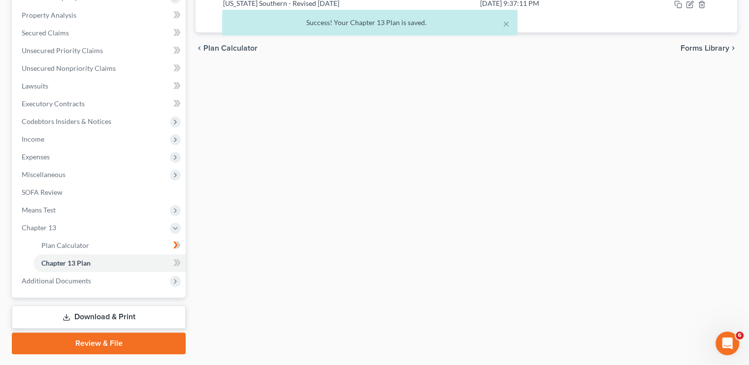
scroll to position [0, 0]
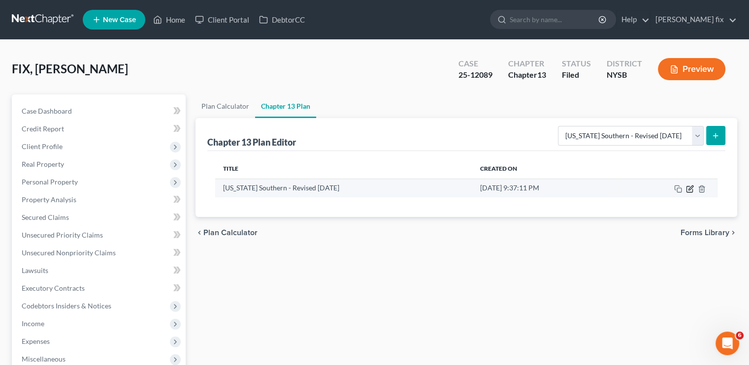
click at [689, 188] on icon "button" at bounding box center [690, 189] width 8 height 8
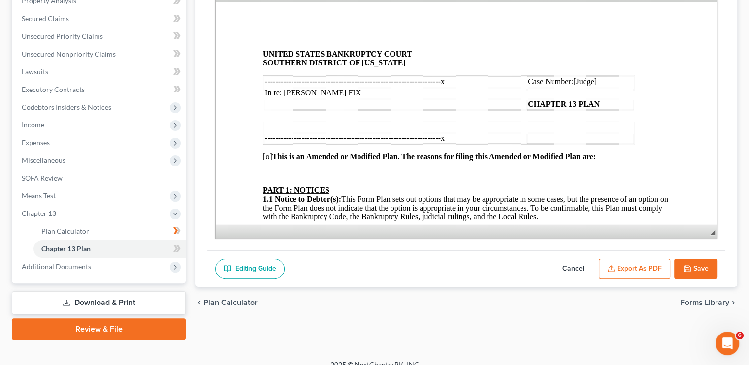
scroll to position [210, 0]
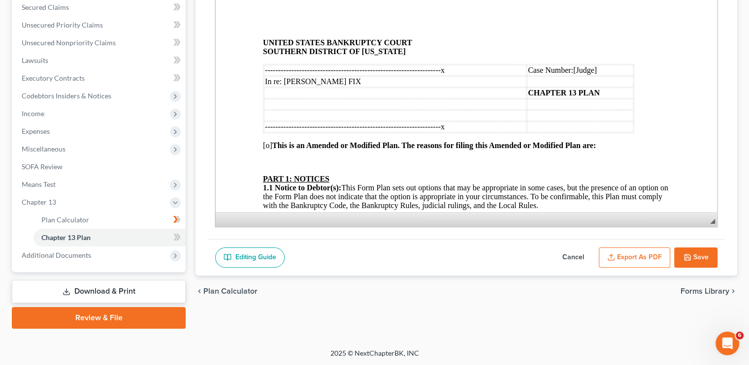
click at [638, 256] on button "Export as PDF" at bounding box center [634, 258] width 71 height 21
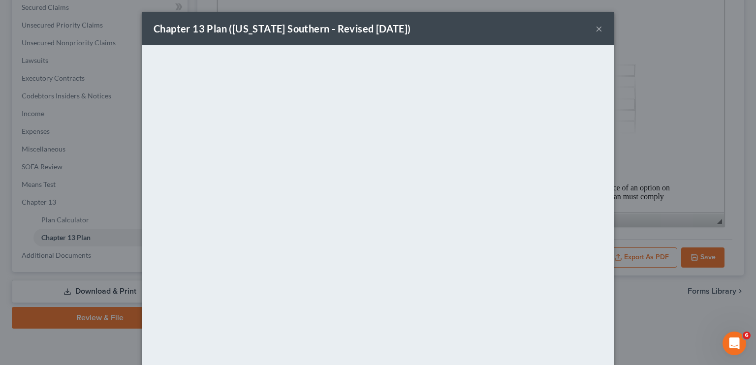
click at [651, 230] on div "Chapter 13 Plan (New York Southern - Revised 1/1/2022) × <object ng-attr-data='…" at bounding box center [378, 182] width 756 height 365
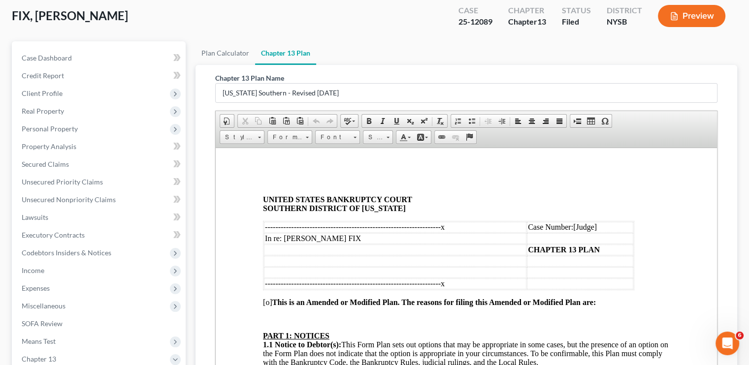
scroll to position [0, 0]
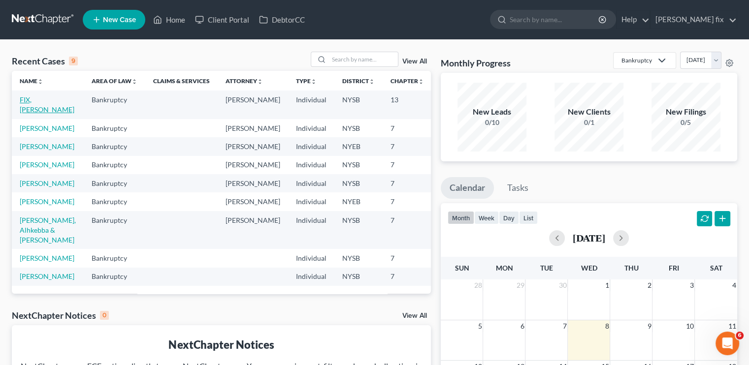
click at [39, 106] on link "FIX, [PERSON_NAME]" at bounding box center [47, 105] width 55 height 18
select select "0"
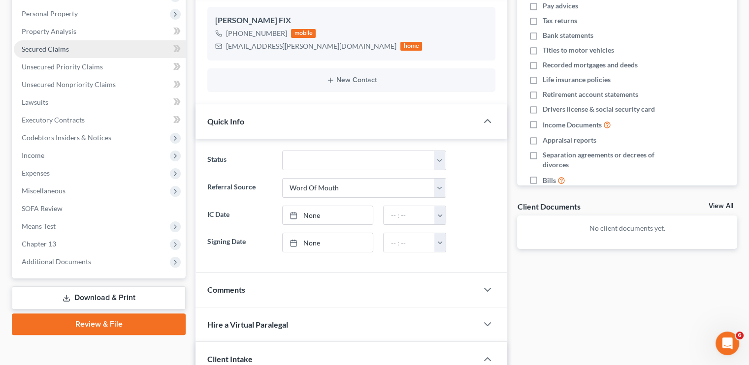
scroll to position [246, 0]
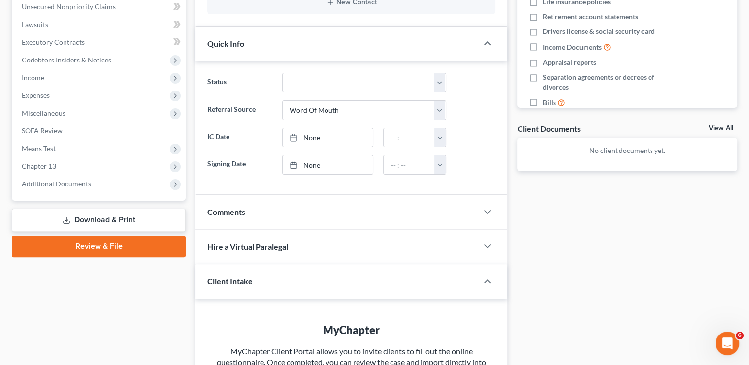
click at [110, 247] on link "Review & File" at bounding box center [99, 247] width 174 height 22
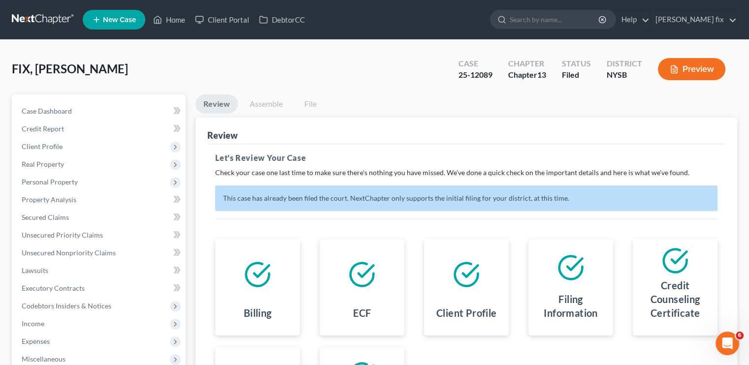
click at [261, 104] on link "Assemble" at bounding box center [266, 104] width 49 height 19
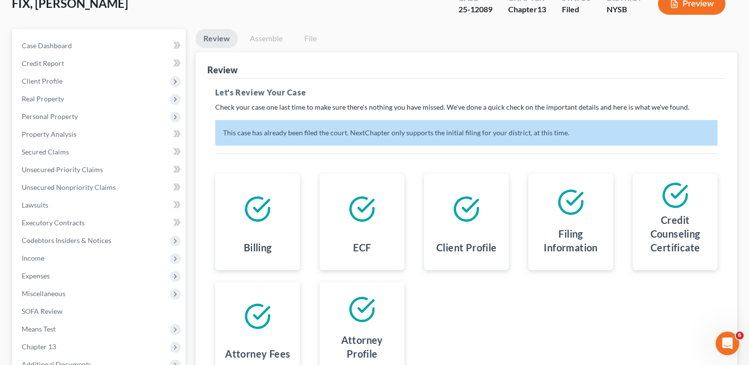
scroll to position [175, 0]
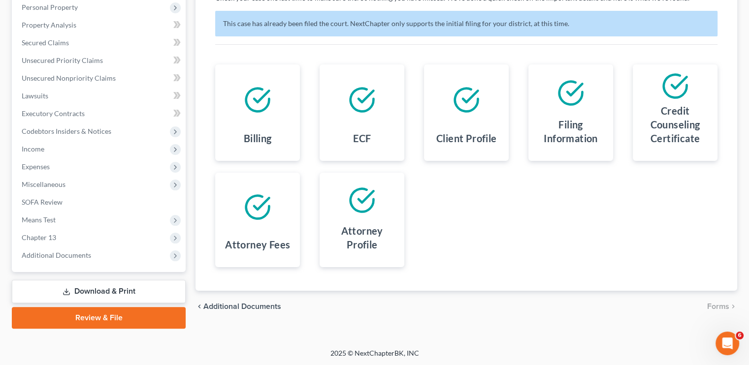
click at [126, 290] on link "Download & Print" at bounding box center [99, 291] width 174 height 23
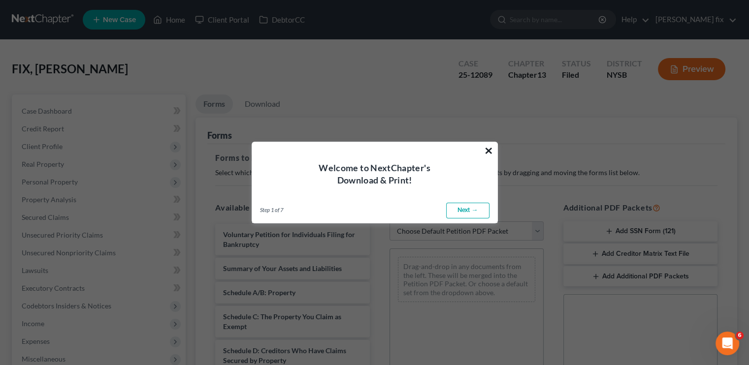
click at [491, 147] on button "×" at bounding box center [488, 151] width 9 height 16
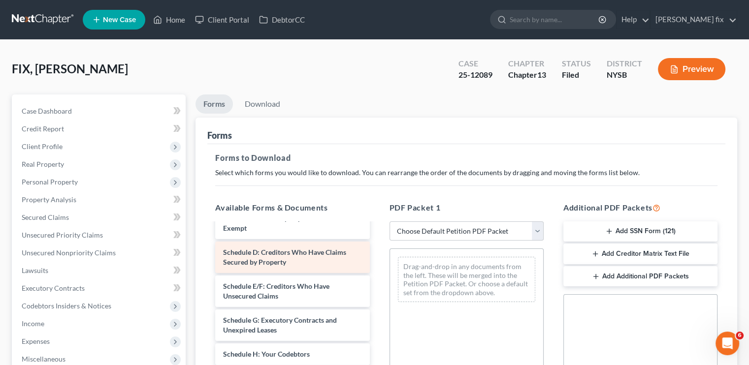
scroll to position [49, 0]
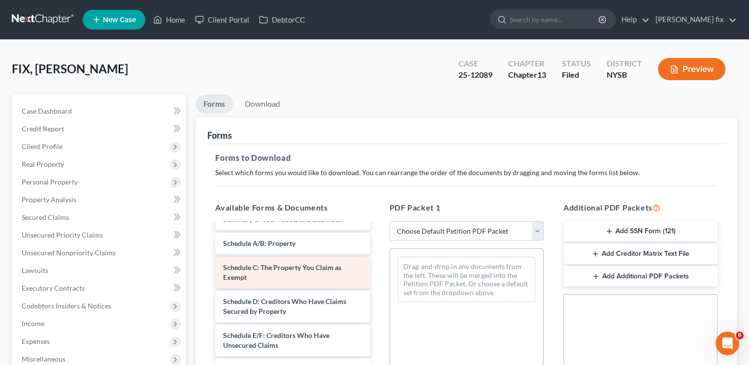
click at [307, 273] on div "Schedule C: The Property You Claim as Exempt" at bounding box center [292, 273] width 154 height 32
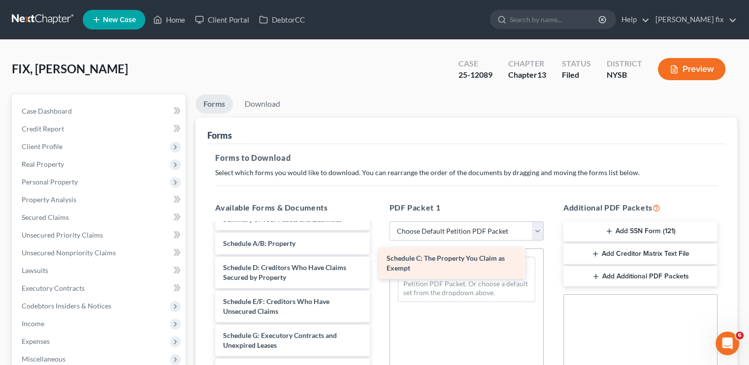
drag, startPoint x: 304, startPoint y: 279, endPoint x: 468, endPoint y: 271, distance: 163.6
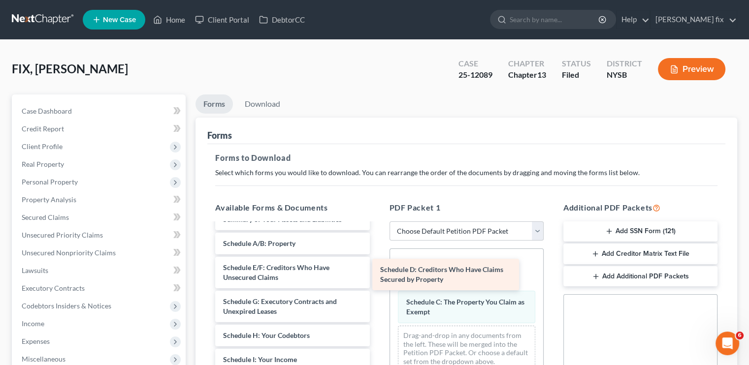
drag, startPoint x: 280, startPoint y: 268, endPoint x: 437, endPoint y: 271, distance: 157.1
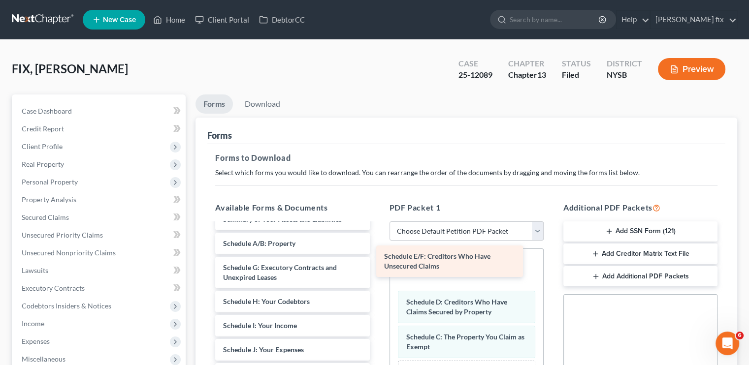
drag, startPoint x: 285, startPoint y: 276, endPoint x: 446, endPoint y: 266, distance: 161.3
click at [377, 266] on div "Schedule E/F: Creditors Who Have Unsecured Claims Voluntary Petition for Indivi…" at bounding box center [292, 372] width 170 height 394
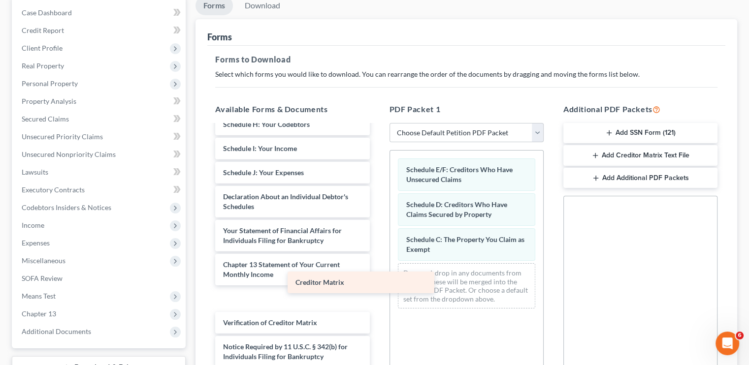
scroll to position [104, 0]
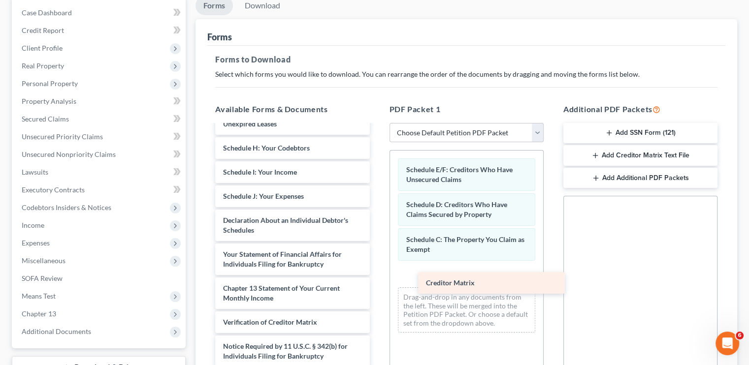
drag, startPoint x: 270, startPoint y: 300, endPoint x: 473, endPoint y: 286, distance: 203.4
click at [377, 286] on div "Creditor Matrix Voluntary Petition for Individuals Filing for Bankruptcy Summar…" at bounding box center [292, 206] width 170 height 370
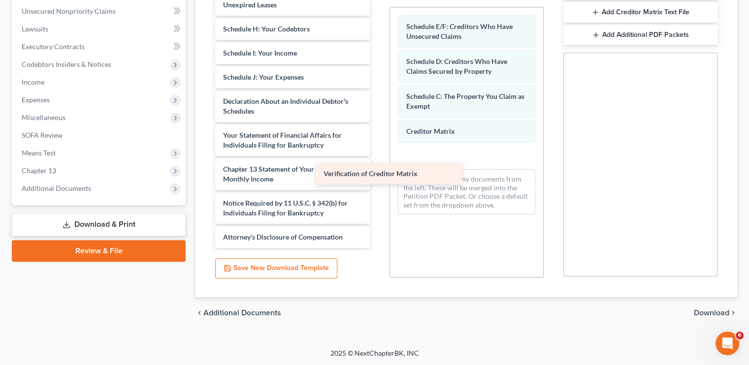
scroll to position [80, 0]
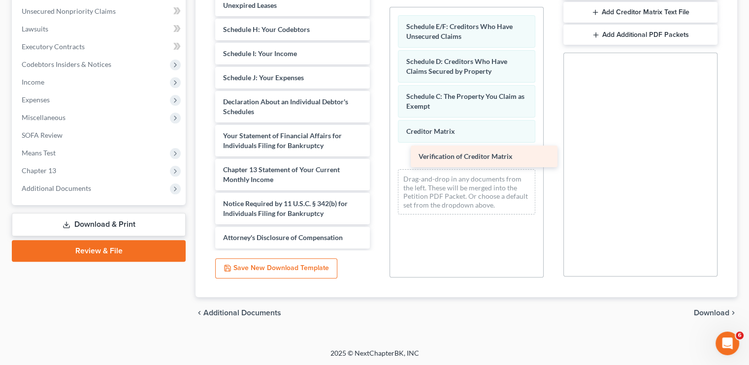
drag, startPoint x: 323, startPoint y: 177, endPoint x: 516, endPoint y: 155, distance: 194.7
click at [377, 155] on div "Verification of Creditor Matrix Voluntary Petition for Individuals Filing for B…" at bounding box center [292, 76] width 170 height 346
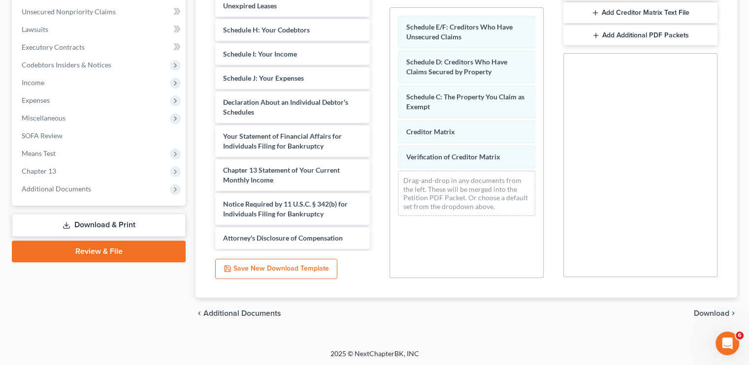
scroll to position [242, 0]
drag, startPoint x: 708, startPoint y: 311, endPoint x: 699, endPoint y: 311, distance: 9.4
click at [707, 311] on span "Download" at bounding box center [711, 313] width 35 height 8
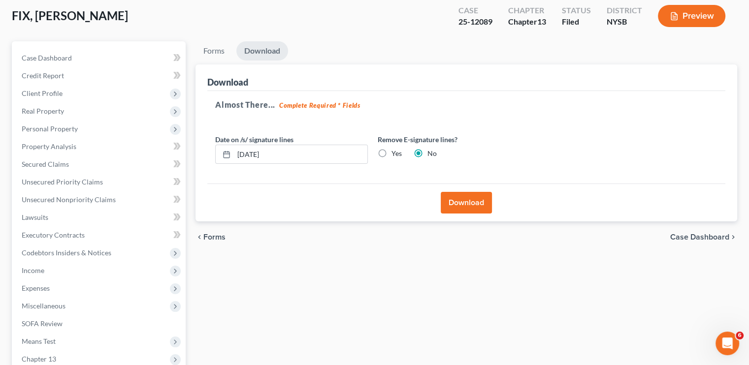
scroll to position [27, 0]
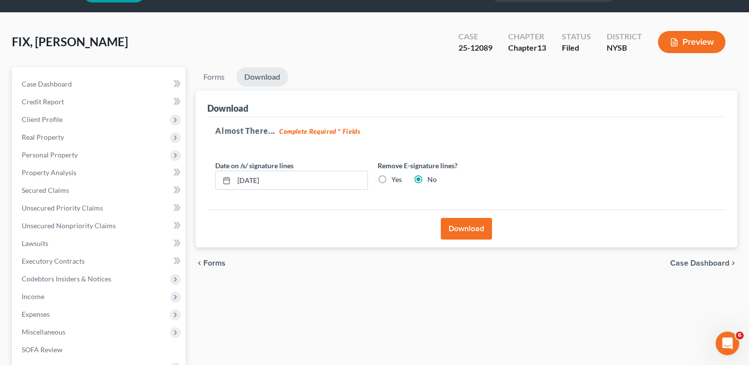
click at [471, 234] on button "Download" at bounding box center [466, 229] width 51 height 22
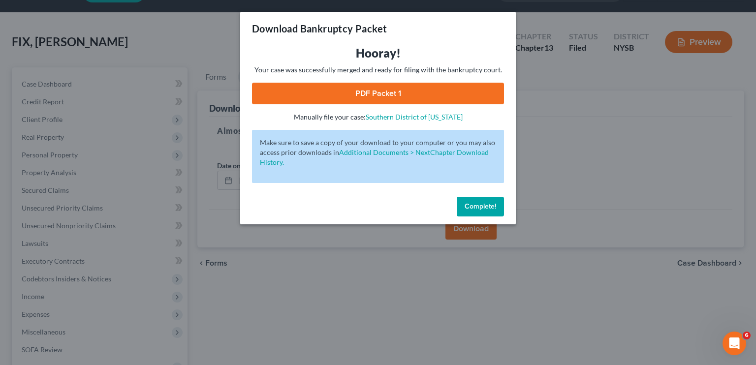
click at [425, 91] on link "PDF Packet 1" at bounding box center [378, 94] width 252 height 22
click at [416, 116] on link "Southern District of [US_STATE]" at bounding box center [414, 117] width 97 height 8
click at [488, 202] on span "Complete!" at bounding box center [481, 206] width 32 height 8
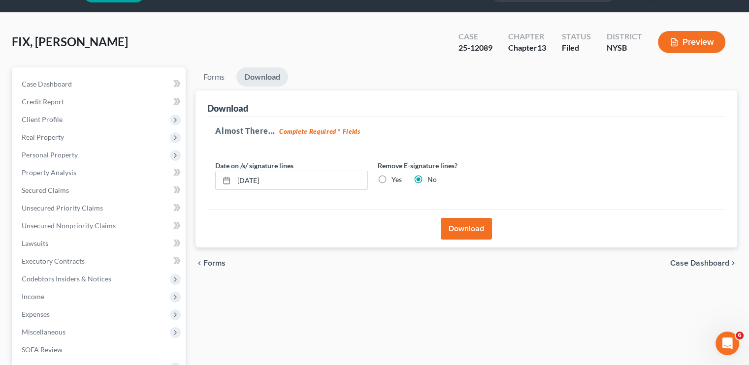
click at [213, 262] on span "Forms" at bounding box center [214, 263] width 22 height 8
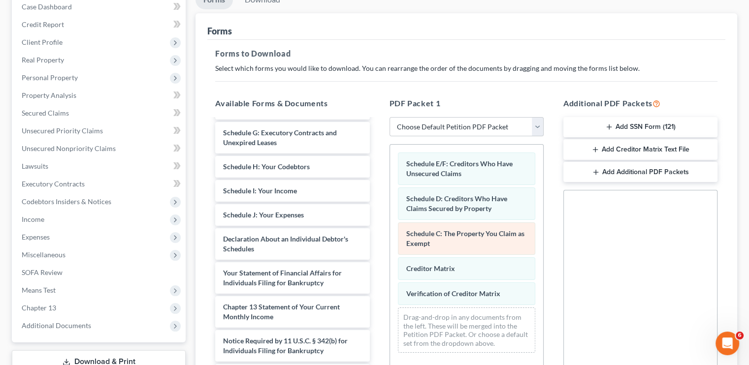
scroll to position [126, 0]
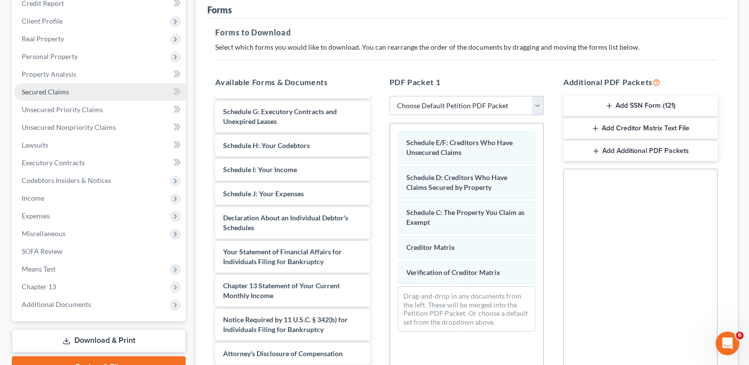
click at [53, 92] on span "Secured Claims" at bounding box center [45, 92] width 47 height 8
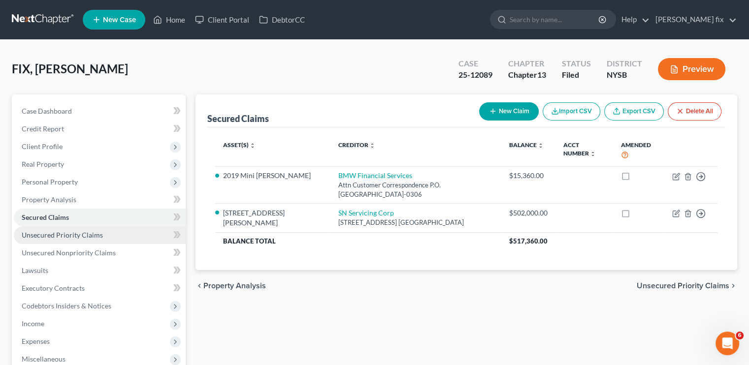
click at [73, 242] on link "Unsecured Priority Claims" at bounding box center [100, 235] width 172 height 18
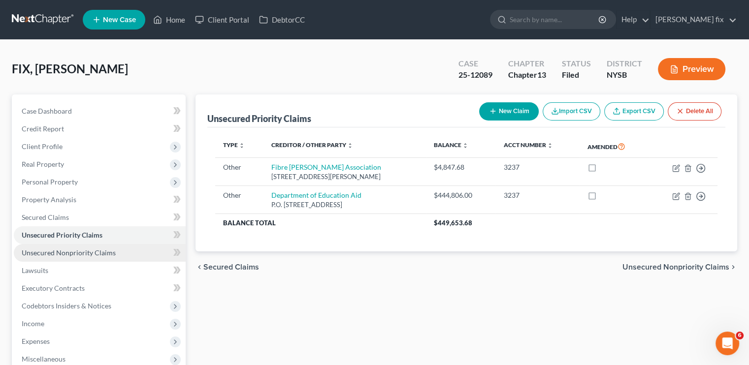
click at [67, 255] on span "Unsecured Nonpriority Claims" at bounding box center [69, 253] width 94 height 8
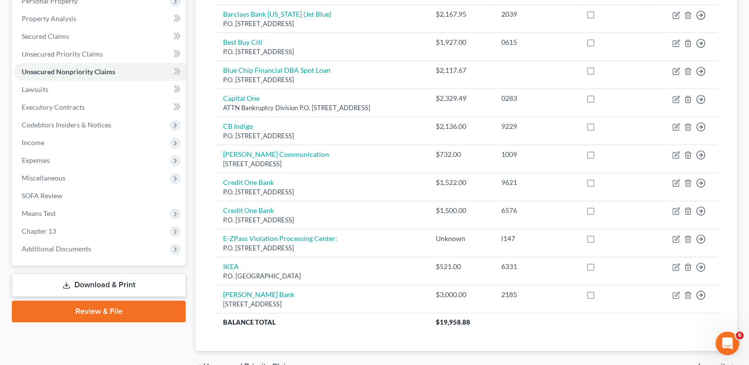
scroll to position [197, 0]
